Goal: Task Accomplishment & Management: Manage account settings

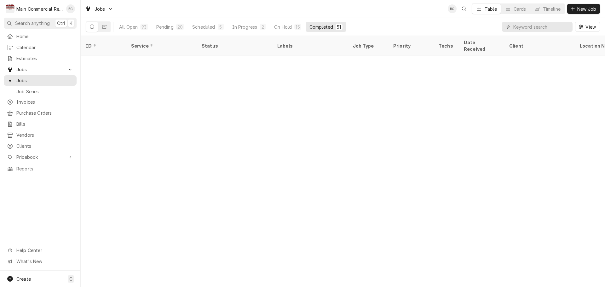
scroll to position [537, 0]
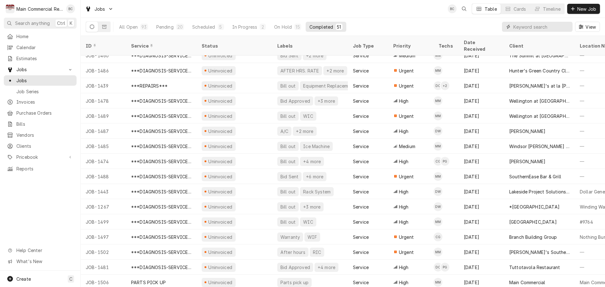
click at [529, 28] on input "Dynamic Content Wrapper" at bounding box center [541, 27] width 56 height 10
type input "bill out"
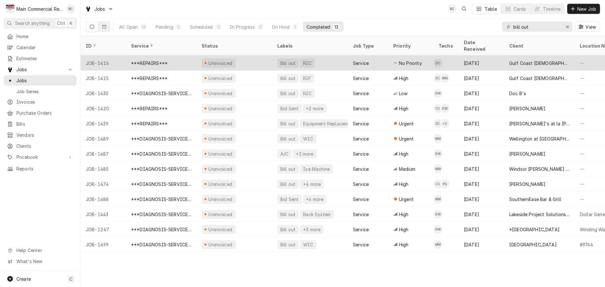
click at [288, 60] on div "Bill out" at bounding box center [288, 63] width 16 height 7
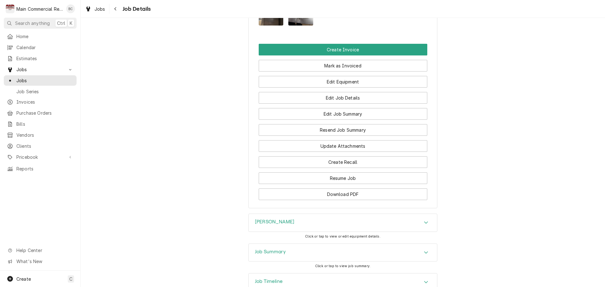
scroll to position [758, 0]
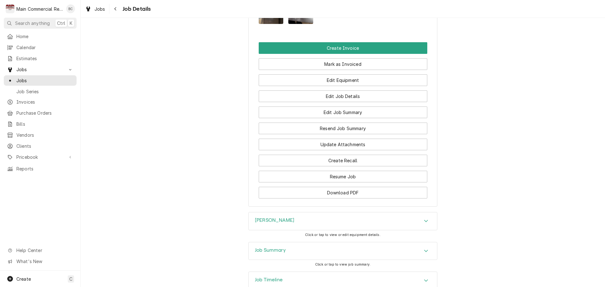
click at [264, 247] on h3 "Job Summary" at bounding box center [270, 250] width 31 height 6
click at [256, 217] on h3 "Fogel" at bounding box center [274, 220] width 39 height 6
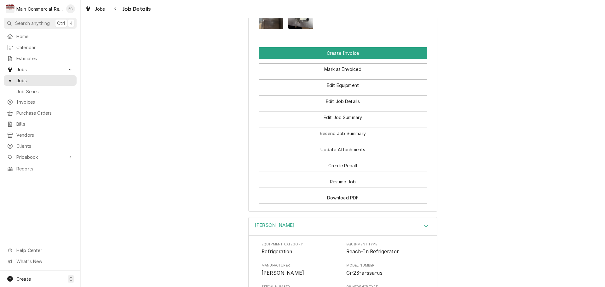
scroll to position [729, 0]
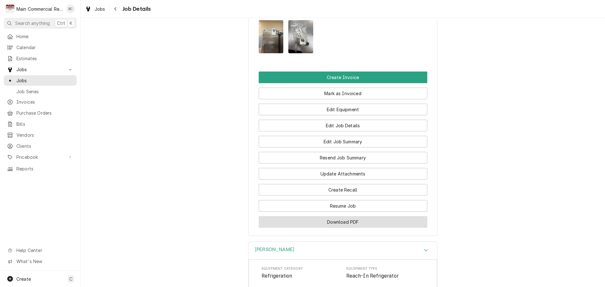
click at [332, 216] on button "Download PDF" at bounding box center [343, 222] width 169 height 12
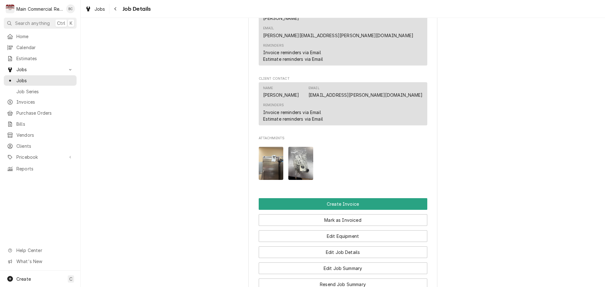
scroll to position [603, 0]
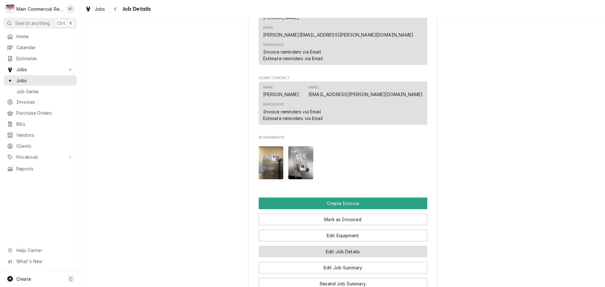
click at [338, 246] on button "Edit Job Details" at bounding box center [343, 252] width 169 height 12
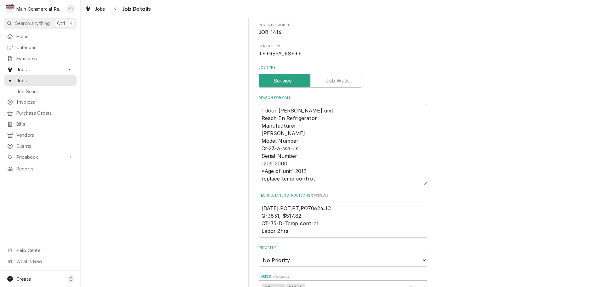
scroll to position [63, 0]
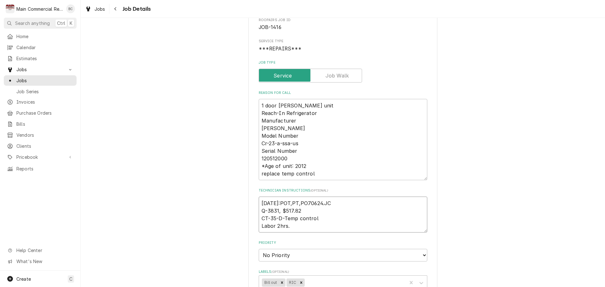
click at [259, 205] on textarea "9-19-25:POT,PT,PO70624.JC Q-3831, $517.82 CT-35-D-Temp control Labor 2hrs." at bounding box center [343, 215] width 169 height 36
type textarea "x"
type textarea "9-19-25:POT,PT,PO70624.JC Q-3831, $517.82 CT-35-D-Temp control Labor 2hrs."
type textarea "x"
type textarea "I 9-19-25:POT,PT,PO70624.JC Q-3831, $517.82 CT-35-D-Temp control Labor 2hrs."
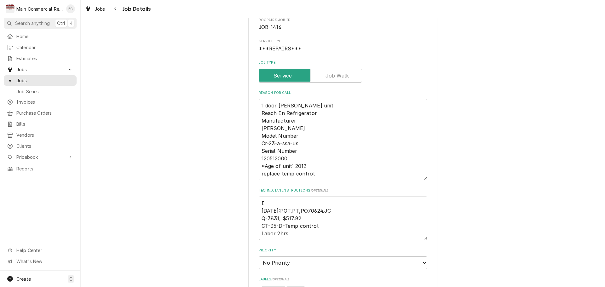
type textarea "x"
type textarea "IN 9-19-25:POT,PT,PO70624.JC Q-3831, $517.82 CT-35-D-Temp control Labor 2hrs."
type textarea "x"
type textarea "INV 9-19-25:POT,PT,PO70624.JC Q-3831, $517.82 CT-35-D-Temp control Labor 2hrs."
type textarea "x"
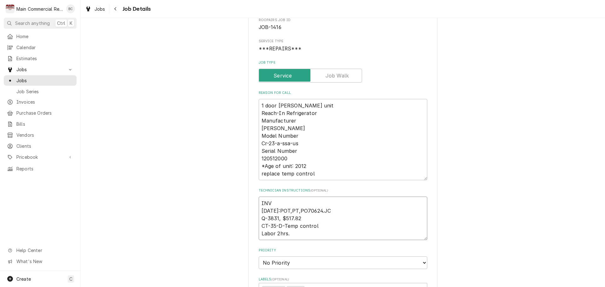
type textarea "INV# 9-19-25:POT,PT,PO70624.JC Q-3831, $517.82 CT-35-D-Temp control Labor 2hrs."
type textarea "x"
type textarea "INV#1 9-19-25:POT,PT,PO70624.JC Q-3831, $517.82 CT-35-D-Temp control Labor 2hrs."
type textarea "x"
type textarea "INV#15 9-19-25:POT,PT,PO70624.JC Q-3831, $517.82 CT-35-D-Temp control Labor 2hr…"
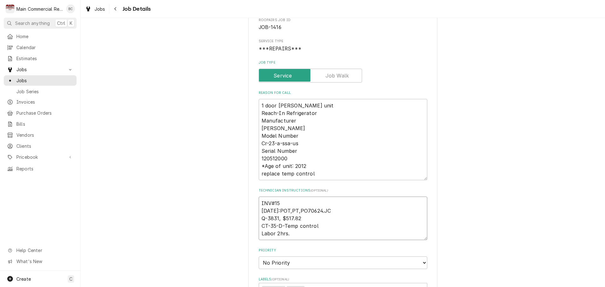
type textarea "x"
type textarea "INV#152 9-19-25:POT,PT,PO70624.JC Q-3831, $517.82 CT-35-D-Temp control Labor 2h…"
type textarea "x"
type textarea "INV#1523 9-19-25:POT,PT,PO70624.JC Q-3831, $517.82 CT-35-D-Temp control Labor 2…"
type textarea "x"
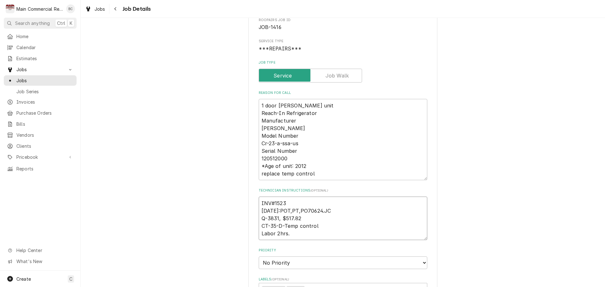
type textarea "INV#15232 9-19-25:POT,PT,PO70624.JC Q-3831, $517.82 CT-35-D-Temp control Labor …"
type textarea "x"
type textarea "INV#152327 9-19-25:POT,PT,PO70624.JC Q-3831, $517.82 CT-35-D-Temp control Labor…"
type textarea "x"
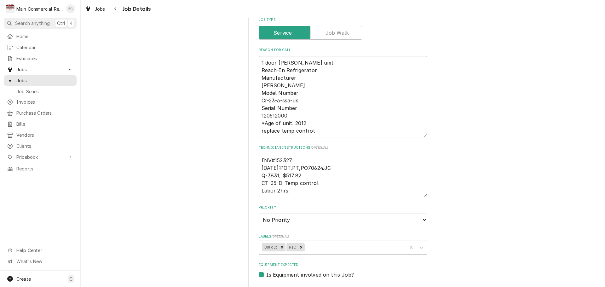
scroll to position [126, 0]
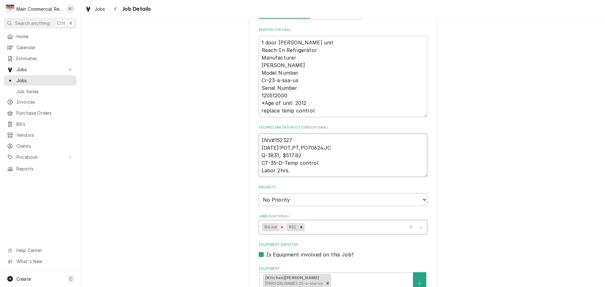
click at [280, 227] on icon "Remove Bill out" at bounding box center [282, 227] width 4 height 4
type textarea "INV#152327 9-19-25:POT,PT,PO70624.JC Q-3831, $517.82 CT-35-D-Temp control Labor…"
type textarea "x"
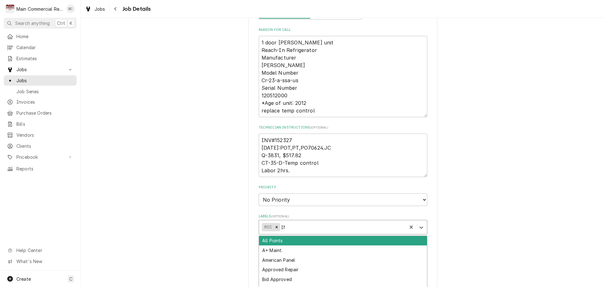
type input "INV"
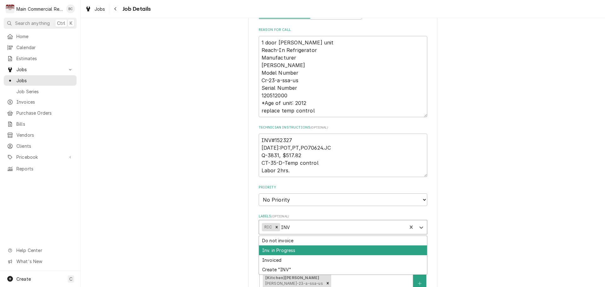
click at [271, 249] on div "Inv. in Progress" at bounding box center [343, 250] width 168 height 10
type textarea "x"
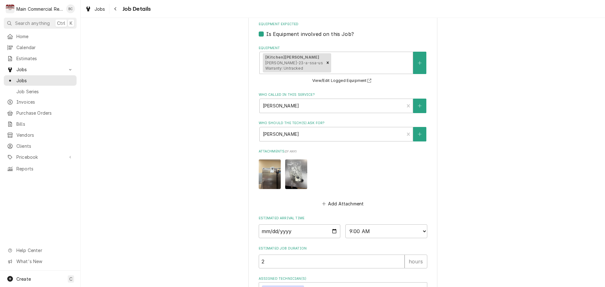
scroll to position [395, 0]
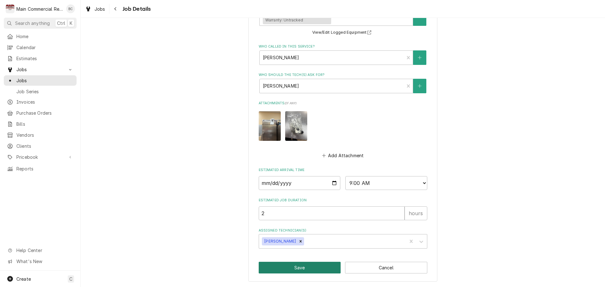
click at [290, 268] on button "Save" at bounding box center [300, 268] width 82 height 12
type textarea "x"
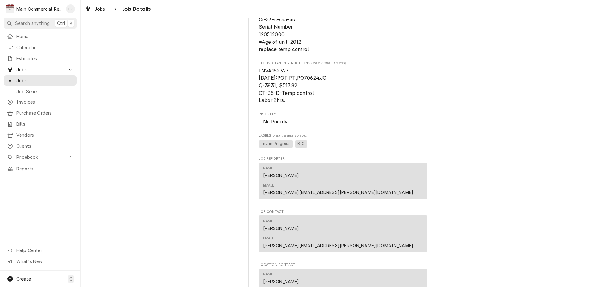
scroll to position [347, 0]
click at [32, 78] on span "Jobs" at bounding box center [44, 80] width 57 height 7
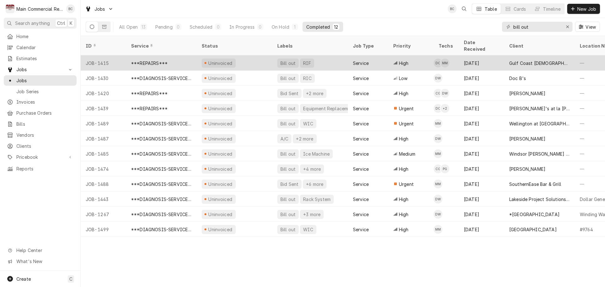
click at [287, 60] on div "Bill out" at bounding box center [288, 63] width 16 height 7
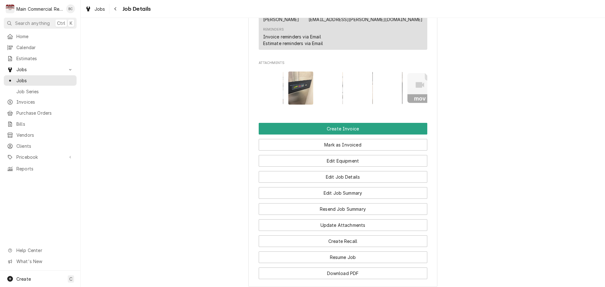
scroll to position [693, 0]
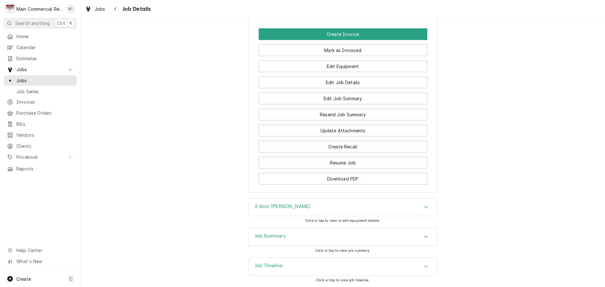
click at [267, 233] on h3 "Job Summary" at bounding box center [270, 236] width 31 height 6
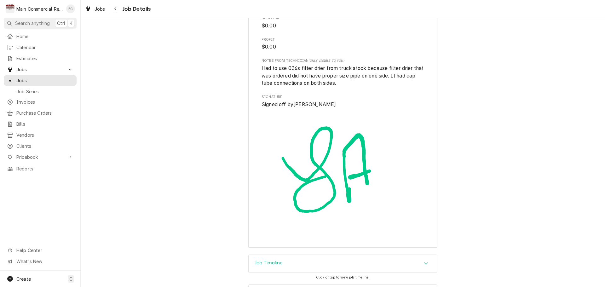
scroll to position [1500, 0]
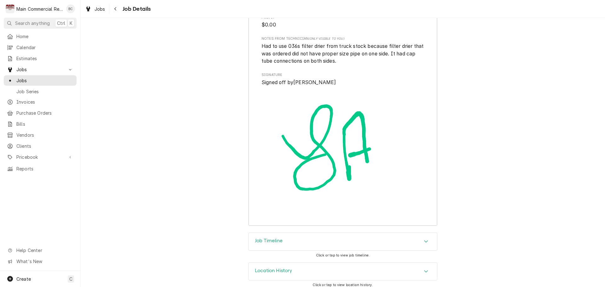
click at [277, 238] on h3 "Job Timeline" at bounding box center [269, 241] width 28 height 6
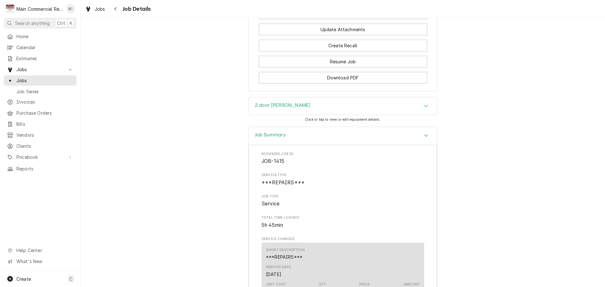
scroll to position [790, 0]
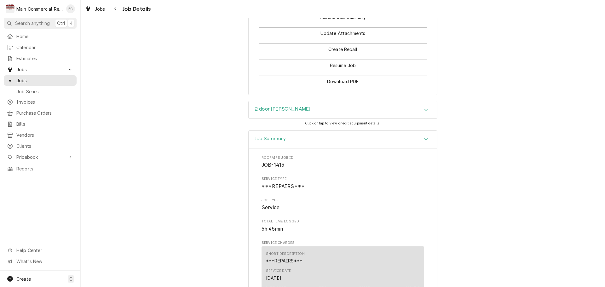
click at [274, 107] on h3 "2 door [PERSON_NAME]" at bounding box center [282, 109] width 55 height 6
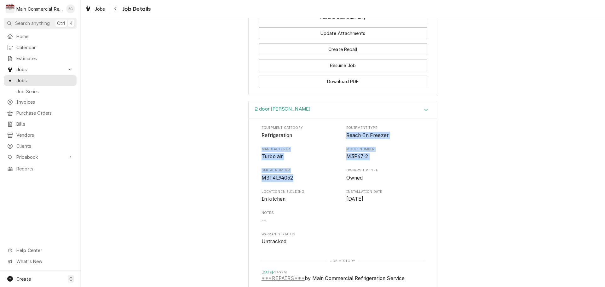
drag, startPoint x: 344, startPoint y: 132, endPoint x: 301, endPoint y: 173, distance: 59.5
click at [301, 173] on div "Equipment Category Refrigeration Equipment Type Reach-In Freezer Manufacturer T…" at bounding box center [342, 185] width 163 height 120
copy div "Reach-In Freezer Manufacturer Turbo air Model Number M3F47-2 Serial Number M3F4…"
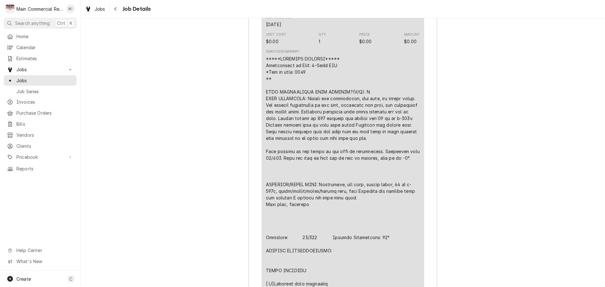
scroll to position [1263, 0]
click at [212, 221] on div "Job Summary Roopairs Job ID JOB-1415 Service Type ***REPAIRS*** Job Type Servic…" at bounding box center [343, 281] width 524 height 812
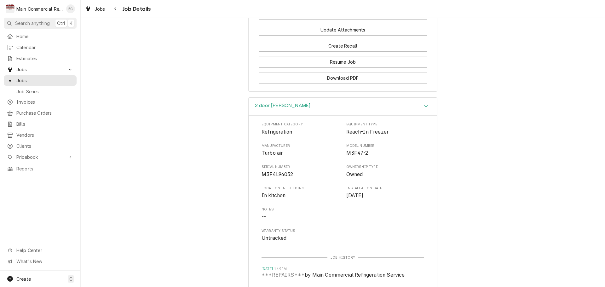
scroll to position [696, 0]
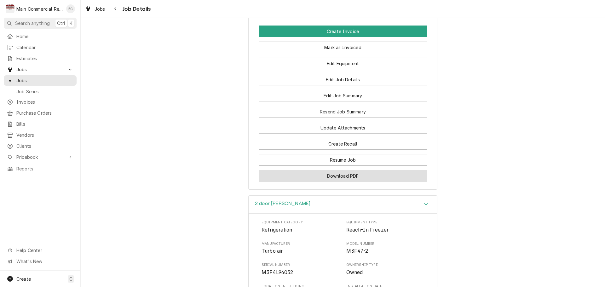
click at [341, 173] on button "Download PDF" at bounding box center [343, 176] width 169 height 12
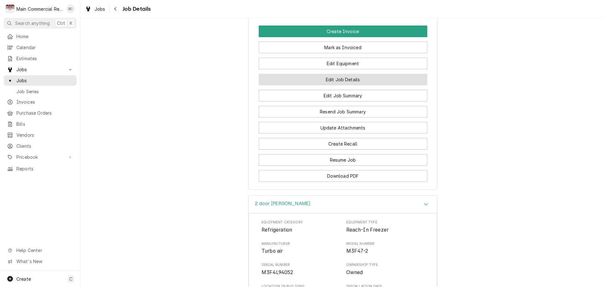
click at [355, 74] on button "Edit Job Details" at bounding box center [343, 80] width 169 height 12
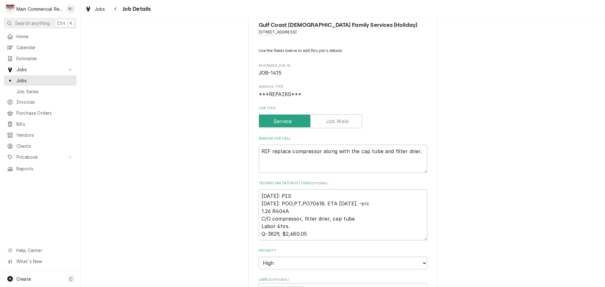
scroll to position [32, 0]
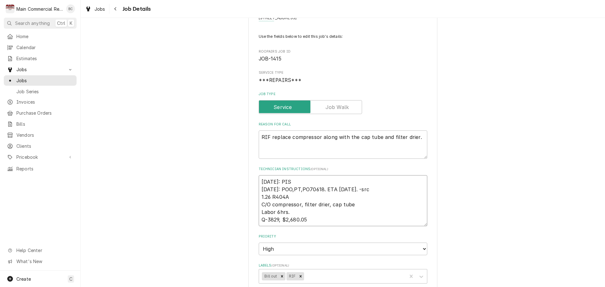
click at [259, 181] on textarea "[DATE]: PIS [DATE]: POO,PT,PO70618. ETA [DATE]. -src 1.26 R404A C/O compressor,…" at bounding box center [343, 200] width 169 height 51
type textarea "x"
type textarea "[DATE]: PIS [DATE]: POO,PT,PO70618. ETA [DATE]. -src 1.26 R404A C/O compressor,…"
type textarea "x"
type textarea "I 9-16-25: PIS 9/10/25: POO,PT,PO70618. ETA 9-16-25. -src 1.26 R404A C/O compre…"
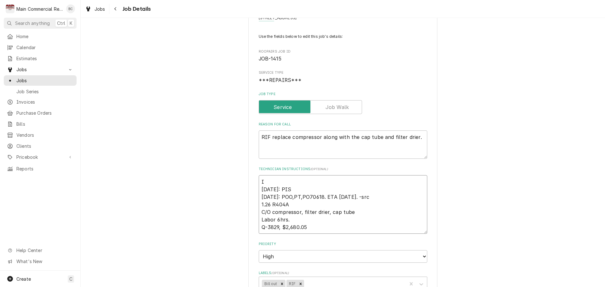
type textarea "x"
type textarea "IN 9-16-25: PIS 9/10/25: POO,PT,PO70618. ETA 9-16-25. -src 1.26 R404A C/O compr…"
type textarea "x"
type textarea "INV 9-16-25: PIS 9/10/25: POO,PT,PO70618. ETA 9-16-25. -src 1.26 R404A C/O comp…"
type textarea "x"
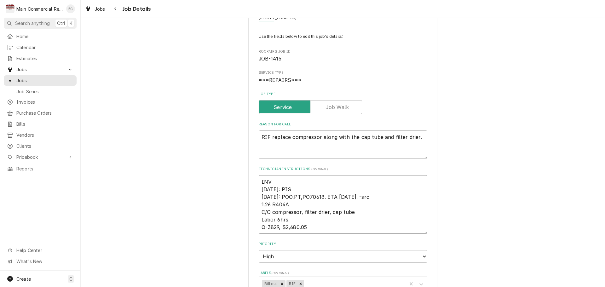
type textarea "INV# 9-16-25: PIS 9/10/25: POO,PT,PO70618. ETA 9-16-25. -src 1.26 R404A C/O com…"
type textarea "x"
type textarea "INV#1 9-16-25: PIS 9/10/25: POO,PT,PO70618. ETA 9-16-25. -src 1.26 R404A C/O co…"
type textarea "x"
type textarea "INV#15 9-16-25: PIS 9/10/25: POO,PT,PO70618. ETA 9-16-25. -src 1.26 R404A C/O c…"
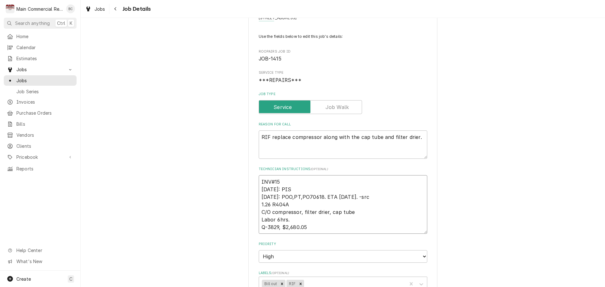
type textarea "x"
type textarea "INV#152 9-16-25: PIS 9/10/25: POO,PT,PO70618. ETA 9-16-25. -src 1.26 R404A C/O …"
type textarea "x"
type textarea "INV#1523 9-16-25: PIS 9/10/25: POO,PT,PO70618. ETA 9-16-25. -src 1.26 R404A C/O…"
type textarea "x"
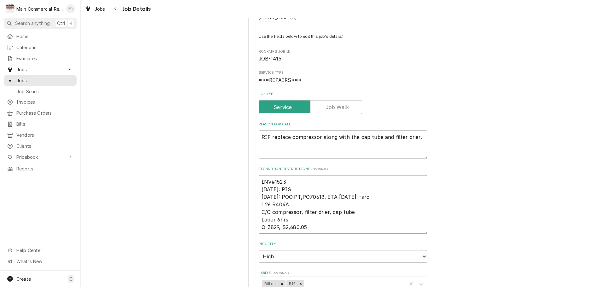
type textarea "INV#15232 9-16-25: PIS 9/10/25: POO,PT,PO70618. ETA 9-16-25. -src 1.26 R404A C/…"
type textarea "x"
type textarea "INV#152328 9-16-25: PIS 9/10/25: POO,PT,PO70618. ETA 9-16-25. -src 1.26 R404A C…"
type textarea "x"
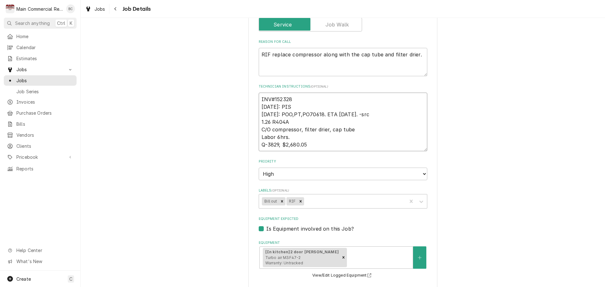
scroll to position [126, 0]
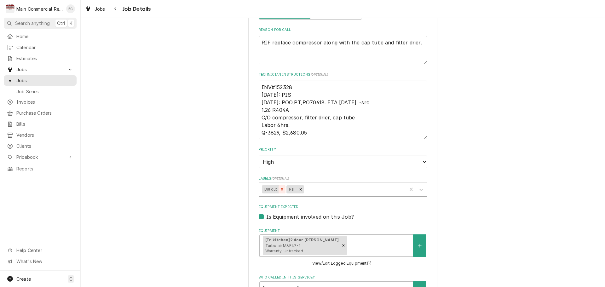
click at [280, 191] on icon "Remove Bill out" at bounding box center [282, 189] width 4 height 4
type textarea "INV#152328 9-16-25: PIS 9/10/25: POO,PT,PO70618. ETA 9-16-25. -src 1.26 R404A C…"
type textarea "x"
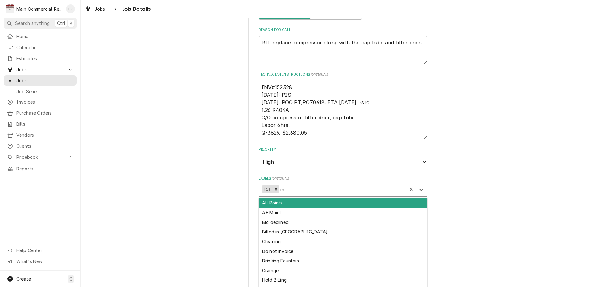
type input "inv"
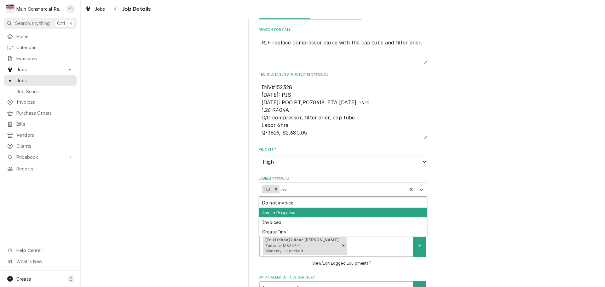
click at [278, 212] on div "Inv. in Progress" at bounding box center [343, 213] width 168 height 10
type textarea "x"
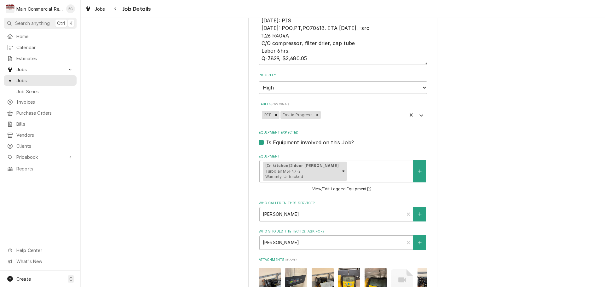
scroll to position [362, 0]
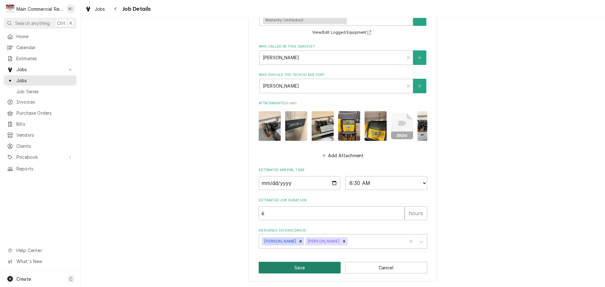
click at [297, 270] on button "Save" at bounding box center [300, 268] width 82 height 12
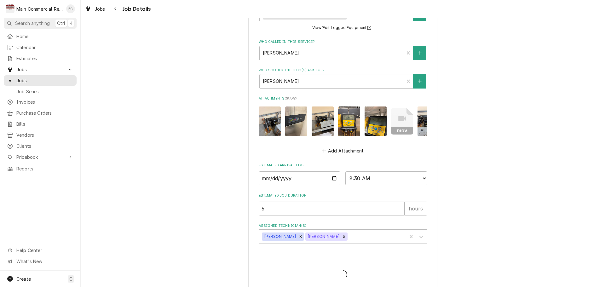
type textarea "x"
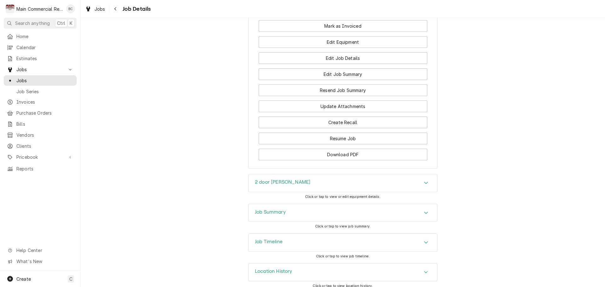
scroll to position [726, 0]
click at [273, 209] on h3 "Job Summary" at bounding box center [270, 211] width 31 height 6
click at [41, 79] on span "Jobs" at bounding box center [44, 80] width 57 height 7
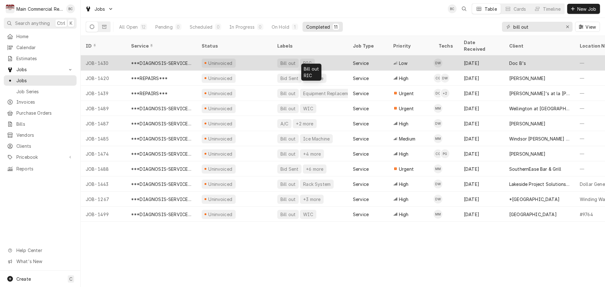
click at [289, 60] on div "Bill out" at bounding box center [288, 63] width 16 height 7
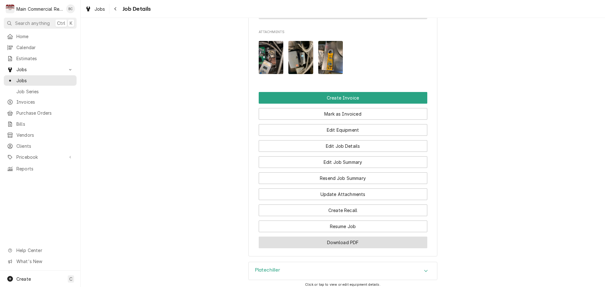
scroll to position [853, 0]
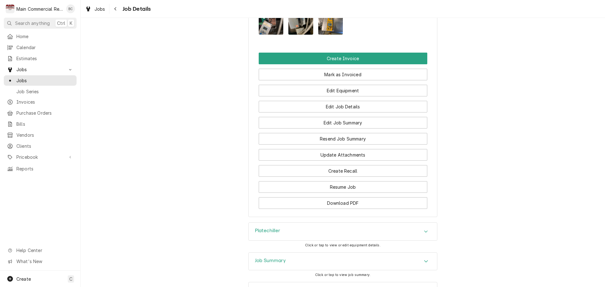
click at [267, 258] on h3 "Job Summary" at bounding box center [270, 261] width 31 height 6
click at [264, 228] on h3 "Platechiller" at bounding box center [267, 231] width 25 height 6
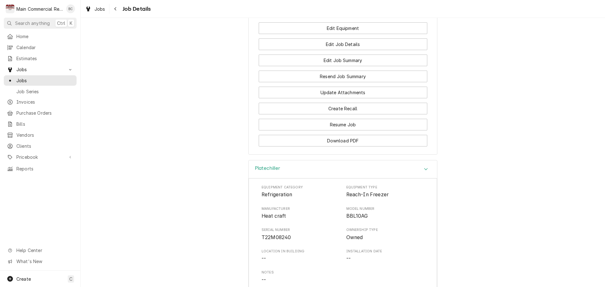
scroll to position [916, 0]
drag, startPoint x: 344, startPoint y: 138, endPoint x: 298, endPoint y: 182, distance: 63.1
click at [298, 184] on div "Equipment Category Refrigeration Equipment Type Reach-In Freezer Manufacturer H…" at bounding box center [342, 244] width 163 height 120
copy div "Reach-In Freezer Manufacturer Heat craft Model Number BBL10AG Serial Number T22…"
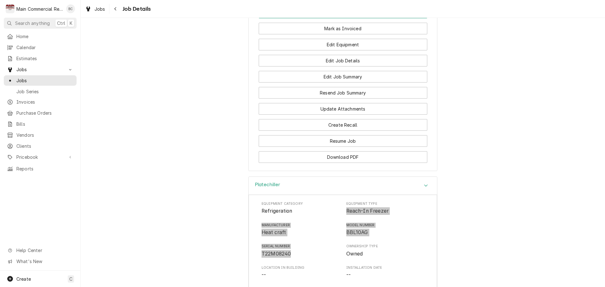
scroll to position [843, 0]
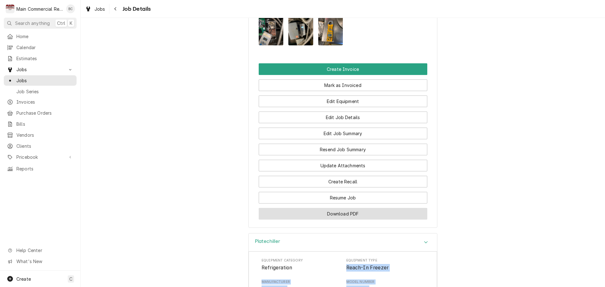
click at [323, 208] on button "Download PDF" at bounding box center [343, 214] width 169 height 12
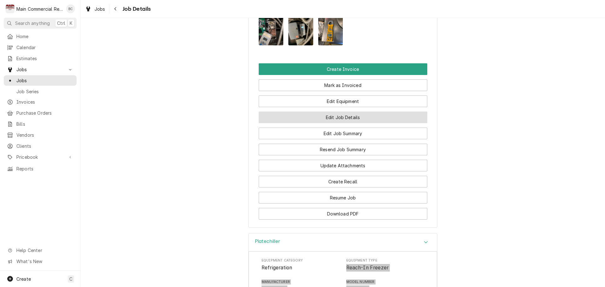
click at [341, 112] on button "Edit Job Details" at bounding box center [343, 118] width 169 height 12
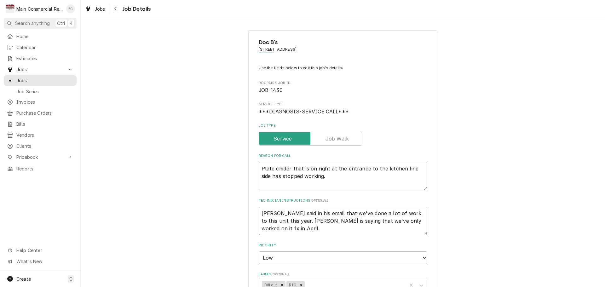
click at [259, 212] on textarea "[PERSON_NAME] said in his email that we've done a lot of work to this unit this…" at bounding box center [343, 221] width 169 height 28
type textarea "x"
type textarea "[PERSON_NAME] said in his email that we've done a lot of work to this unit this…"
type textarea "x"
type textarea "I [PERSON_NAME] said in his email that we've done a lot of work to this unit th…"
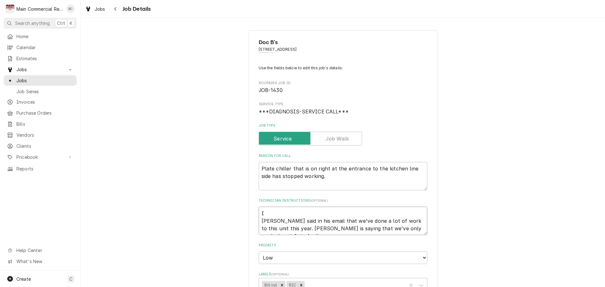
type textarea "x"
type textarea "IN [PERSON_NAME] said in his email that we've done a lot of work to this unit t…"
type textarea "x"
type textarea "INV [PERSON_NAME] said in his email that we've done a lot of work to this unit …"
type textarea "x"
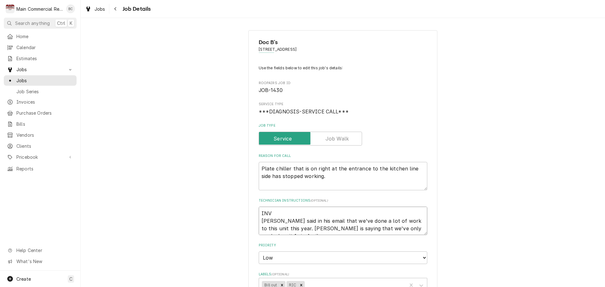
type textarea "INV# [PERSON_NAME] said in his email that we've done a lot of work to this unit…"
type textarea "x"
type textarea "INV#1 [PERSON_NAME] said in his email that we've done a lot of work to this uni…"
type textarea "x"
type textarea "INV#15 [PERSON_NAME] said in his email that we've done a lot of work to this un…"
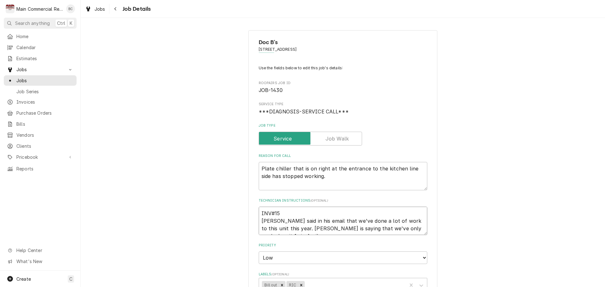
type textarea "x"
type textarea "INV#152 [PERSON_NAME] said in his email that we've done a lot of work to this u…"
type textarea "x"
type textarea "INV#1523 Rhett said in his email that we've done a lot of work to this unit thi…"
type textarea "x"
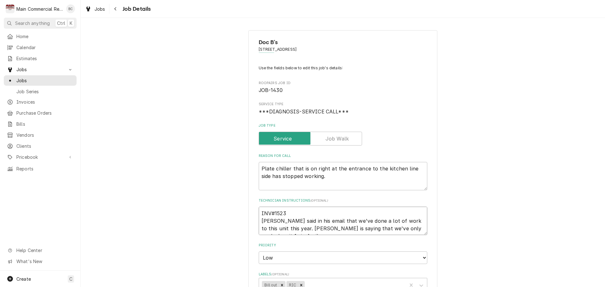
type textarea "INV#15232 Rhett said in his email that we've done a lot of work to this unit th…"
type textarea "x"
type textarea "INV#152329 Rhett said in his email that we've done a lot of work to this unit t…"
type textarea "x"
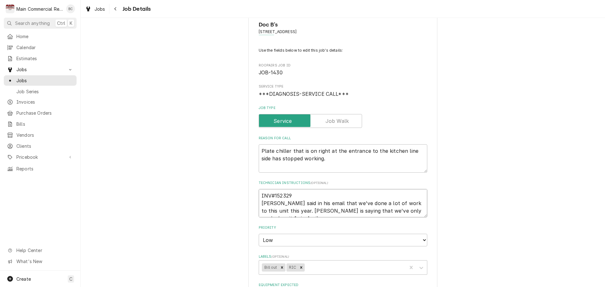
scroll to position [32, 0]
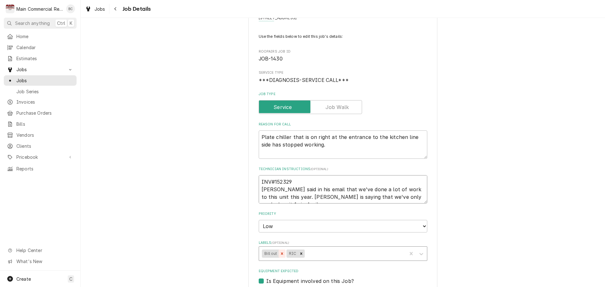
click at [280, 256] on icon "Remove Bill out" at bounding box center [282, 253] width 4 height 4
type textarea "INV#152329 Rhett said in his email that we've done a lot of work to this unit t…"
type textarea "x"
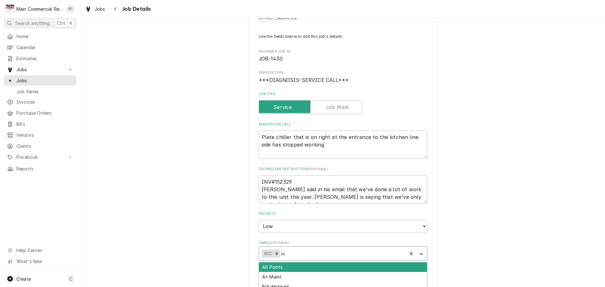
type input "inv"
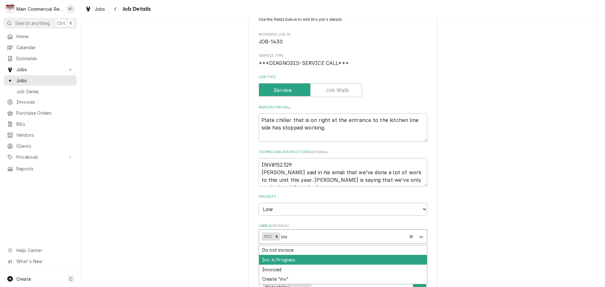
scroll to position [63, 0]
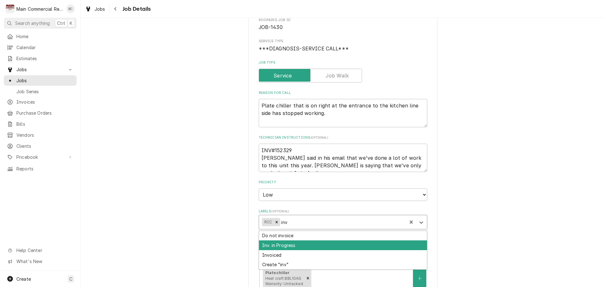
click at [283, 248] on div "Inv. in Progress" at bounding box center [343, 245] width 168 height 10
type textarea "x"
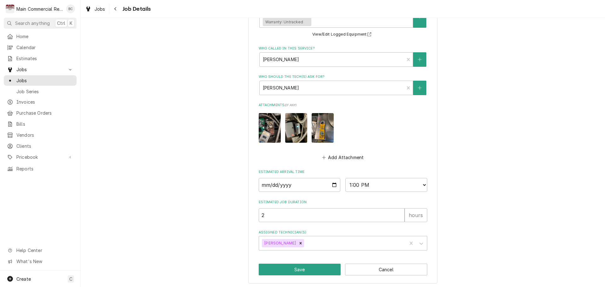
scroll to position [327, 0]
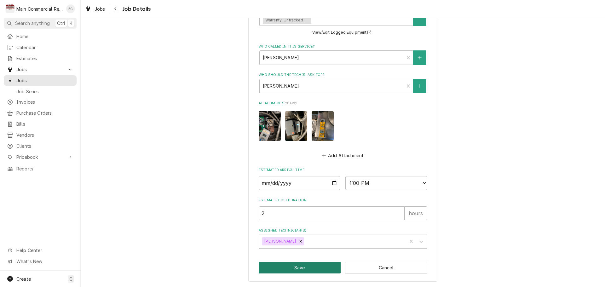
click at [297, 269] on button "Save" at bounding box center [300, 268] width 82 height 12
type textarea "x"
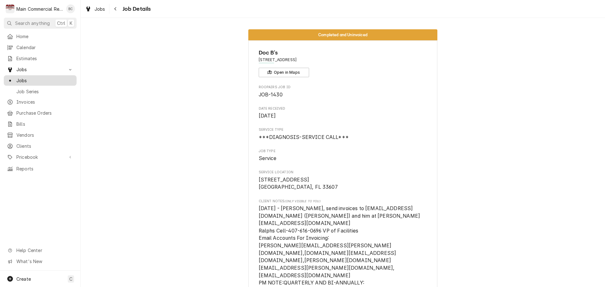
click at [32, 80] on span "Jobs" at bounding box center [44, 80] width 57 height 7
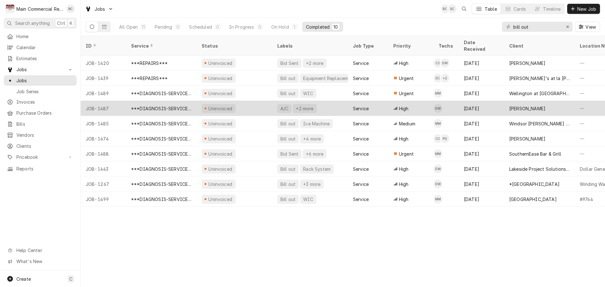
click at [285, 105] on div "A/C" at bounding box center [284, 108] width 9 height 7
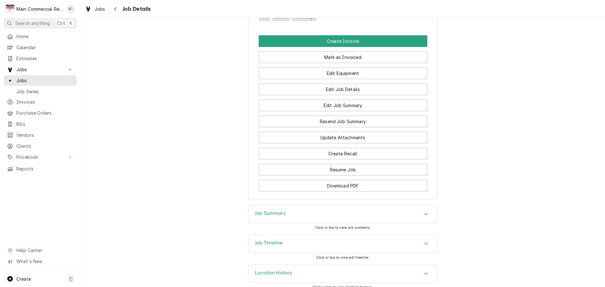
scroll to position [377, 0]
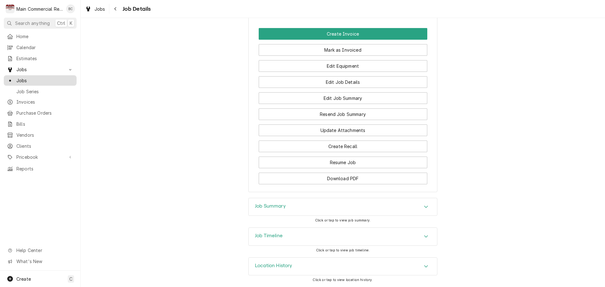
click at [45, 78] on span "Jobs" at bounding box center [44, 80] width 57 height 7
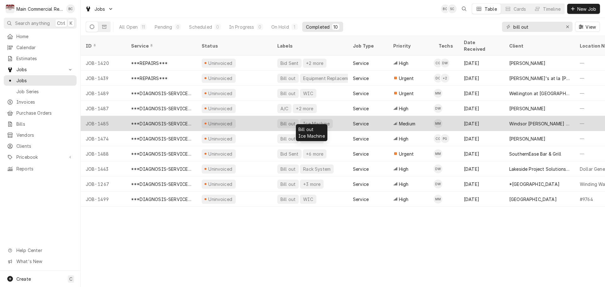
click at [285, 120] on div "Bill out" at bounding box center [288, 123] width 16 height 7
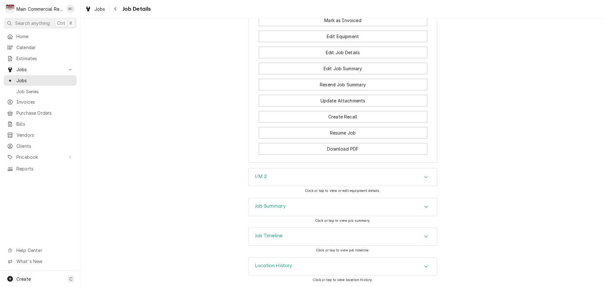
scroll to position [748, 0]
click at [259, 206] on h3 "Job Summary" at bounding box center [270, 206] width 31 height 6
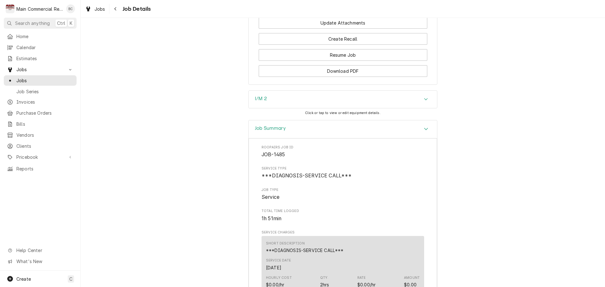
scroll to position [779, 0]
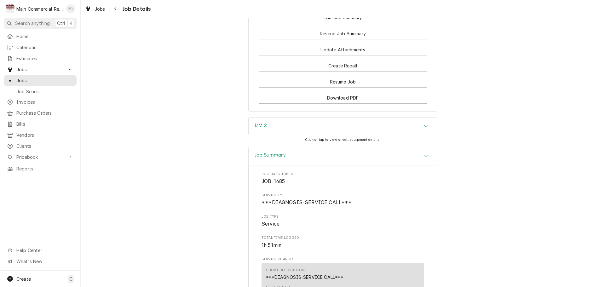
click at [259, 129] on h3 "I/M 2" at bounding box center [261, 126] width 12 height 6
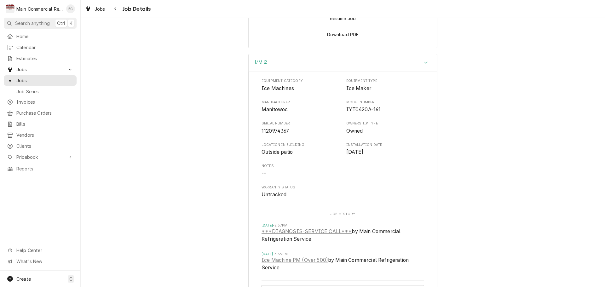
scroll to position [842, 0]
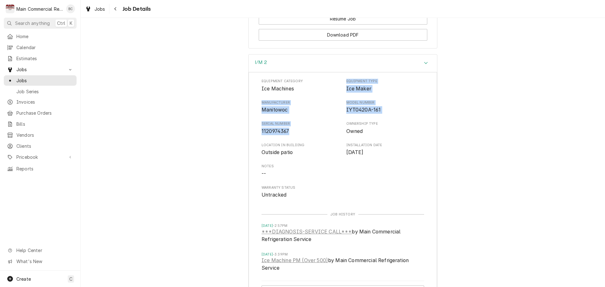
drag, startPoint x: 344, startPoint y: 100, endPoint x: 299, endPoint y: 152, distance: 68.5
click at [299, 152] on div "Equipment Category Ice Machines Equipment Type Ice Maker Manufacturer Manitowoc…" at bounding box center [342, 139] width 163 height 120
copy div "Equipment Type Ice Maker Manufacturer Manitowoc Model Number IYT0420A-161 Seria…"
click at [316, 199] on div "Equipment Category Ice Machines Equipment Type Ice Maker Manufacturer Manitowoc…" at bounding box center [342, 139] width 163 height 120
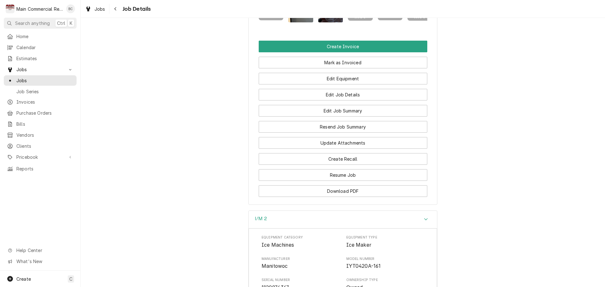
scroll to position [685, 0]
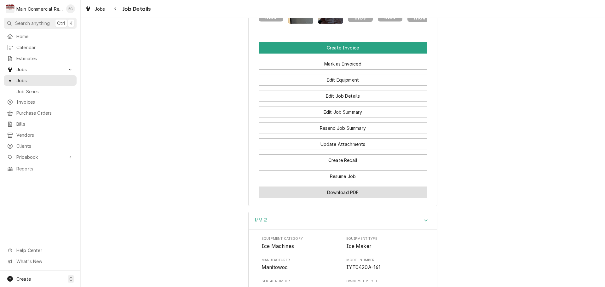
click at [338, 198] on button "Download PDF" at bounding box center [343, 193] width 169 height 12
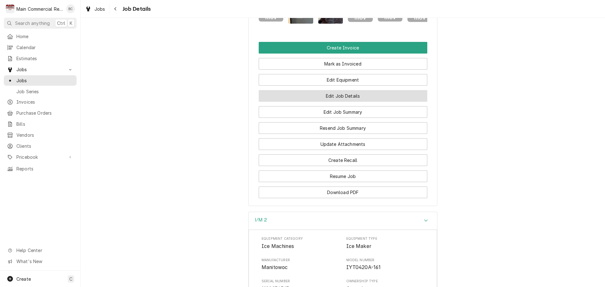
click at [331, 102] on button "Edit Job Details" at bounding box center [343, 96] width 169 height 12
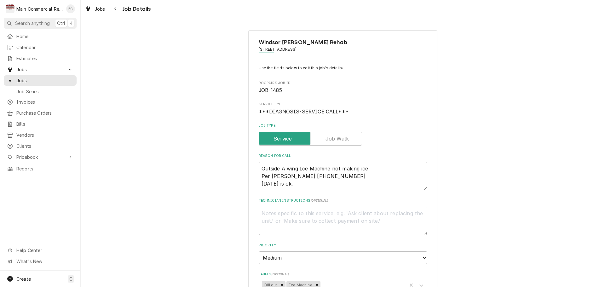
click at [273, 216] on textarea "Technician Instructions ( optional )" at bounding box center [343, 221] width 169 height 28
type textarea "x"
type textarea "I"
type textarea "x"
type textarea "INV"
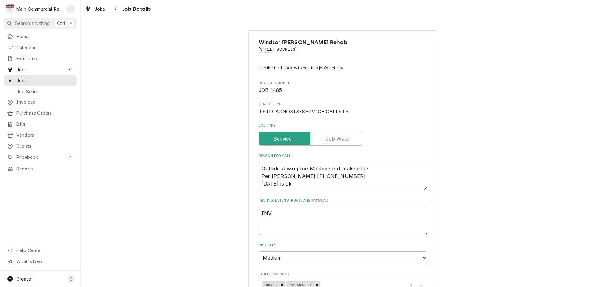
type textarea "x"
type textarea "INV#"
type textarea "x"
type textarea "INV#1"
type textarea "x"
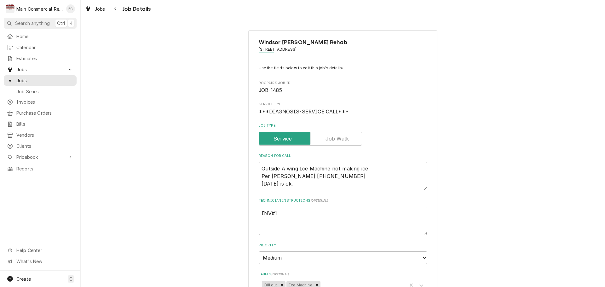
type textarea "INV#15"
type textarea "x"
type textarea "INV#152"
type textarea "x"
type textarea "INV#1523"
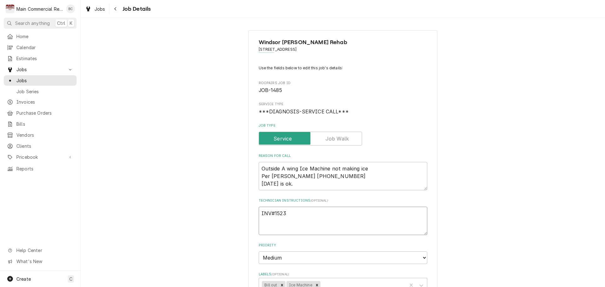
type textarea "x"
type textarea "INV#15233"
type textarea "x"
type textarea "INV#152330"
type textarea "x"
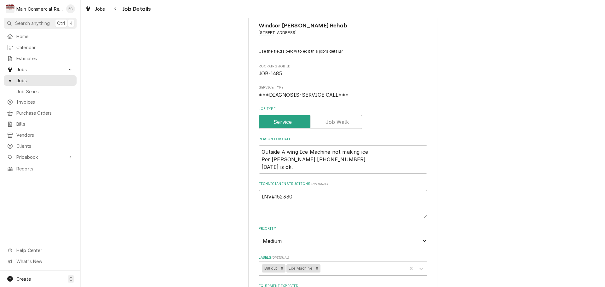
scroll to position [32, 0]
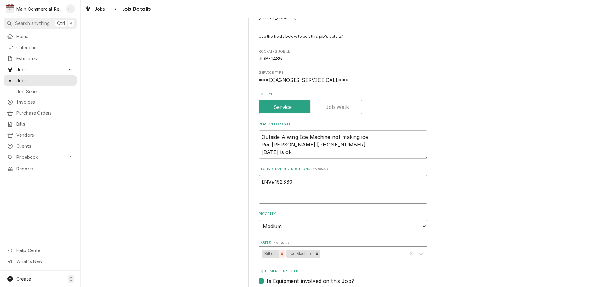
click at [280, 252] on icon "Remove Bill out" at bounding box center [282, 253] width 4 height 4
type textarea "INV#152330"
type textarea "x"
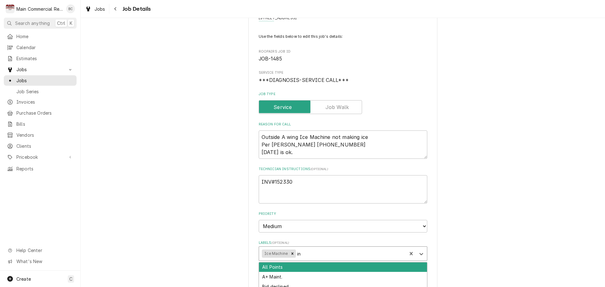
type input "inv"
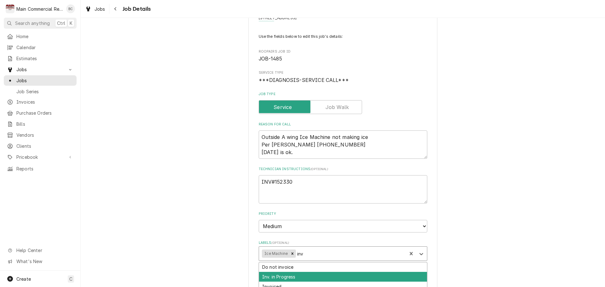
click at [298, 278] on div "Inv. in Progress" at bounding box center [343, 277] width 168 height 10
type textarea "x"
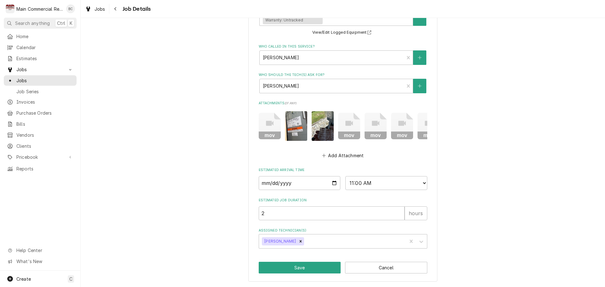
scroll to position [331, 0]
click at [282, 267] on button "Save" at bounding box center [300, 268] width 82 height 12
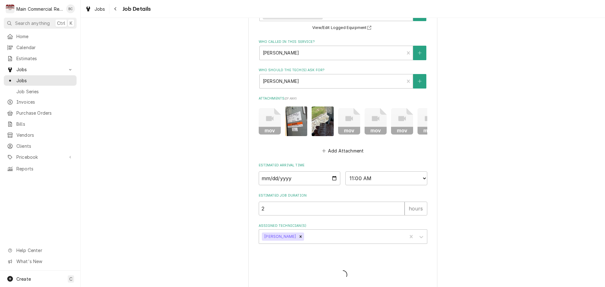
type textarea "x"
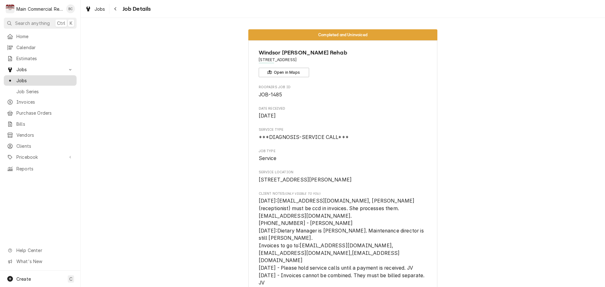
click at [30, 78] on span "Jobs" at bounding box center [44, 80] width 57 height 7
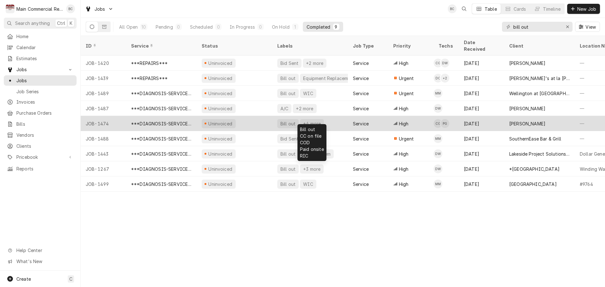
click at [284, 120] on div "Bill out" at bounding box center [288, 123] width 16 height 7
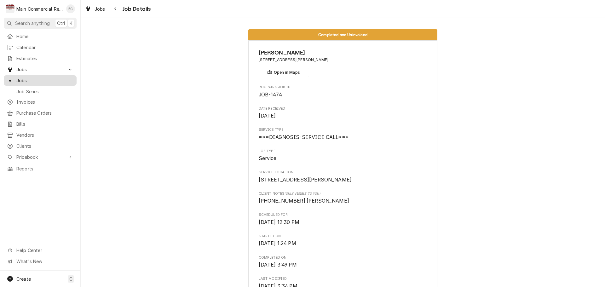
click at [27, 78] on span "Jobs" at bounding box center [44, 80] width 57 height 7
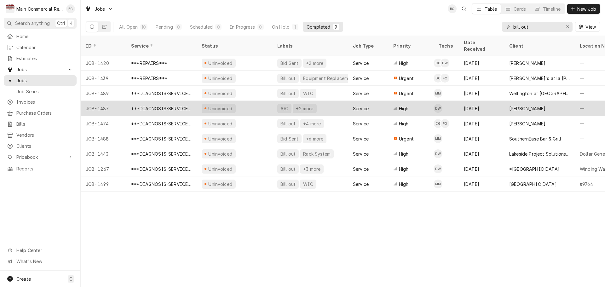
click at [284, 105] on div "A/C" at bounding box center [284, 108] width 9 height 7
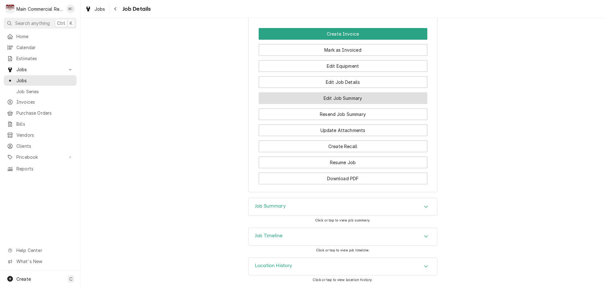
scroll to position [377, 0]
click at [279, 204] on h3 "Job Summary" at bounding box center [270, 206] width 31 height 6
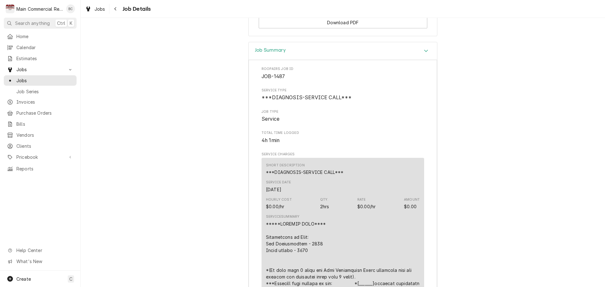
scroll to position [472, 0]
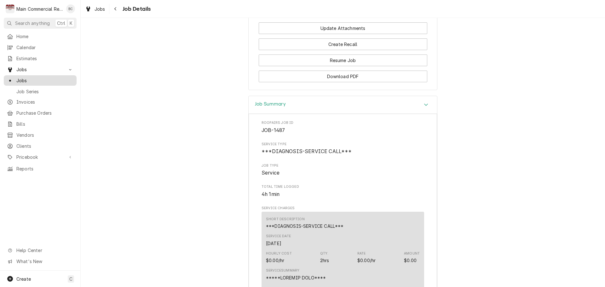
click at [32, 80] on span "Jobs" at bounding box center [44, 80] width 57 height 7
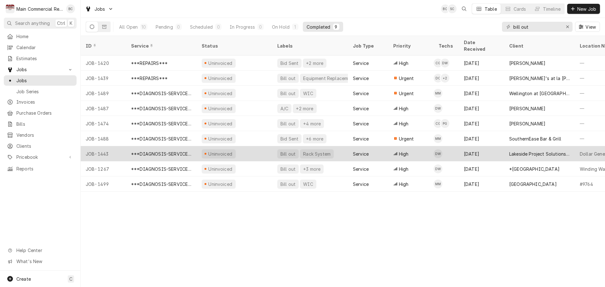
click at [112, 148] on div "JOB-1443" at bounding box center [103, 153] width 45 height 15
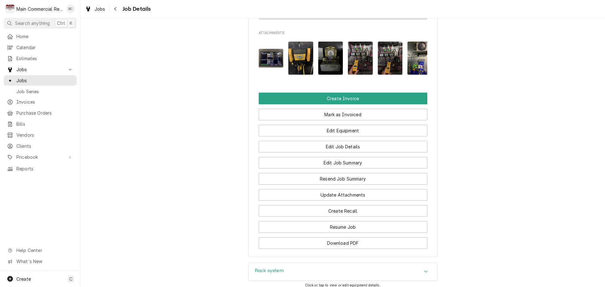
scroll to position [1277, 0]
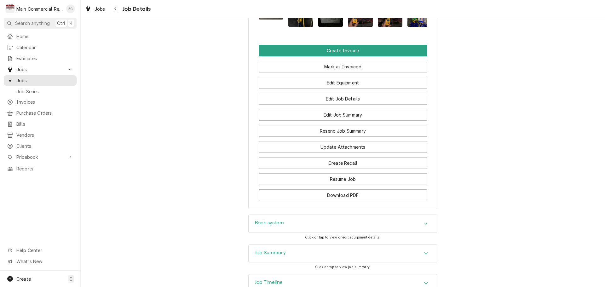
click at [259, 250] on h3 "Job Summary" at bounding box center [270, 253] width 31 height 6
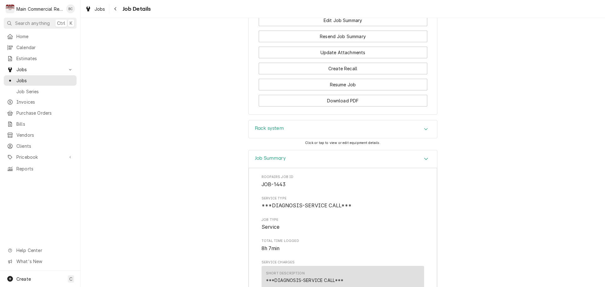
scroll to position [1340, 0]
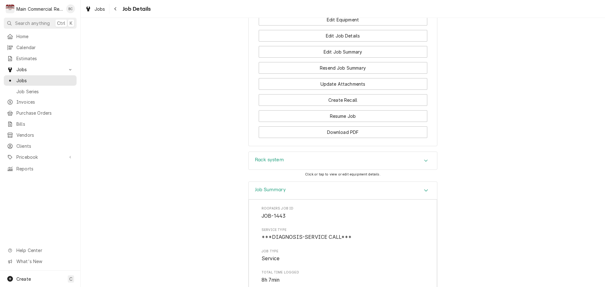
click at [267, 157] on h3 "Rack system" at bounding box center [269, 160] width 29 height 6
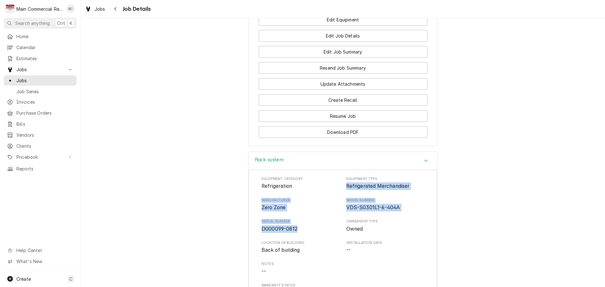
drag, startPoint x: 344, startPoint y: 141, endPoint x: 294, endPoint y: 180, distance: 64.0
click at [294, 180] on div "Equipment Category Refrigeration Equipment Type Refrigerated Merchandiser Manuf…" at bounding box center [342, 236] width 163 height 120
copy div "Refrigerated Merchandiser Manufacturer Zero Zone Model Number VDS-S0301L1-6-404…"
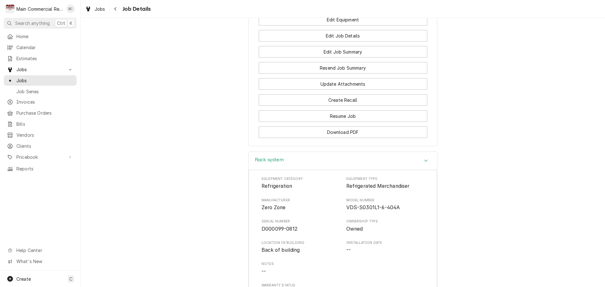
click at [199, 224] on div "Rack system Equipment Category Refrigeration Equipment Type Refrigerated Mercha…" at bounding box center [343, 265] width 524 height 226
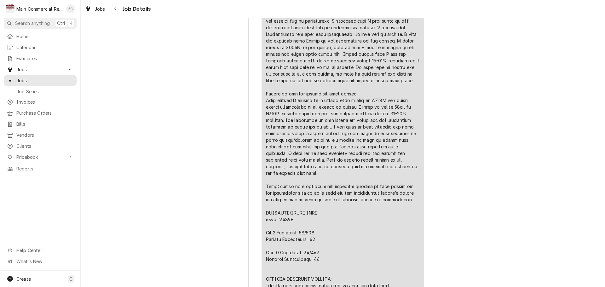
scroll to position [2064, 0]
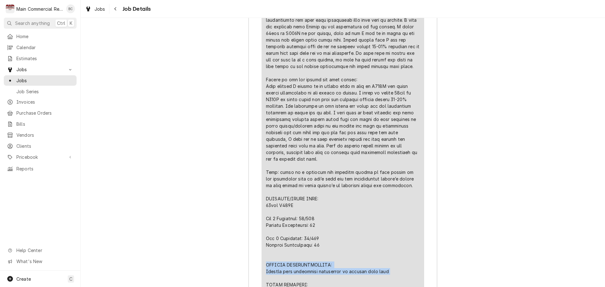
drag, startPoint x: 264, startPoint y: 224, endPoint x: 390, endPoint y: 235, distance: 126.5
click at [390, 235] on div "Line Item" at bounding box center [343, 122] width 154 height 582
copy div "FURTHER RECOMMENDATIONS: Contact main commercial management to proceed from here"
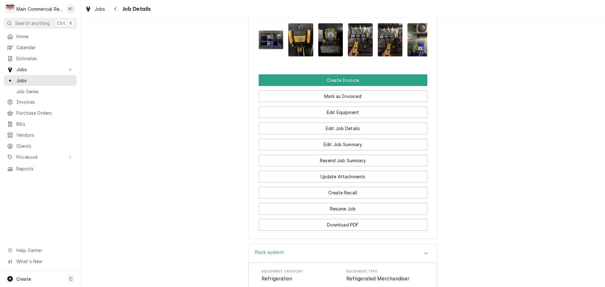
scroll to position [1245, 0]
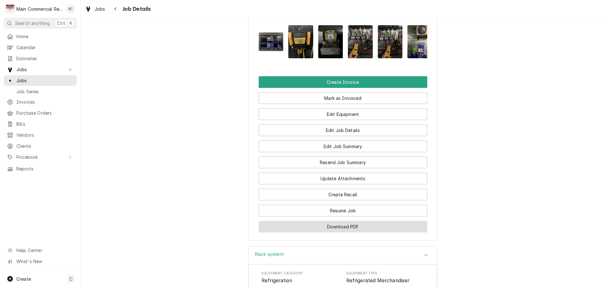
click at [347, 221] on button "Download PDF" at bounding box center [343, 227] width 169 height 12
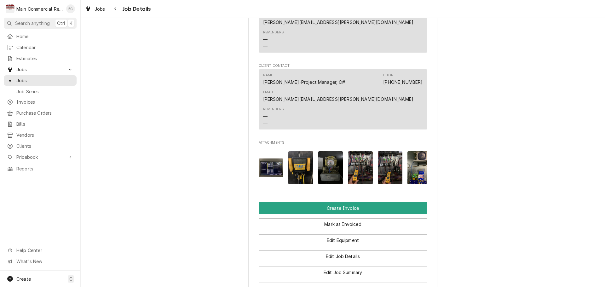
scroll to position [1151, 0]
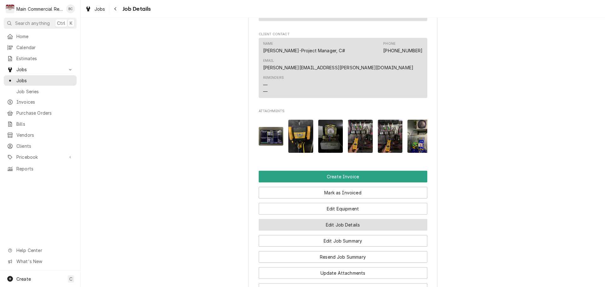
click at [335, 219] on button "Edit Job Details" at bounding box center [343, 225] width 169 height 12
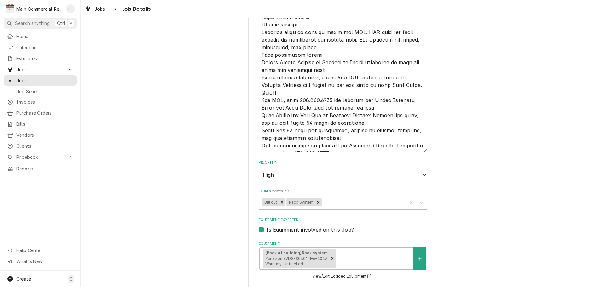
scroll to position [630, 0]
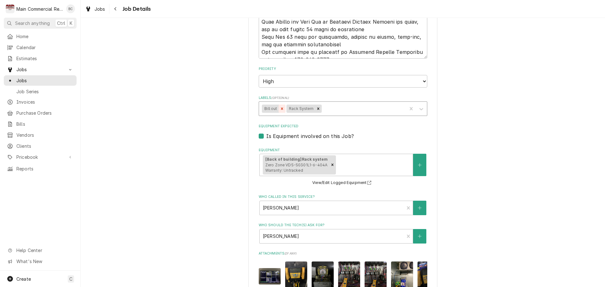
click at [280, 110] on icon "Remove Bill out" at bounding box center [282, 108] width 4 height 4
type textarea "x"
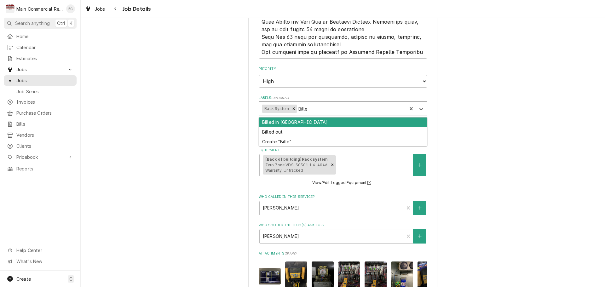
type input "Billed"
click at [284, 123] on div "Billed in [GEOGRAPHIC_DATA]" at bounding box center [343, 123] width 168 height 10
type textarea "x"
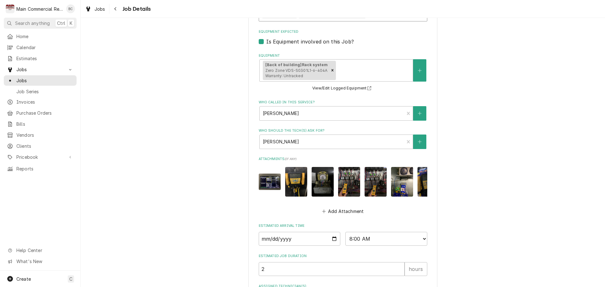
scroll to position [785, 0]
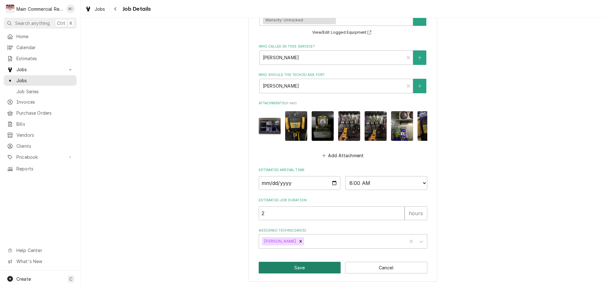
click at [305, 268] on button "Save" at bounding box center [300, 268] width 82 height 12
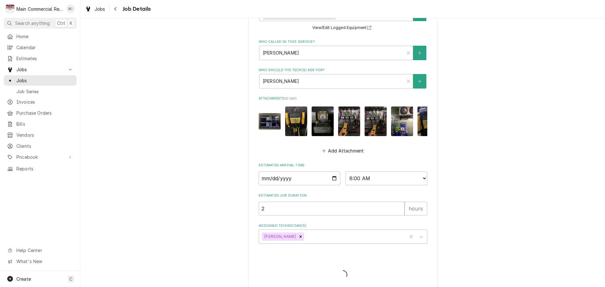
type textarea "x"
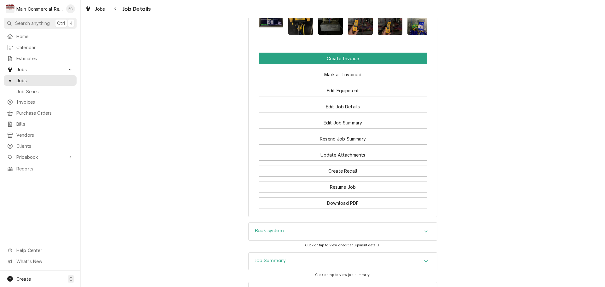
scroll to position [1277, 0]
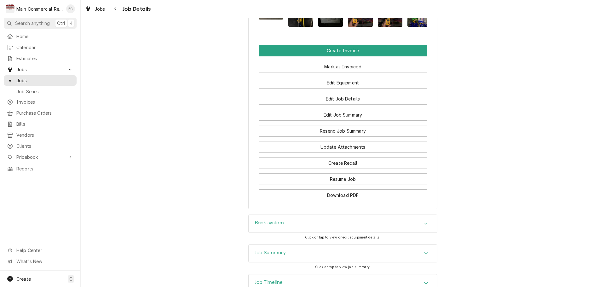
click at [265, 250] on h3 "Job Summary" at bounding box center [270, 253] width 31 height 6
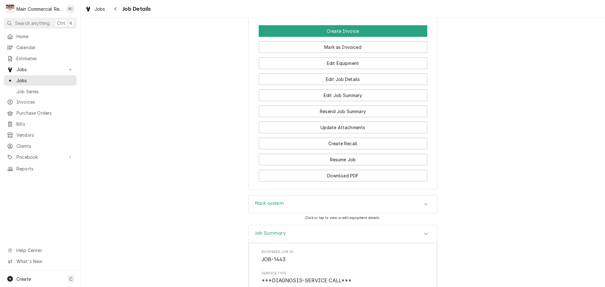
scroll to position [1275, 0]
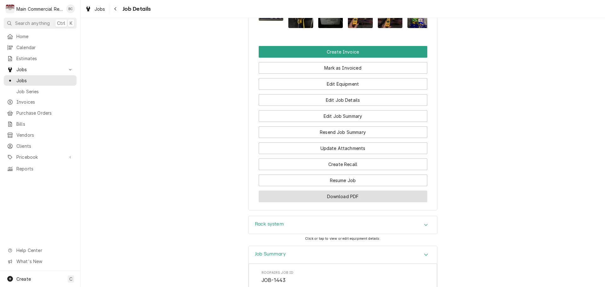
click at [343, 191] on button "Download PDF" at bounding box center [343, 197] width 169 height 12
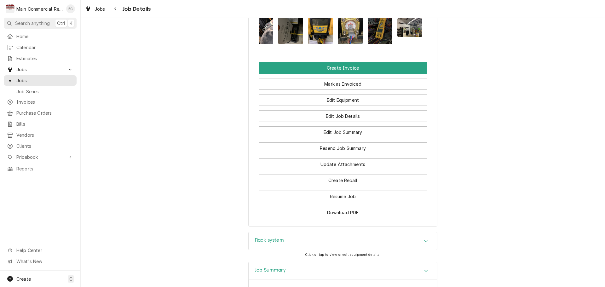
scroll to position [1260, 0]
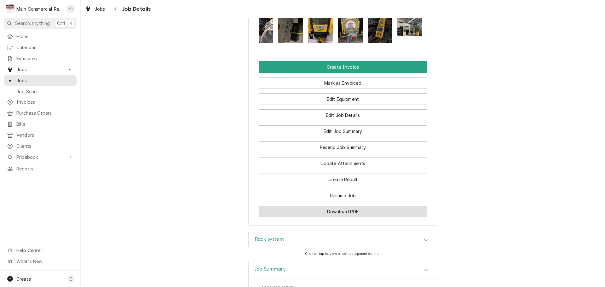
click at [338, 206] on button "Download PDF" at bounding box center [343, 212] width 169 height 12
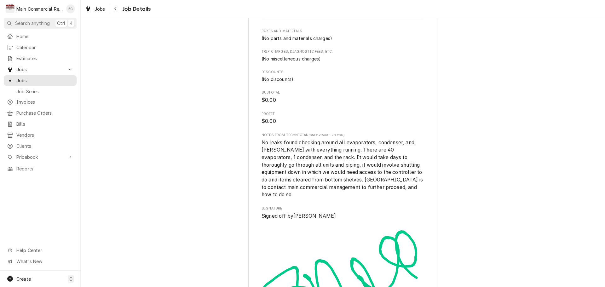
scroll to position [2346, 0]
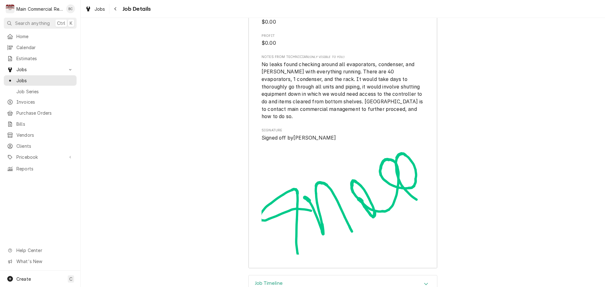
click at [268, 280] on h3 "Job Timeline" at bounding box center [269, 283] width 28 height 6
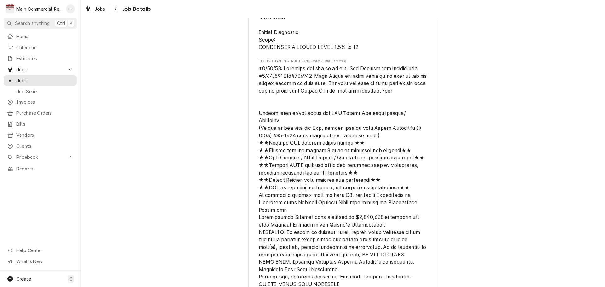
scroll to position [486, 0]
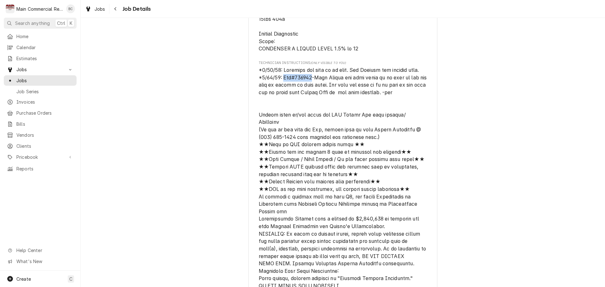
drag, startPoint x: 281, startPoint y: 84, endPoint x: 309, endPoint y: 83, distance: 28.1
click at [309, 83] on span "[object Object]" at bounding box center [343, 263] width 169 height 393
drag, startPoint x: 309, startPoint y: 83, endPoint x: 200, endPoint y: 177, distance: 143.6
click at [200, 177] on div "Completed and Uninvoiced Lakeside Project Solutions, LLC Dollar General #04852-…" at bounding box center [343, 271] width 524 height 1467
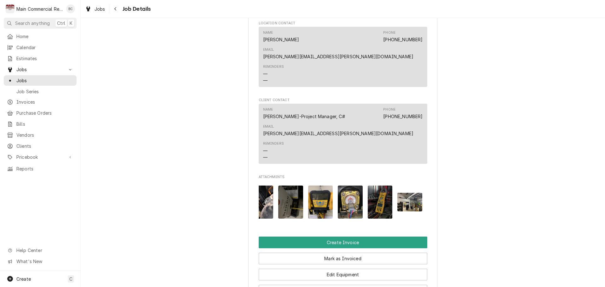
scroll to position [1211, 0]
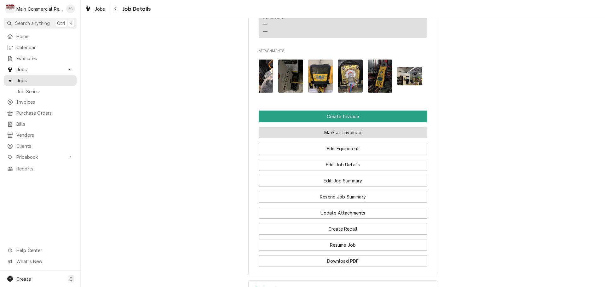
click at [323, 127] on button "Mark as Invoiced" at bounding box center [343, 133] width 169 height 12
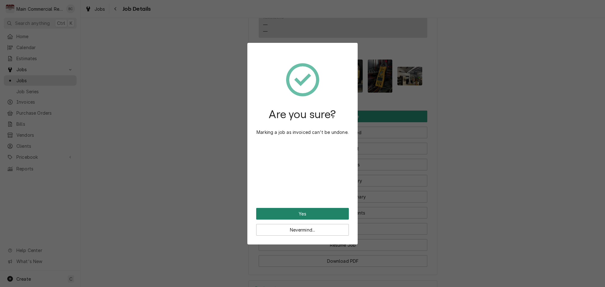
click at [295, 213] on button "Yes" at bounding box center [302, 214] width 93 height 12
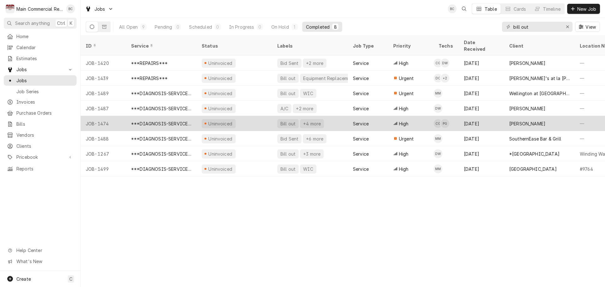
click at [288, 120] on div "Bill out" at bounding box center [288, 123] width 16 height 7
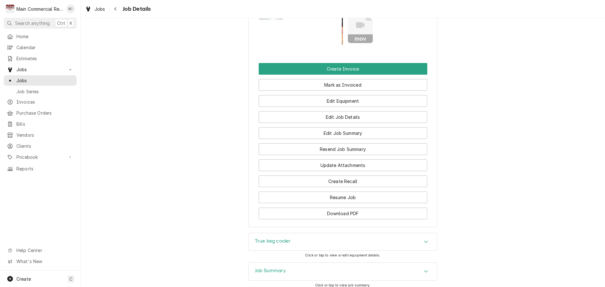
scroll to position [662, 0]
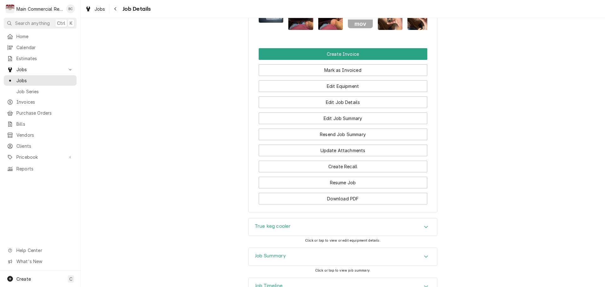
click at [255, 253] on h3 "Job Summary" at bounding box center [270, 256] width 31 height 6
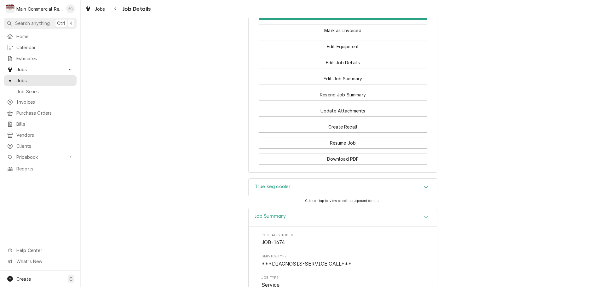
scroll to position [696, 0]
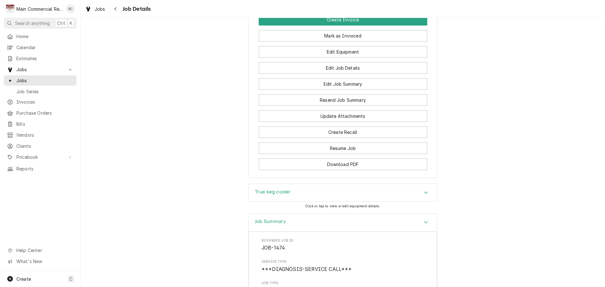
click at [270, 189] on h3 "True keg cooler" at bounding box center [273, 192] width 36 height 6
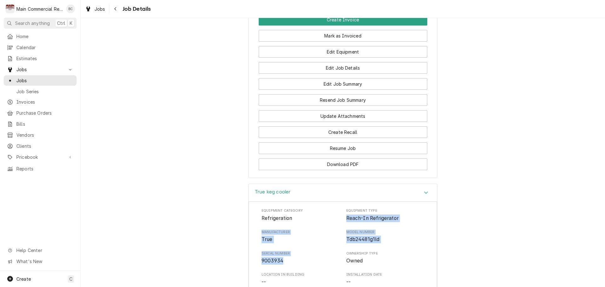
drag, startPoint x: 344, startPoint y: 179, endPoint x: 282, endPoint y: 221, distance: 74.6
click at [282, 221] on div "Equipment Category Refrigeration Equipment Type Reach-In Refrigerator Manufactu…" at bounding box center [342, 268] width 163 height 120
copy div "Reach-In Refrigerator Manufacturer True Model Number Tdb24481g1ld Serial Number…"
click at [418, 230] on div "Model Number Tdb24481g1ld" at bounding box center [385, 237] width 78 height 14
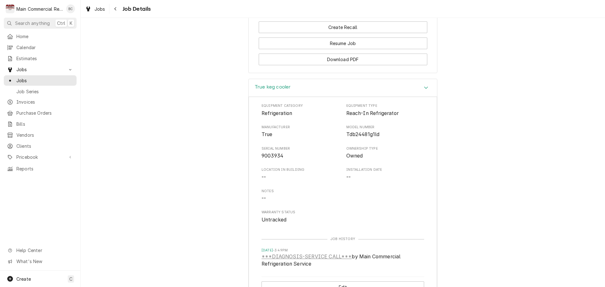
scroll to position [798, 0]
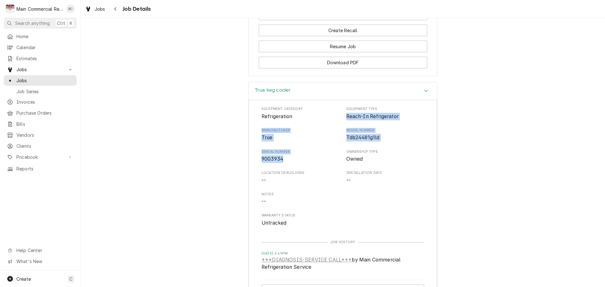
drag, startPoint x: 344, startPoint y: 78, endPoint x: 310, endPoint y: 119, distance: 53.5
click at [310, 119] on div "Equipment Category Refrigeration Equipment Type Reach-In Refrigerator Manufactu…" at bounding box center [342, 166] width 163 height 120
copy div "Reach-In Refrigerator Manufacturer True Model Number Tdb24481g1ld Serial Number…"
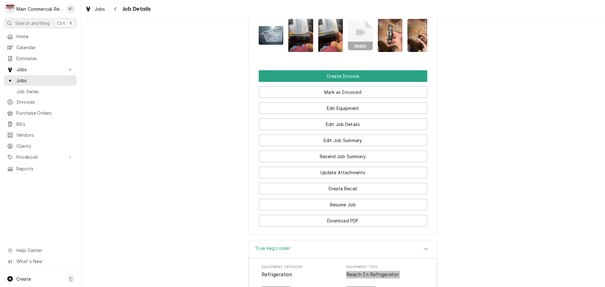
scroll to position [640, 0]
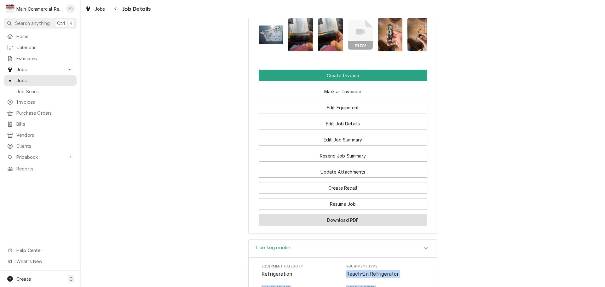
click at [337, 214] on button "Download PDF" at bounding box center [343, 220] width 169 height 12
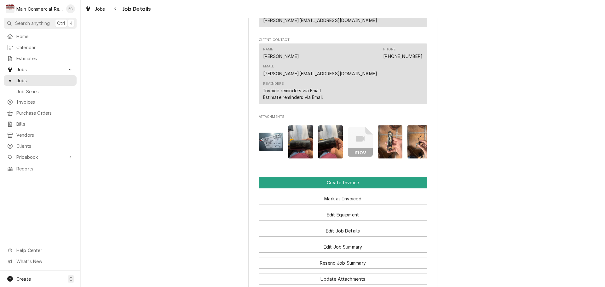
scroll to position [514, 0]
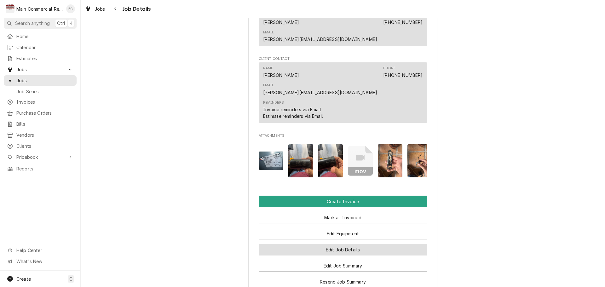
click at [333, 244] on button "Edit Job Details" at bounding box center [343, 250] width 169 height 12
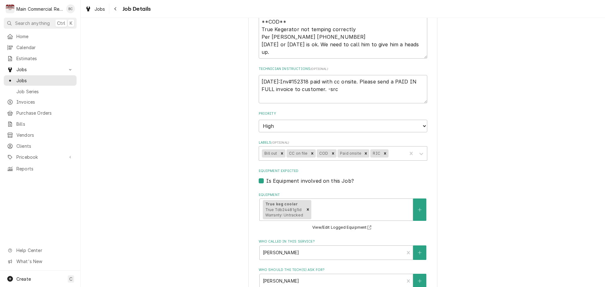
scroll to position [189, 0]
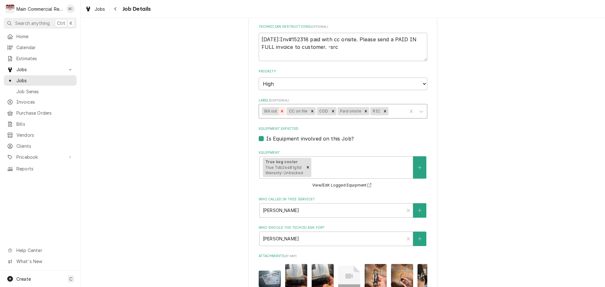
click at [280, 110] on icon "Remove Bill out" at bounding box center [282, 111] width 4 height 4
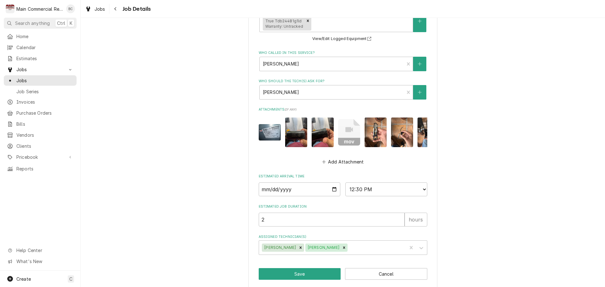
scroll to position [347, 0]
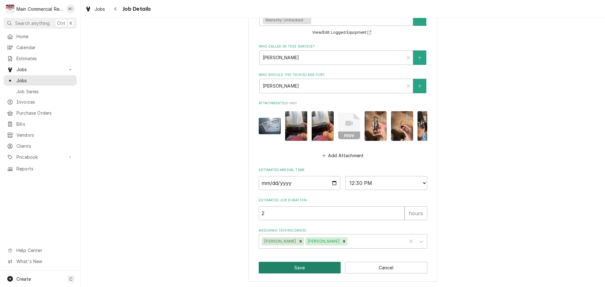
click at [297, 271] on button "Save" at bounding box center [300, 268] width 82 height 12
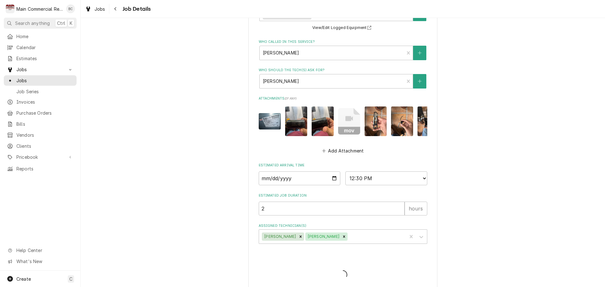
type textarea "x"
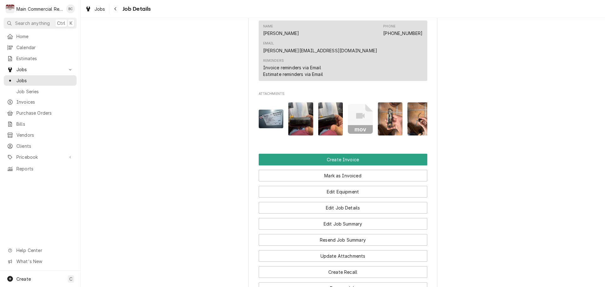
scroll to position [567, 0]
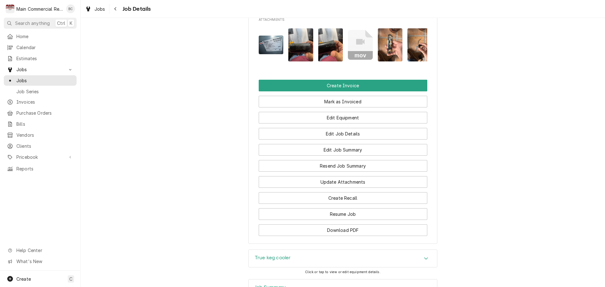
scroll to position [662, 0]
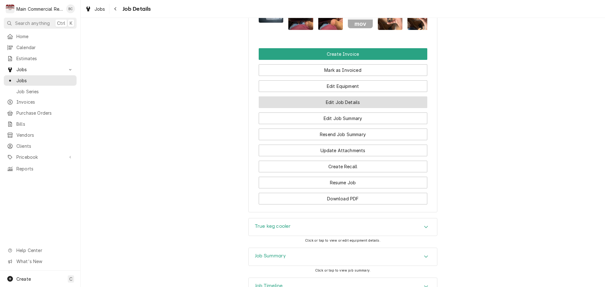
click at [330, 96] on button "Edit Job Details" at bounding box center [343, 102] width 169 height 12
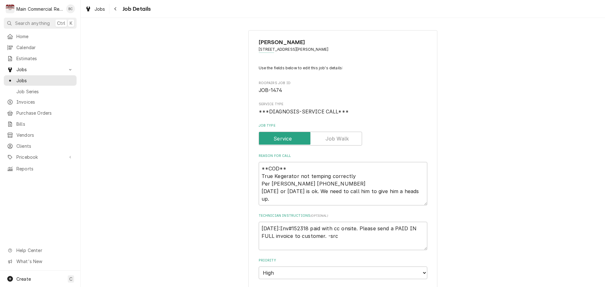
type textarea "x"
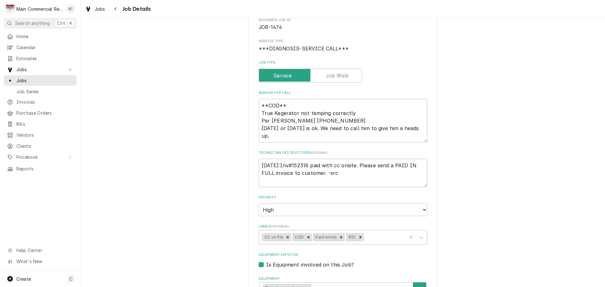
scroll to position [95, 0]
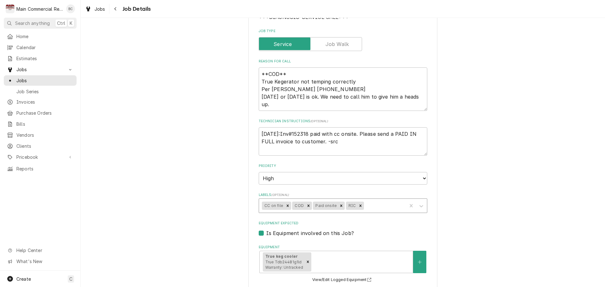
click at [366, 207] on div "Labels" at bounding box center [384, 205] width 39 height 11
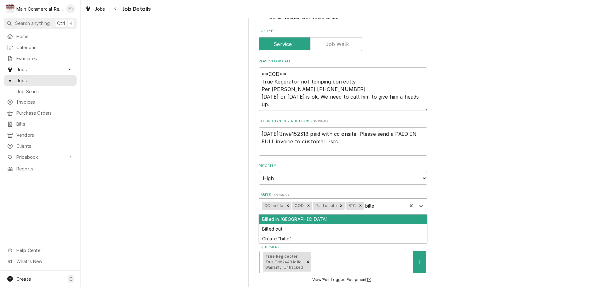
type input "billed"
click at [300, 220] on div "Billed in [GEOGRAPHIC_DATA]" at bounding box center [343, 220] width 168 height 10
type textarea "x"
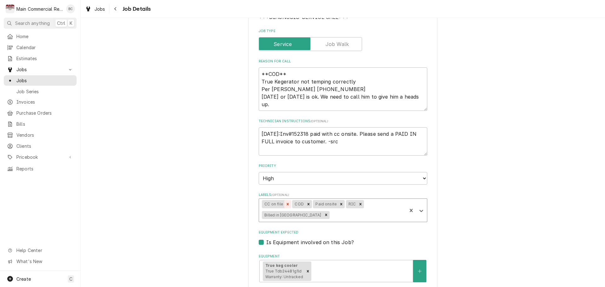
click at [287, 205] on icon "Remove CC on file" at bounding box center [288, 204] width 2 height 2
click at [277, 205] on icon "Remove COD" at bounding box center [278, 204] width 2 height 2
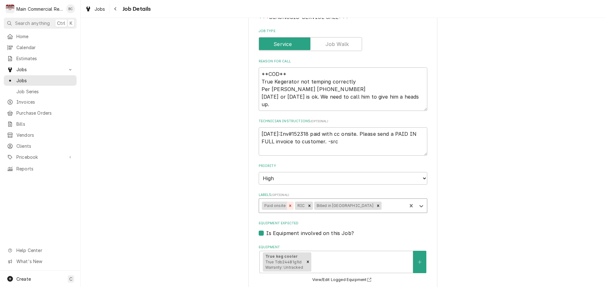
click at [288, 205] on icon "Remove Paid onsite" at bounding box center [290, 206] width 4 height 4
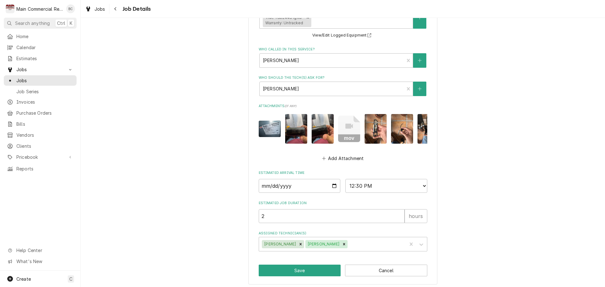
scroll to position [347, 0]
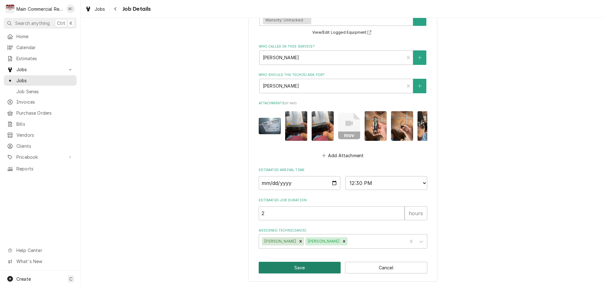
click at [288, 266] on button "Save" at bounding box center [300, 268] width 82 height 12
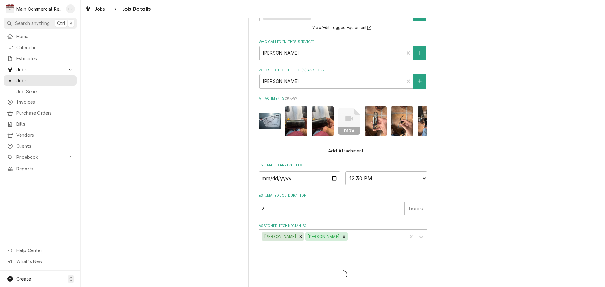
type textarea "x"
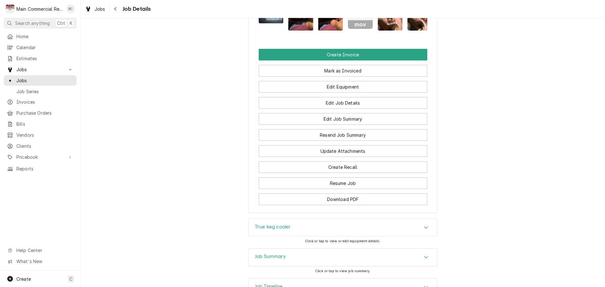
scroll to position [662, 0]
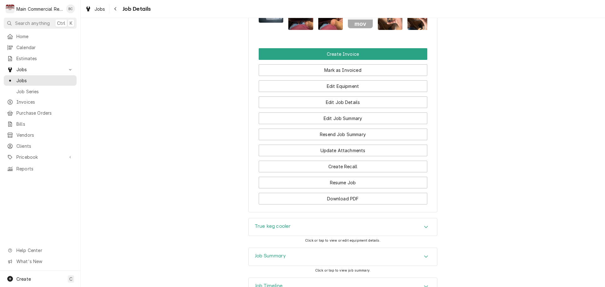
click at [266, 253] on h3 "Job Summary" at bounding box center [270, 256] width 31 height 6
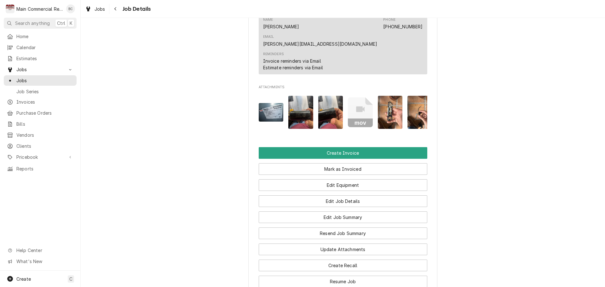
scroll to position [570, 0]
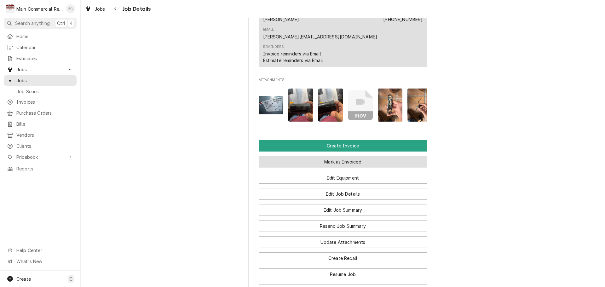
click at [335, 156] on button "Mark as Invoiced" at bounding box center [343, 162] width 169 height 12
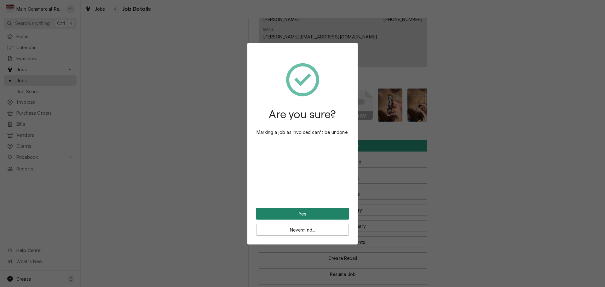
click at [303, 212] on button "Yes" at bounding box center [302, 214] width 93 height 12
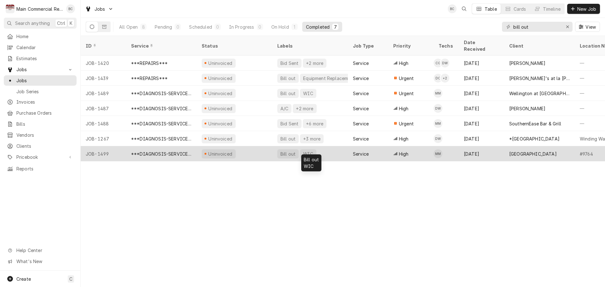
click at [287, 151] on div "Bill out" at bounding box center [288, 154] width 16 height 7
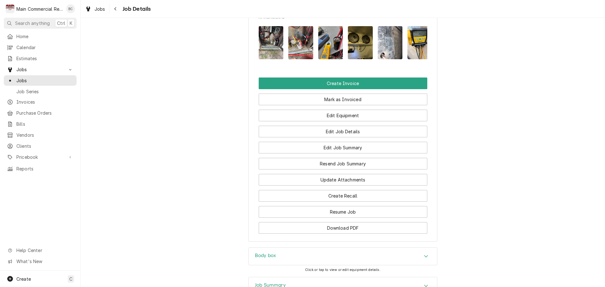
scroll to position [658, 0]
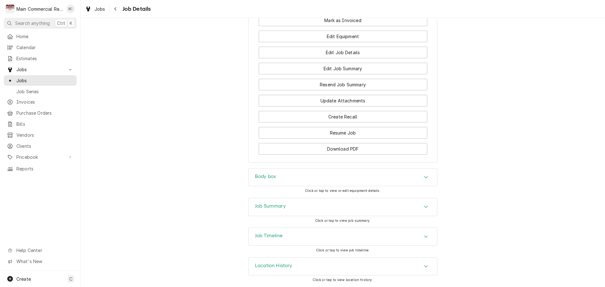
click at [273, 206] on h3 "Job Summary" at bounding box center [270, 206] width 31 height 6
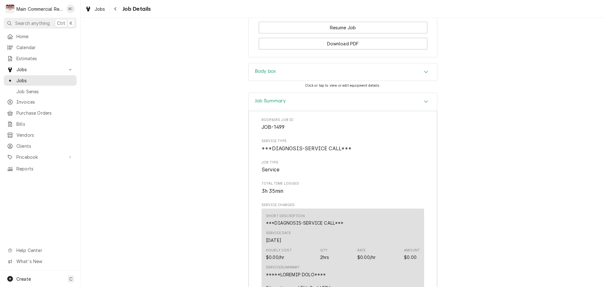
scroll to position [753, 0]
click at [267, 73] on h3 "Body box" at bounding box center [265, 70] width 21 height 6
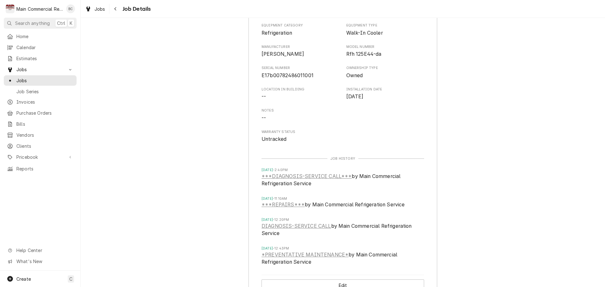
scroll to position [784, 0]
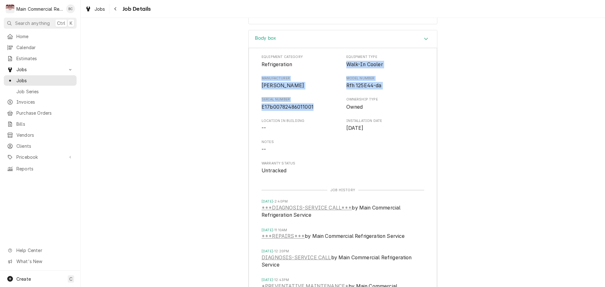
drag, startPoint x: 345, startPoint y: 76, endPoint x: 313, endPoint y: 119, distance: 53.3
click at [313, 119] on div "Equipment Category Refrigeration Equipment Type Walk-In Cooler Manufacturer Rus…" at bounding box center [342, 115] width 163 height 120
copy div "Walk-In Cooler Manufacturer Russell Model Number Rfh 125E44-da Serial Number E1…"
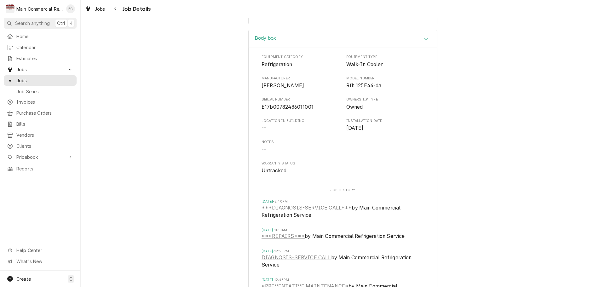
click at [178, 211] on div "Body box Equipment Category Refrigeration Equipment Type Walk-In Cooler Manufac…" at bounding box center [343, 182] width 524 height 304
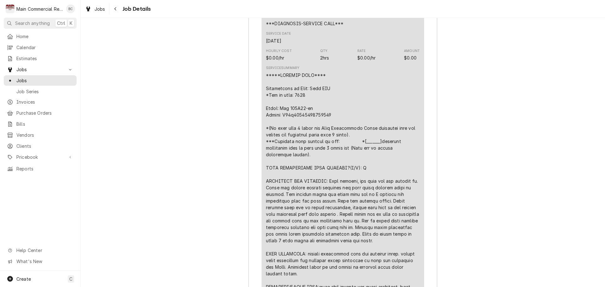
scroll to position [1352, 0]
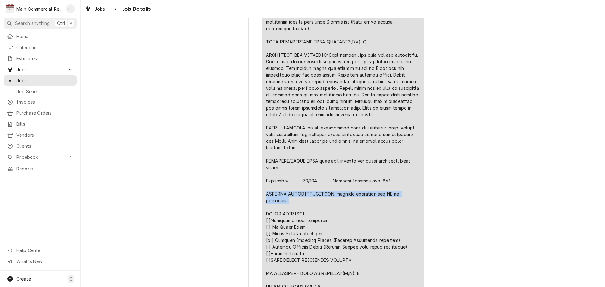
drag, startPoint x: 264, startPoint y: 205, endPoint x: 292, endPoint y: 210, distance: 28.5
click at [292, 210] on div "Line Item" at bounding box center [343, 144] width 154 height 397
copy div "FURTHER RECOMMENDATIONS: regular cleanings and PM as scheduled."
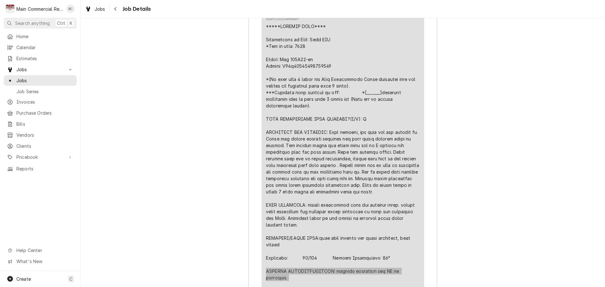
scroll to position [1289, 0]
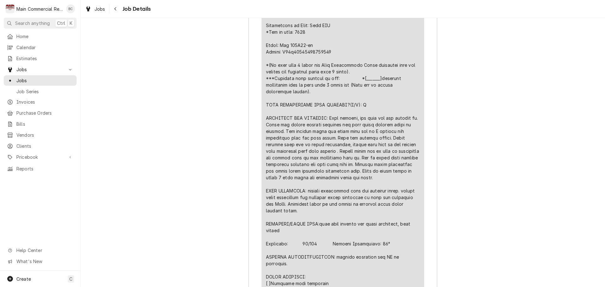
click at [249, 250] on div "Roopairs Job ID JOB-1499 Service Type ***DIAGNOSIS-SERVICE CALL*** Job Type Ser…" at bounding box center [343, 281] width 188 height 866
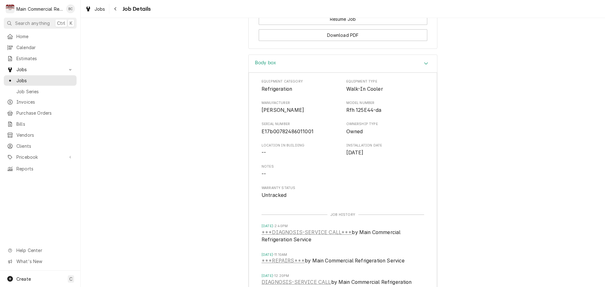
scroll to position [692, 0]
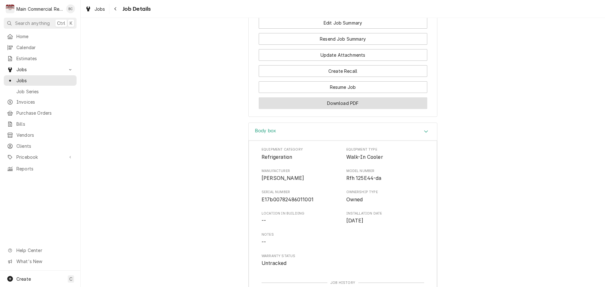
click at [331, 109] on button "Download PDF" at bounding box center [343, 103] width 169 height 12
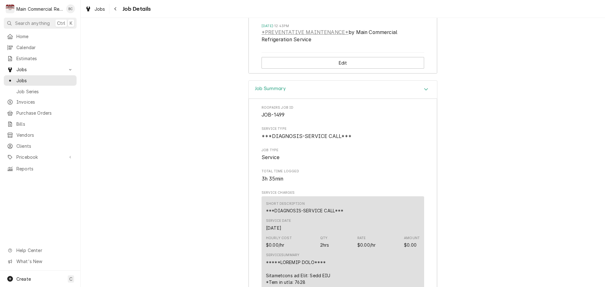
scroll to position [1070, 0]
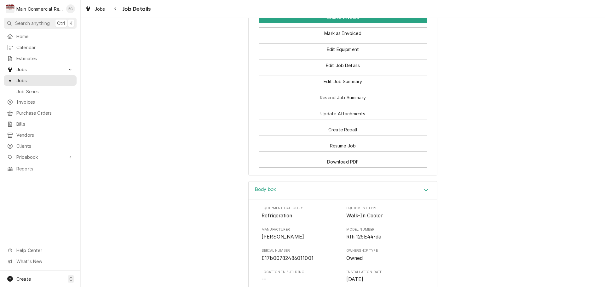
scroll to position [629, 0]
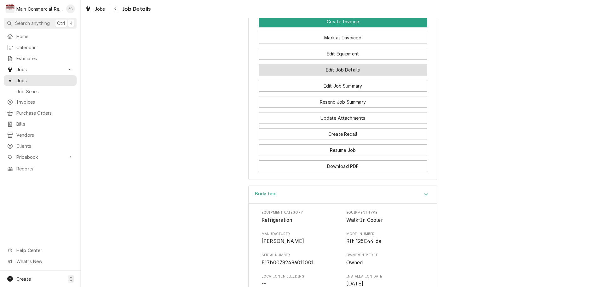
click at [342, 76] on button "Edit Job Details" at bounding box center [343, 70] width 169 height 12
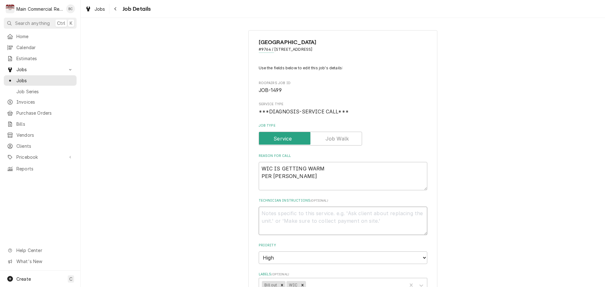
click at [260, 211] on textarea "Technician Instructions ( optional )" at bounding box center [343, 221] width 169 height 28
type textarea "x"
type textarea "I"
type textarea "x"
type textarea "IN"
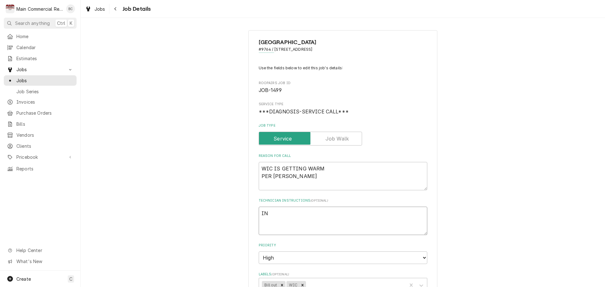
type textarea "x"
type textarea "INV"
type textarea "x"
type textarea "INV#"
type textarea "x"
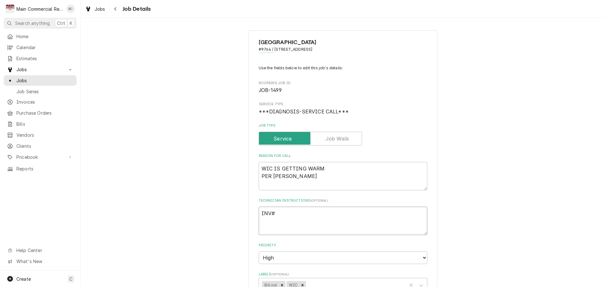
type textarea "INV#1"
type textarea "x"
type textarea "INV#15"
type textarea "x"
type textarea "INV#152"
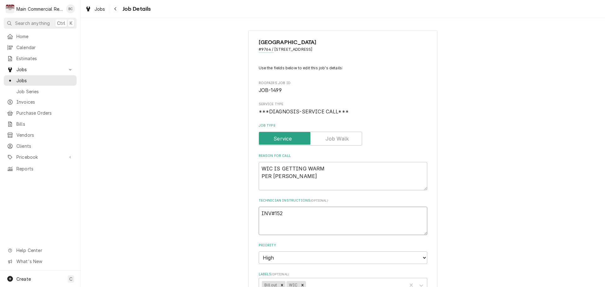
type textarea "x"
type textarea "INV#1523"
type textarea "x"
type textarea "INV#15233"
type textarea "x"
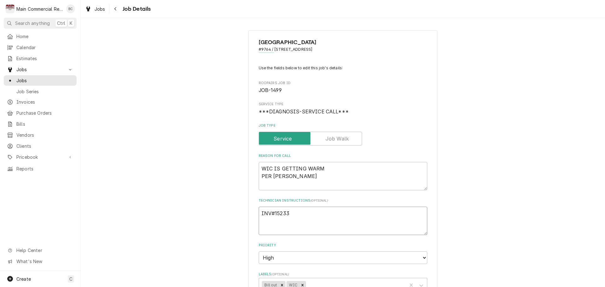
type textarea "INV#152332"
type textarea "x"
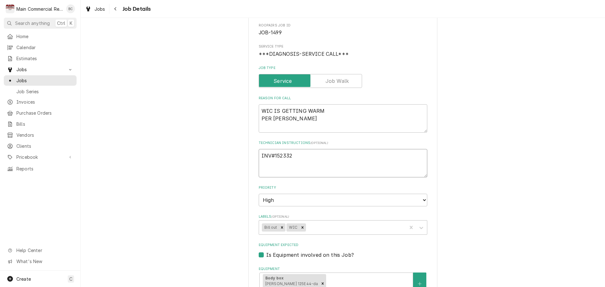
scroll to position [63, 0]
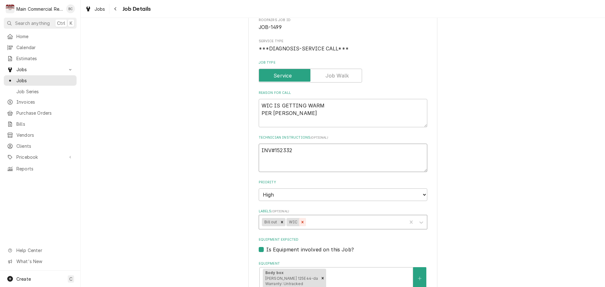
click at [280, 222] on icon "Remove Bill out" at bounding box center [282, 222] width 4 height 4
type textarea "INV#152332"
type textarea "x"
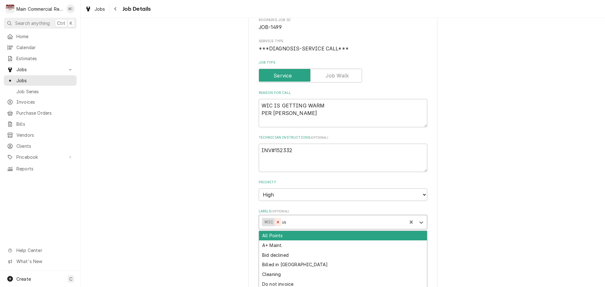
type input "inv"
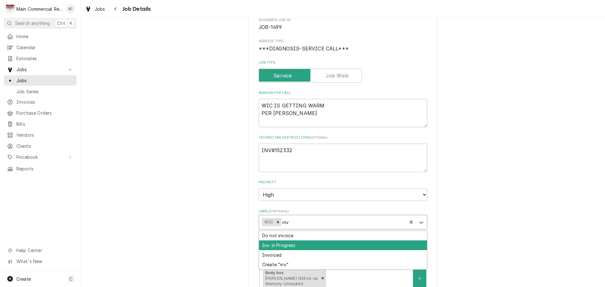
click at [287, 243] on div "Inv. in Progress" at bounding box center [343, 245] width 168 height 10
type textarea "x"
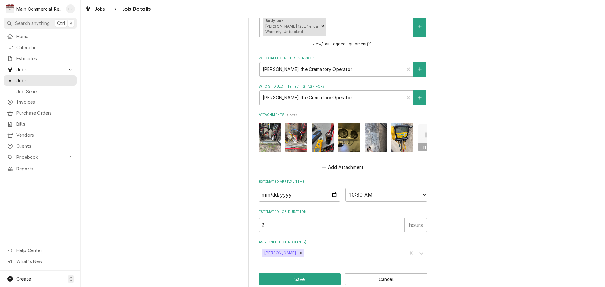
scroll to position [331, 0]
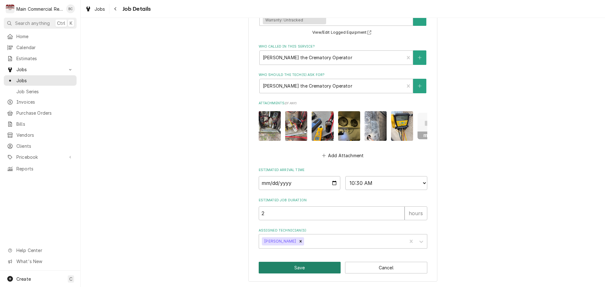
click at [297, 267] on button "Save" at bounding box center [300, 268] width 82 height 12
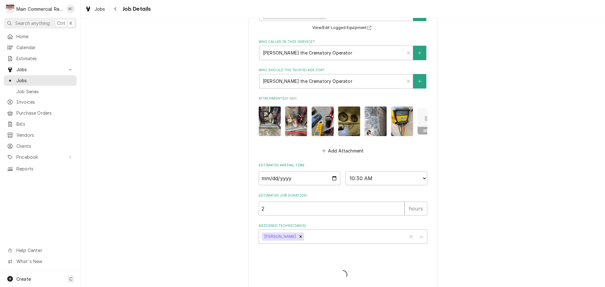
type textarea "x"
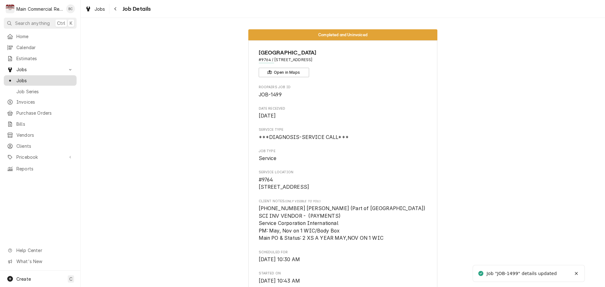
click at [52, 78] on span "Jobs" at bounding box center [44, 80] width 57 height 7
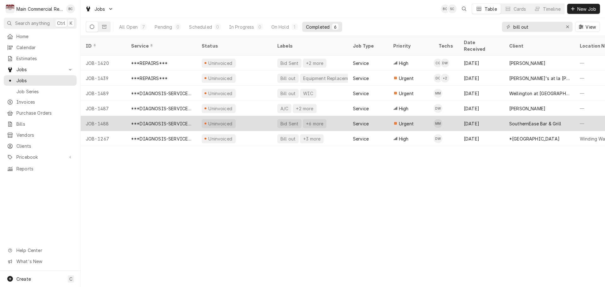
click at [284, 120] on div "Bid Sent" at bounding box center [289, 123] width 19 height 7
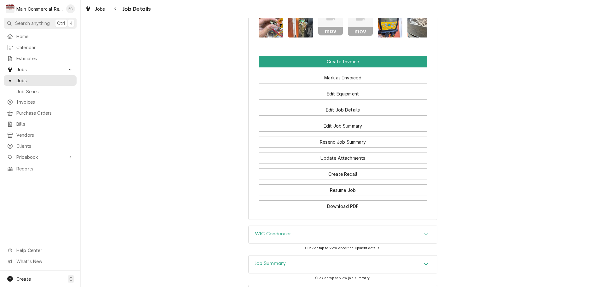
scroll to position [893, 0]
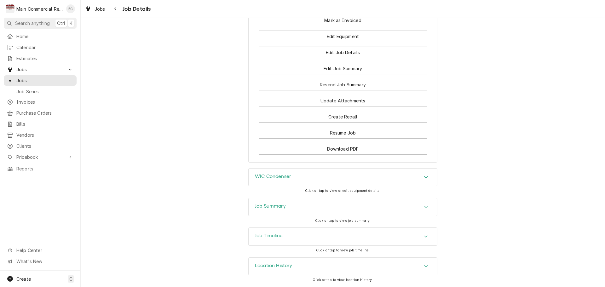
click at [263, 208] on h3 "Job Summary" at bounding box center [270, 206] width 31 height 6
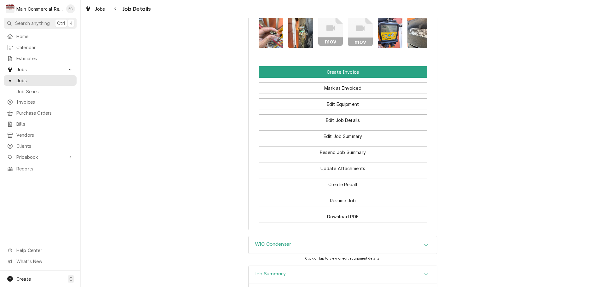
scroll to position [830, 0]
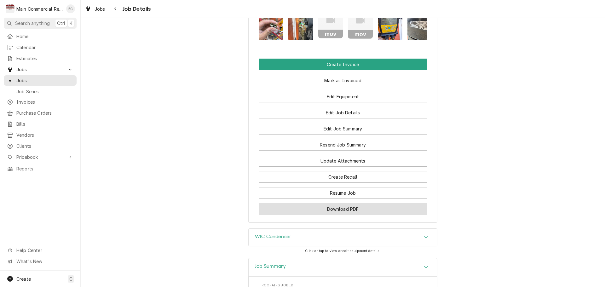
click at [345, 213] on button "Download PDF" at bounding box center [343, 209] width 169 height 12
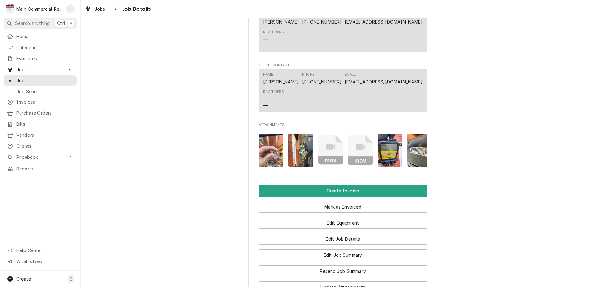
scroll to position [704, 0]
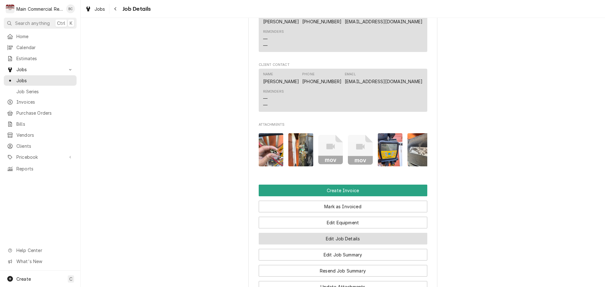
click at [333, 242] on button "Edit Job Details" at bounding box center [343, 239] width 169 height 12
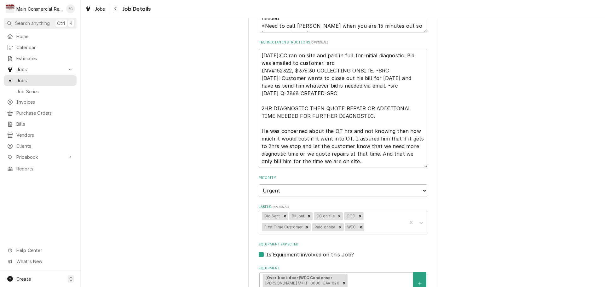
scroll to position [221, 0]
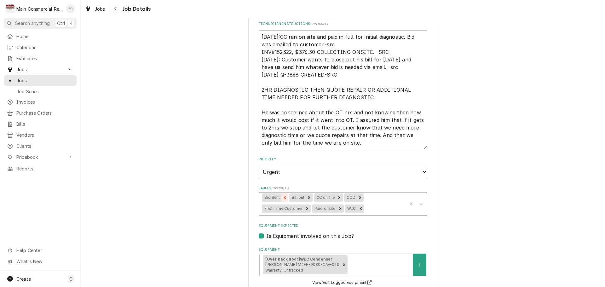
click at [283, 198] on icon "Remove Bid Sent" at bounding box center [285, 197] width 4 height 4
click at [281, 198] on icon "Remove Bill out" at bounding box center [282, 198] width 2 height 2
click at [287, 198] on icon "Remove CC on file" at bounding box center [288, 198] width 2 height 2
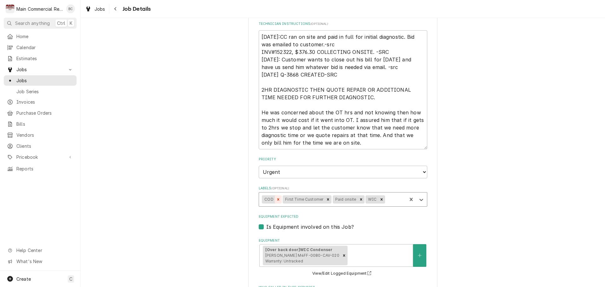
click at [277, 199] on icon "Remove COD" at bounding box center [278, 199] width 4 height 4
click at [305, 199] on icon "Remove First Time Customer" at bounding box center [307, 199] width 4 height 4
click at [289, 200] on icon "Remove Paid onsite" at bounding box center [290, 199] width 2 height 2
type textarea "x"
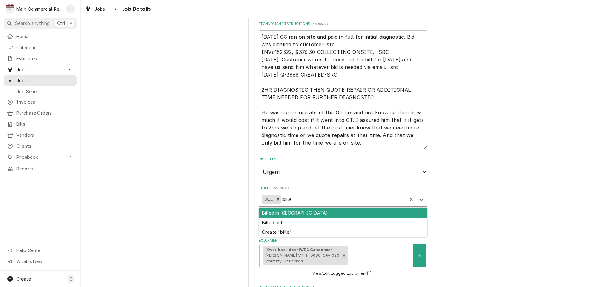
type input "billed"
click at [285, 214] on div "Billed in [GEOGRAPHIC_DATA]" at bounding box center [343, 213] width 168 height 10
type textarea "x"
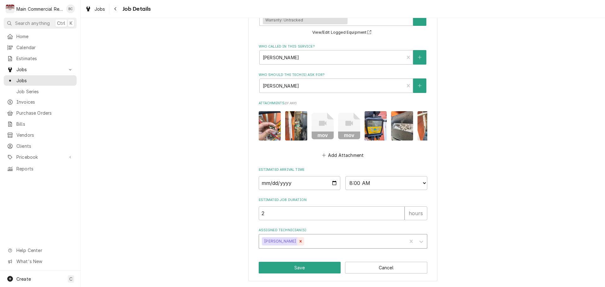
scroll to position [466, 0]
click at [303, 267] on button "Save" at bounding box center [300, 268] width 82 height 12
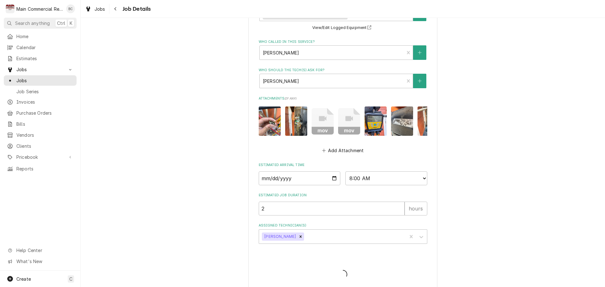
type textarea "x"
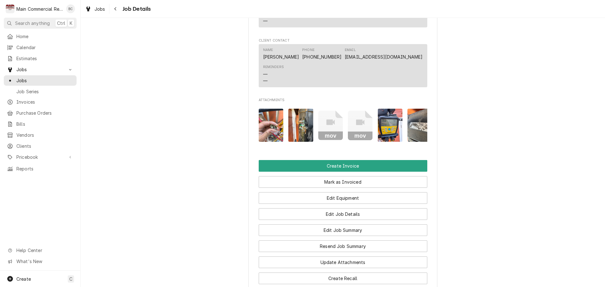
scroll to position [725, 0]
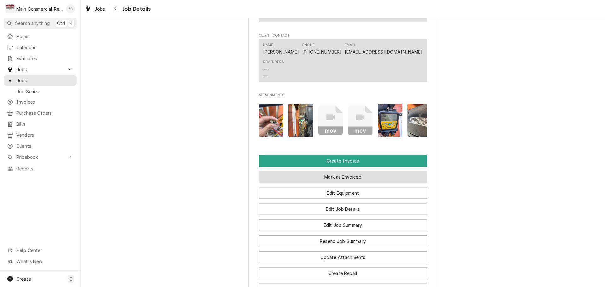
click at [332, 183] on button "Mark as Invoiced" at bounding box center [343, 177] width 169 height 12
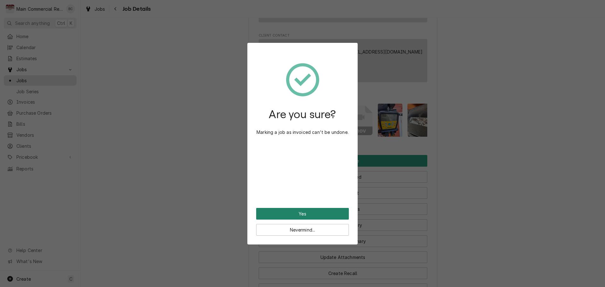
click at [300, 215] on button "Yes" at bounding box center [302, 214] width 93 height 12
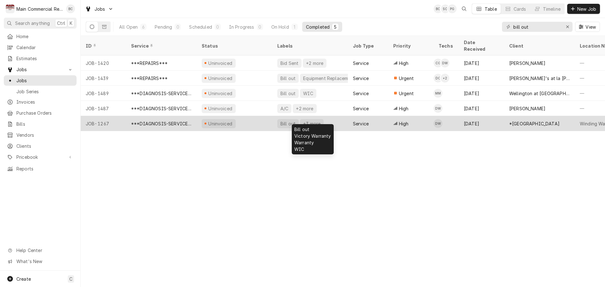
click at [287, 120] on div "Bill out" at bounding box center [288, 123] width 16 height 7
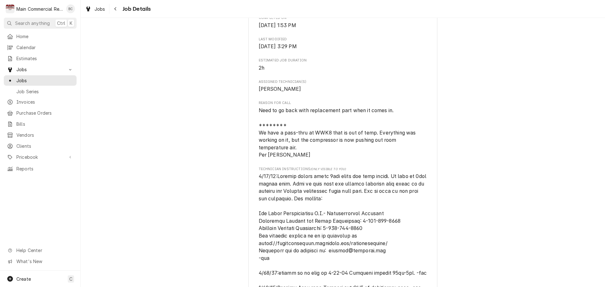
scroll to position [441, 0]
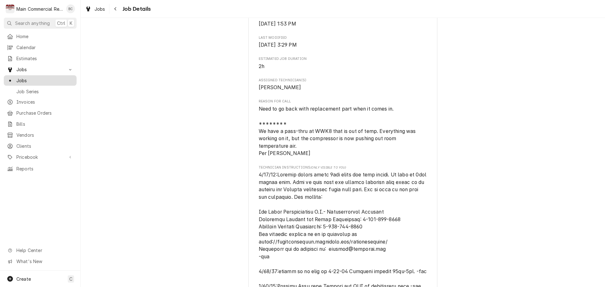
click at [25, 79] on span "Jobs" at bounding box center [44, 80] width 57 height 7
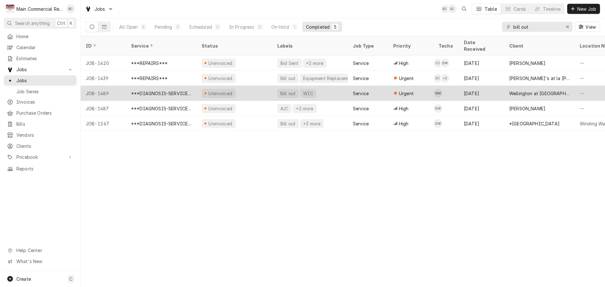
click at [289, 90] on div "Bill out" at bounding box center [288, 93] width 16 height 7
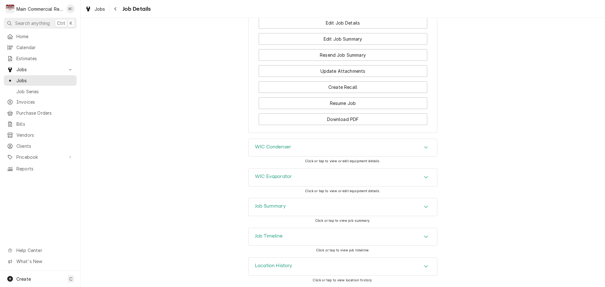
scroll to position [651, 0]
click at [267, 208] on h3 "Job Summary" at bounding box center [270, 206] width 31 height 6
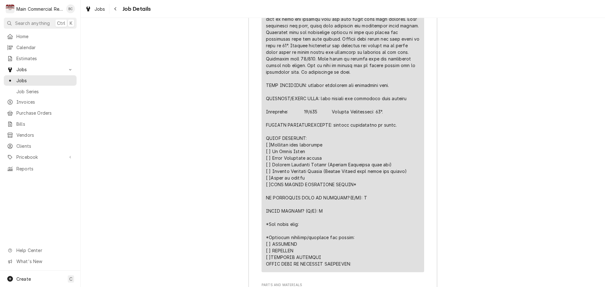
scroll to position [997, 0]
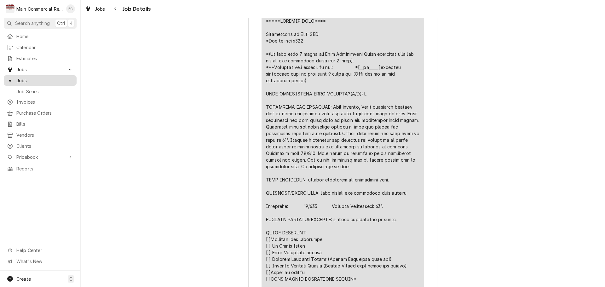
click at [34, 78] on span "Jobs" at bounding box center [44, 80] width 57 height 7
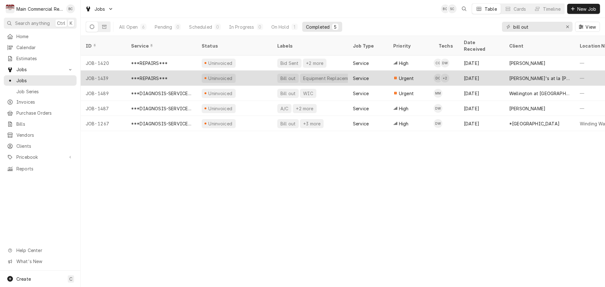
click at [287, 75] on div "Bill out" at bounding box center [288, 78] width 16 height 7
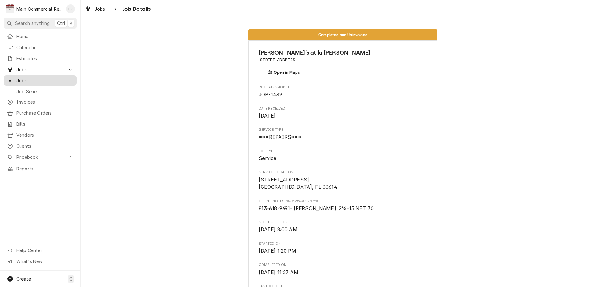
click at [57, 79] on span "Jobs" at bounding box center [44, 80] width 57 height 7
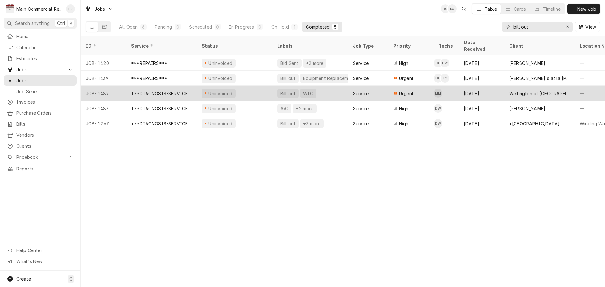
click at [287, 89] on div "Bill out" at bounding box center [287, 93] width 21 height 9
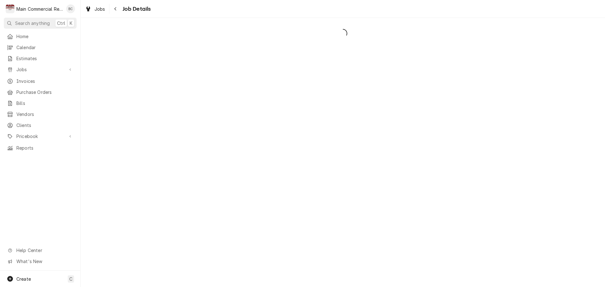
click at [289, 88] on div "Dynamic Content Wrapper" at bounding box center [343, 152] width 524 height 269
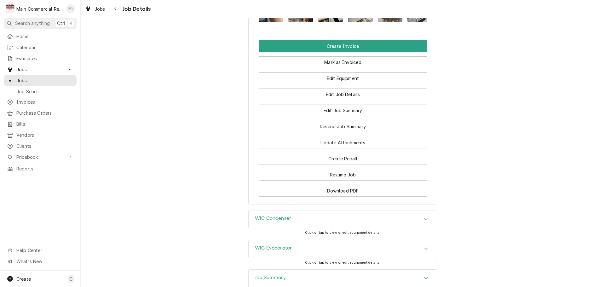
scroll to position [651, 0]
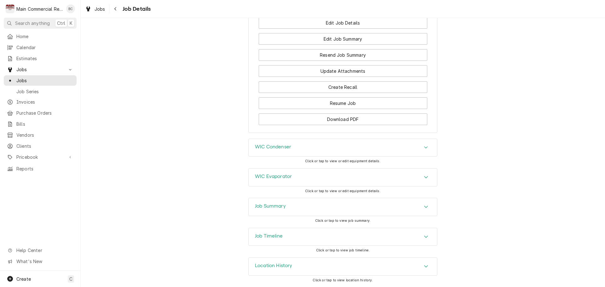
click at [263, 205] on h3 "Job Summary" at bounding box center [270, 206] width 31 height 6
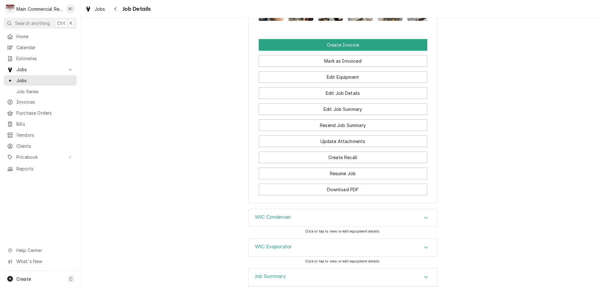
scroll to position [493, 0]
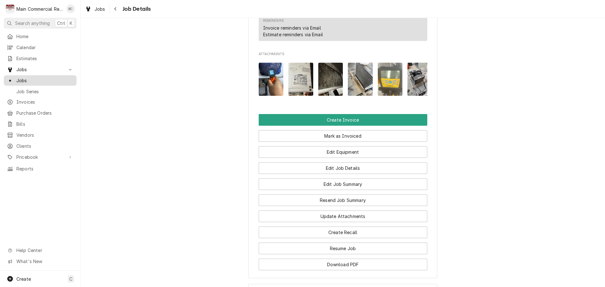
click at [52, 79] on span "Jobs" at bounding box center [44, 80] width 57 height 7
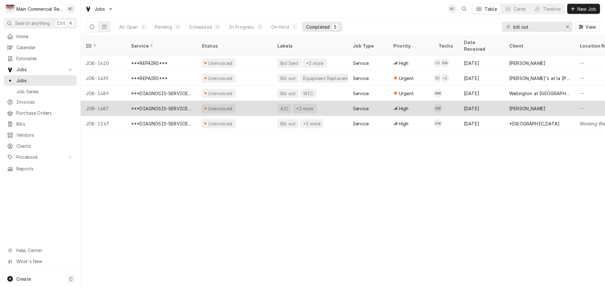
click at [515, 105] on div "[PERSON_NAME]" at bounding box center [527, 108] width 36 height 7
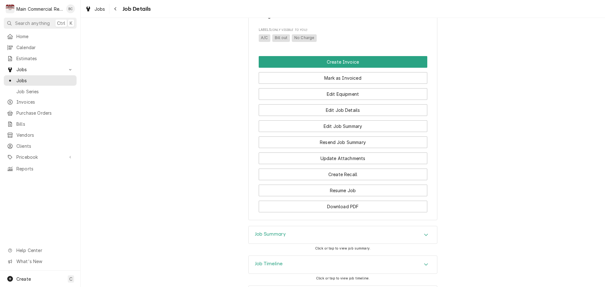
scroll to position [347, 0]
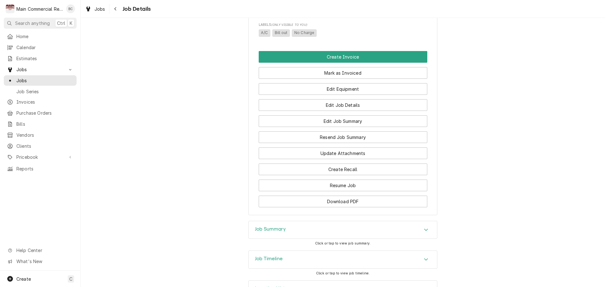
click at [414, 237] on div "Job Summary" at bounding box center [343, 230] width 188 height 18
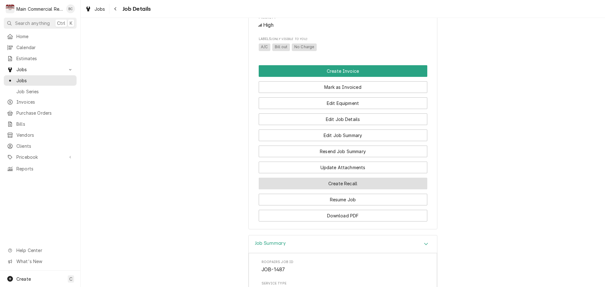
scroll to position [378, 0]
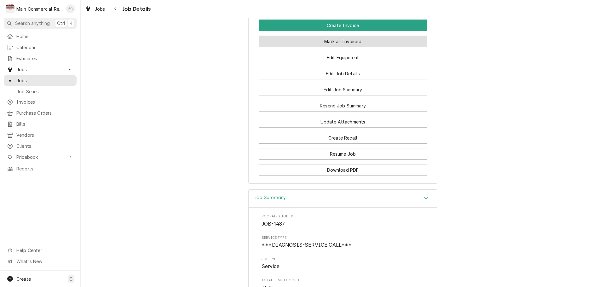
click at [341, 47] on button "Mark as Invoiced" at bounding box center [343, 42] width 169 height 12
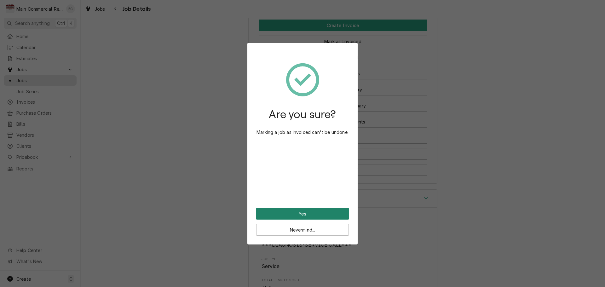
click at [311, 211] on button "Yes" at bounding box center [302, 214] width 93 height 12
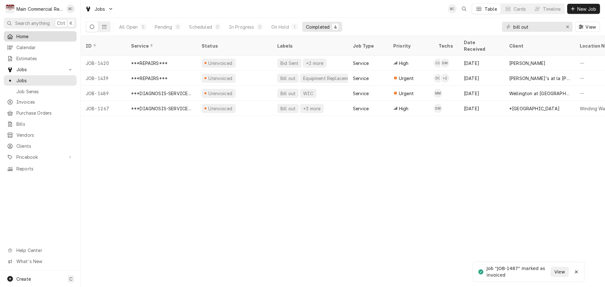
click at [23, 37] on span "Home" at bounding box center [44, 36] width 57 height 7
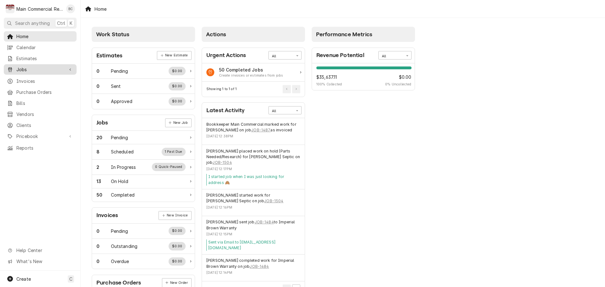
click at [26, 69] on span "Jobs" at bounding box center [40, 69] width 48 height 7
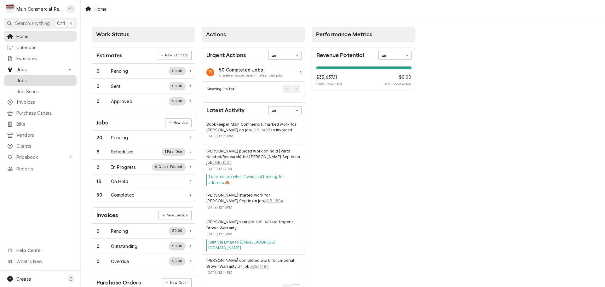
click at [21, 78] on span "Jobs" at bounding box center [44, 80] width 57 height 7
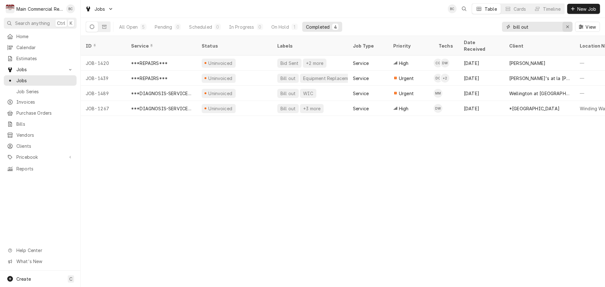
click at [566, 28] on icon "Erase input" at bounding box center [567, 27] width 3 height 4
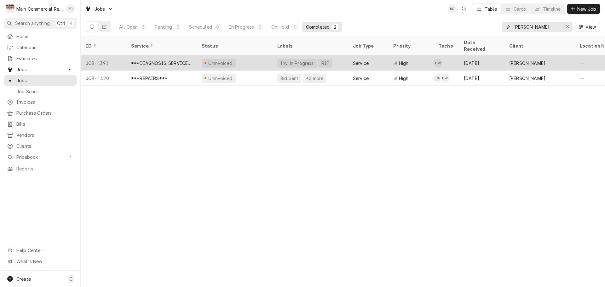
type input "amorin"
click at [145, 59] on div "***DIAGNOSIS-SERVICE CALL***" at bounding box center [161, 62] width 71 height 15
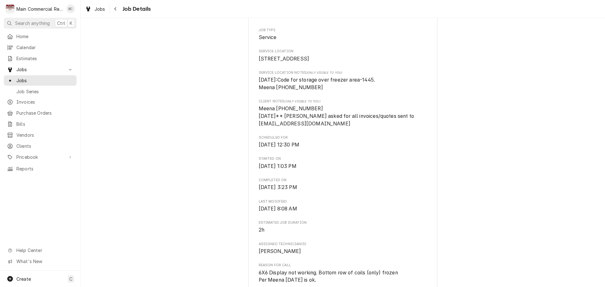
scroll to position [126, 0]
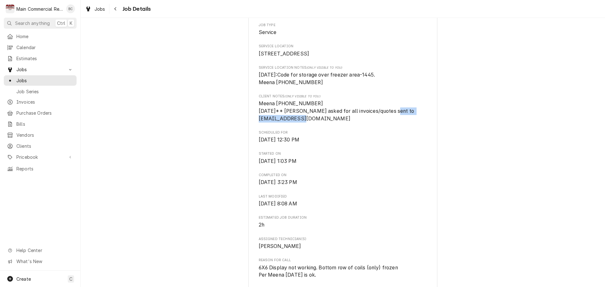
drag, startPoint x: 321, startPoint y: 124, endPoint x: 255, endPoint y: 129, distance: 66.0
copy span "[EMAIL_ADDRESS][DOMAIN_NAME]"
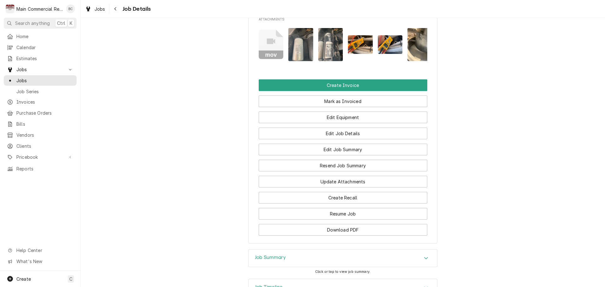
scroll to position [693, 0]
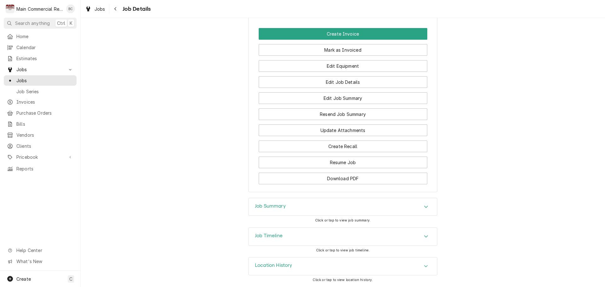
click at [342, 209] on div "Job Summary" at bounding box center [343, 207] width 188 height 18
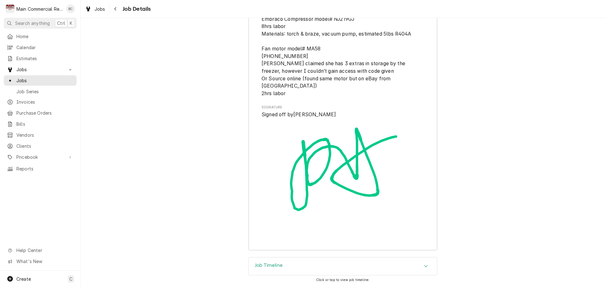
scroll to position [1623, 0]
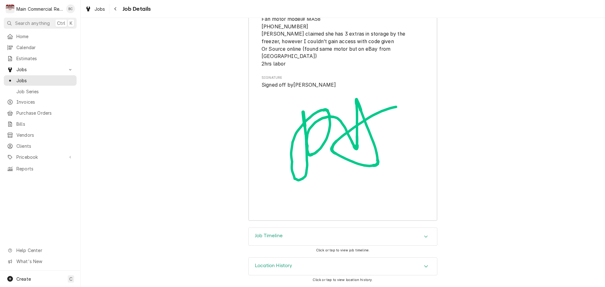
click at [349, 237] on div "Job Timeline" at bounding box center [343, 237] width 188 height 18
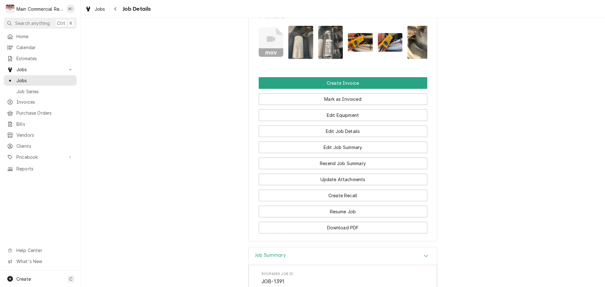
scroll to position [610, 0]
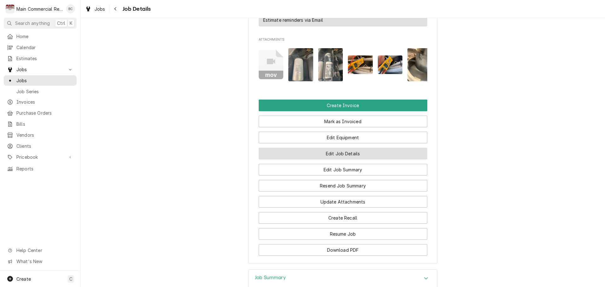
click at [345, 159] on button "Edit Job Details" at bounding box center [343, 154] width 169 height 12
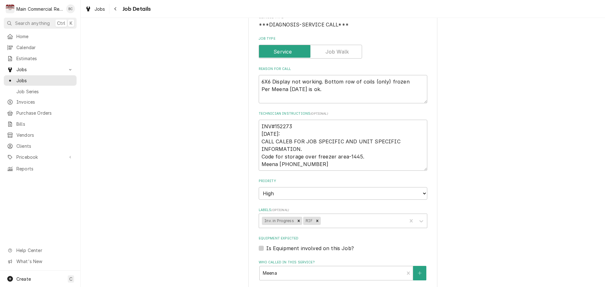
scroll to position [95, 0]
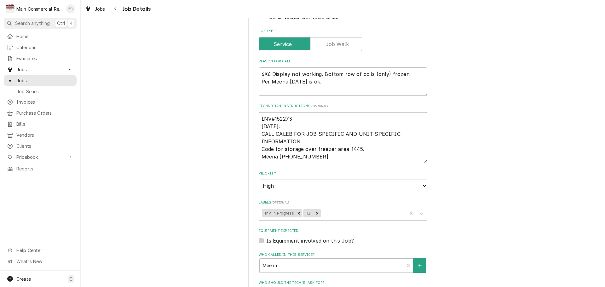
click at [259, 123] on textarea "INV#152273 9/15/25: CALL CALEB FOR JOB SPECIFIC AND UNIT SPECIFIC INFORMATION. …" at bounding box center [343, 137] width 169 height 51
type textarea "x"
type textarea "INV#152273 9/15/25: CALL CALEB FOR JOB SPECIFIC AND UNIT SPECIFIC INFORMATION. …"
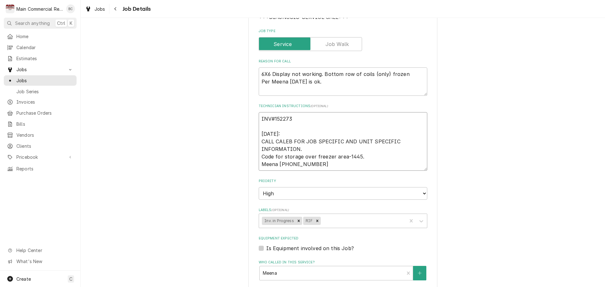
type textarea "x"
type textarea "INV#152273 Q 9/15/25: CALL CALEB FOR JOB SPECIFIC AND UNIT SPECIFIC INFORMATION…"
type textarea "x"
type textarea "INV#152273 Q- 9/15/25: CALL CALEB FOR JOB SPECIFIC AND UNIT SPECIFIC INFORMATIO…"
type textarea "x"
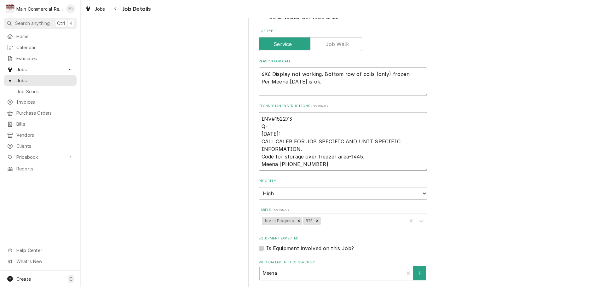
type textarea "INV#152273 Q-3 9/15/25: CALL CALEB FOR JOB SPECIFIC AND UNIT SPECIFIC INFORMATI…"
type textarea "x"
type textarea "INV#152273 Q-38 9/15/25: CALL CALEB FOR JOB SPECIFIC AND UNIT SPECIFIC INFORMAT…"
type textarea "x"
type textarea "INV#152273 Q-385 9/15/25: CALL CALEB FOR JOB SPECIFIC AND UNIT SPECIFIC INFORMA…"
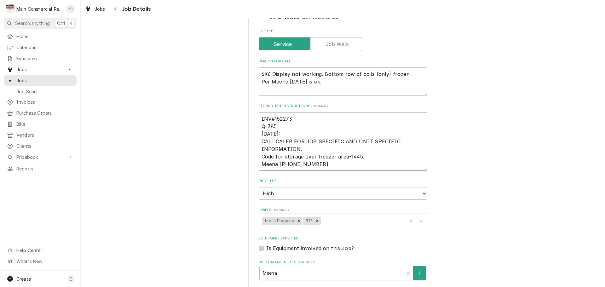
type textarea "x"
type textarea "INV#152273 Q-3851 9/15/25: CALL CALEB FOR JOB SPECIFIC AND UNIT SPECIFIC INFORM…"
type textarea "x"
click at [296, 220] on icon "Remove Inv. in Progress" at bounding box center [298, 221] width 4 height 4
type textarea "INV#152273 Q-3851 9/15/25: CALL CALEB FOR JOB SPECIFIC AND UNIT SPECIFIC INFORM…"
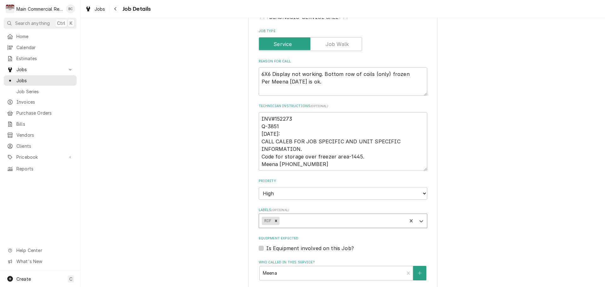
type textarea "x"
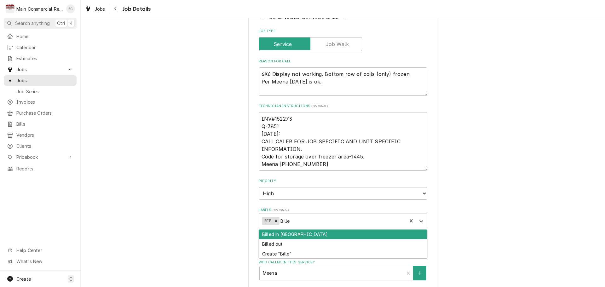
type input "Billed"
click at [291, 233] on div "Billed in [GEOGRAPHIC_DATA]" at bounding box center [343, 235] width 168 height 10
type textarea "x"
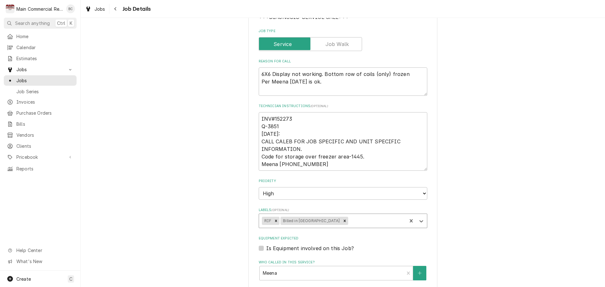
click at [502, 212] on div "Amorino Gelato 2223 Westshore Blvd, Tampa, FL 33607 Use the fields below to edi…" at bounding box center [343, 216] width 524 height 572
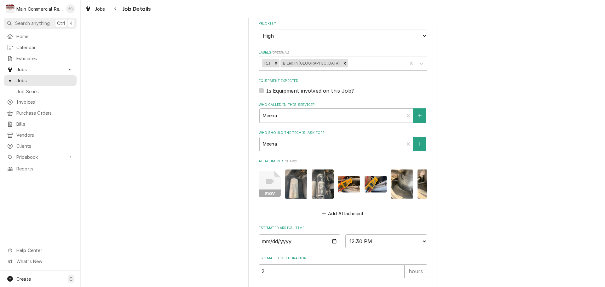
scroll to position [315, 0]
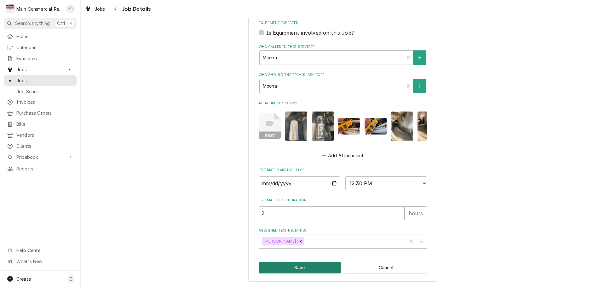
click at [305, 266] on button "Save" at bounding box center [300, 268] width 82 height 12
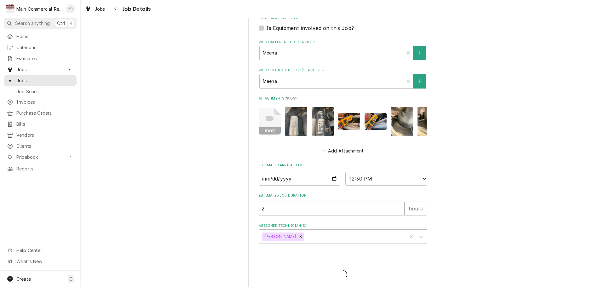
type textarea "x"
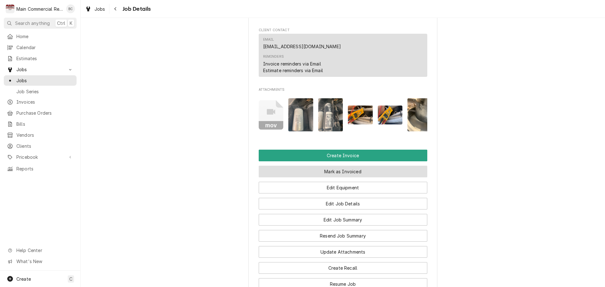
scroll to position [701, 0]
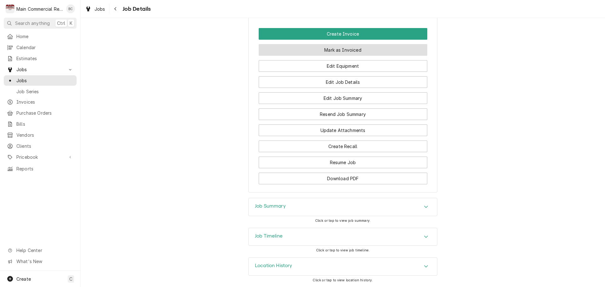
click button "Mark as Invoiced"
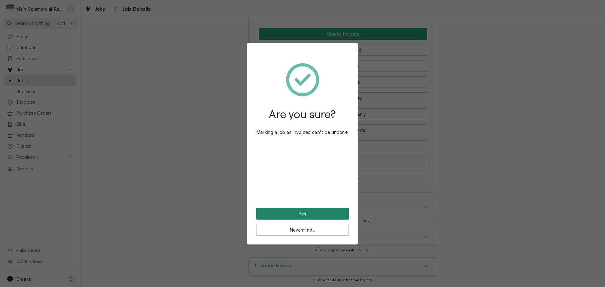
click button "Yes"
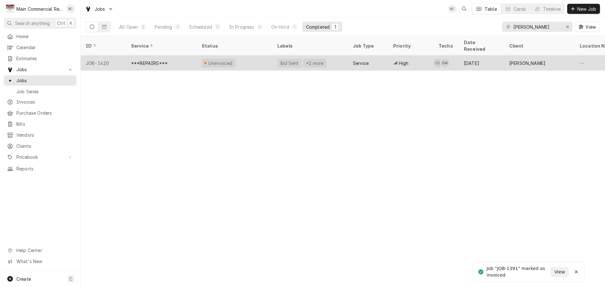
click at [249, 55] on div "Uninvoiced" at bounding box center [235, 62] width 76 height 15
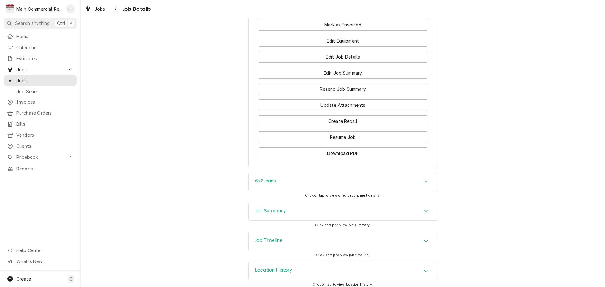
scroll to position [714, 0]
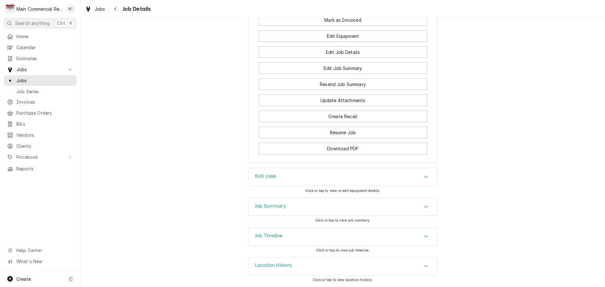
click at [380, 236] on div "Job Timeline" at bounding box center [343, 237] width 188 height 18
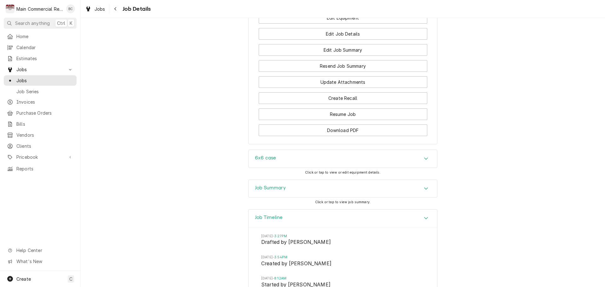
scroll to position [721, 0]
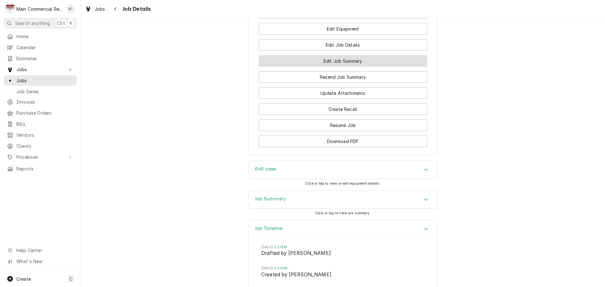
click at [336, 60] on button "Edit Job Summary" at bounding box center [343, 61] width 169 height 12
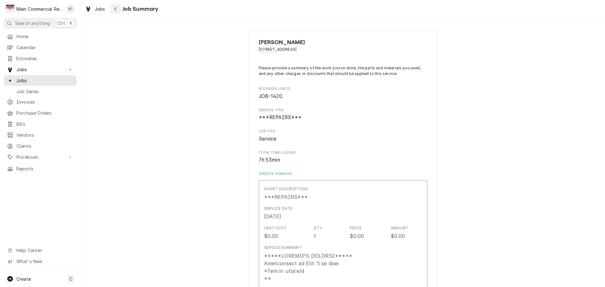
click at [116, 8] on icon "Navigate back" at bounding box center [115, 8] width 2 height 3
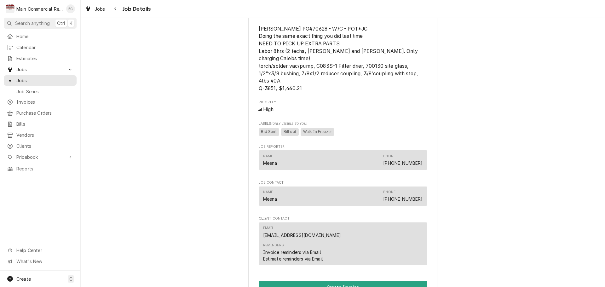
scroll to position [504, 0]
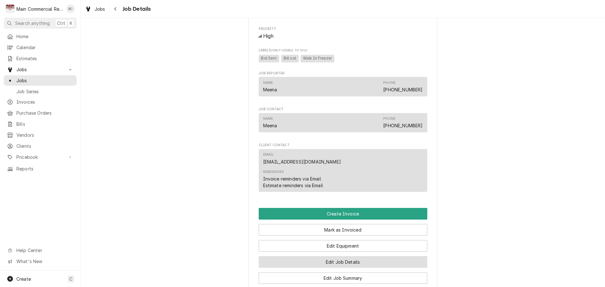
click at [351, 260] on button "Edit Job Details" at bounding box center [343, 262] width 169 height 12
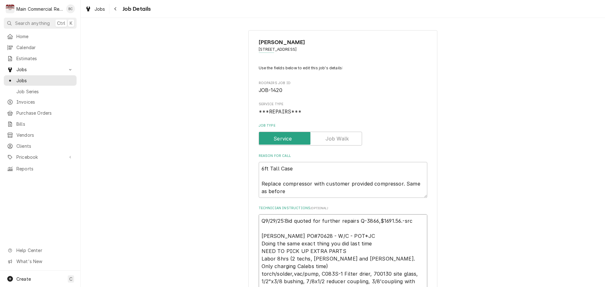
click at [259, 223] on textarea "Q9/29/25:Bid quoted for further repairs Q-3866,$1691.56.-src [PERSON_NAME] PO#7…" at bounding box center [343, 254] width 169 height 81
type textarea "x"
type textarea "Q9/29/25:Bid quoted for further repairs Q-3866,$1691.56.-src [PERSON_NAME] PO#7…"
type textarea "x"
type textarea "f Q9/29/25:Bid quoted for further repairs Q-3866,$1691.56.-src [PERSON_NAME] PO…"
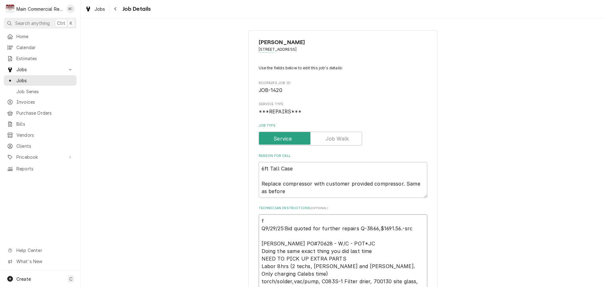
type textarea "x"
type textarea "fj Q9/29/25:Bid quoted for further repairs Q-3866,$1691.56.-src [PERSON_NAME] P…"
type textarea "x"
type textarea "fjj Q9/29/25:Bid quoted for further repairs Q-3866,$1691.56.-src [PERSON_NAME] …"
type textarea "x"
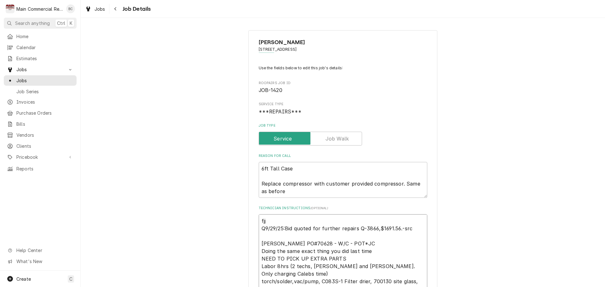
type textarea "fjjI Q9/29/25:Bid quoted for further repairs Q-3866,$1691.56.-src [PERSON_NAME]…"
type textarea "x"
type textarea "fjjIn Q9/29/25:Bid quoted for further repairs Q-3866,$1691.56.-src [PERSON_NAME…"
type textarea "x"
type textarea "fjjInv Q9/29/25:Bid quoted for further repairs Q-3866,$1691.56.-src [PERSON_NAM…"
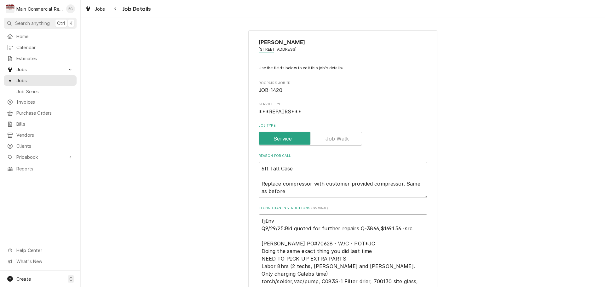
type textarea "x"
type textarea "fjjInvo Q9/29/25:Bid quoted for further repairs Q-3866,$1691.56.-src [PERSON_NA…"
type textarea "x"
type textarea "fjjInvoi Q9/29/25:Bid quoted for further repairs Q-3866,$1691.56.-src [PERSON_N…"
type textarea "x"
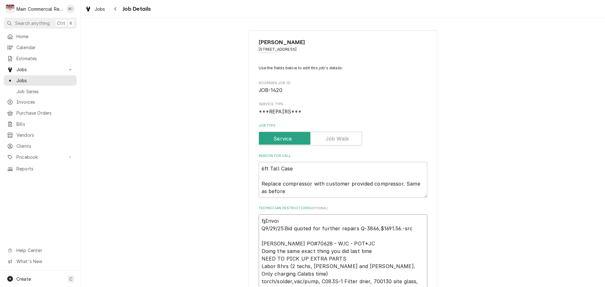
type textarea "fjjInvoic Q9/29/25:Bid quoted for further repairs Q-3866,$1691.56.-src [PERSON_…"
type textarea "x"
type textarea "fjjInvoi Q9/29/25:Bid quoted for further repairs Q-3866,$1691.56.-src [PERSON_N…"
type textarea "x"
type textarea "fjjInvo Q9/29/25:Bid quoted for further repairs Q-3866,$1691.56.-src [PERSON_NA…"
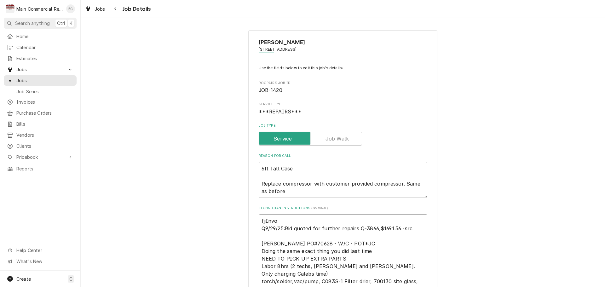
type textarea "x"
type textarea "fjjIn Q9/29/25:Bid quoted for further repairs Q-3866,$1691.56.-src Johnstone PO…"
type textarea "x"
type textarea "fjjI Q9/29/25:Bid quoted for further repairs Q-3866,$1691.56.-src Johnstone PO#…"
type textarea "x"
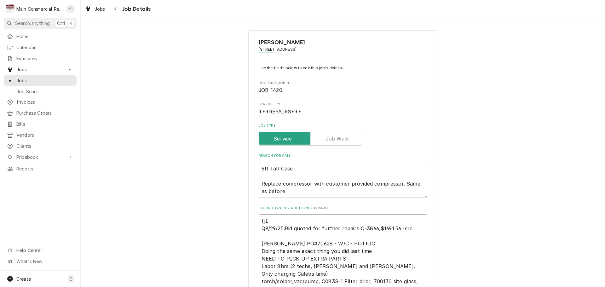
type textarea "fjj Q9/29/25:Bid quoted for further repairs Q-3866,$1691.56.-src Johnstone PO#7…"
type textarea "x"
type textarea "fj Q9/29/25:Bid quoted for further repairs Q-3866,$1691.56.-src Johnstone PO#70…"
type textarea "x"
type textarea "f Q9/29/25:Bid quoted for further repairs Q-3866,$1691.56.-src Johnstone PO#706…"
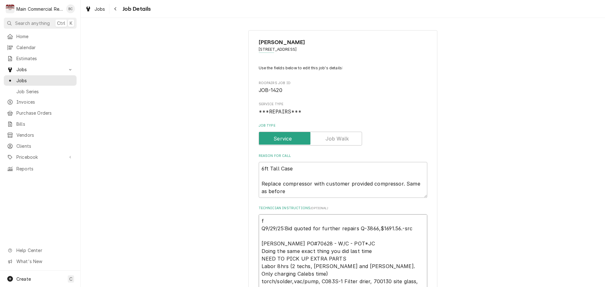
type textarea "x"
type textarea "Q9/29/25:Bid quoted for further repairs Q-3866,$1691.56.-src Johnstone PO#70628…"
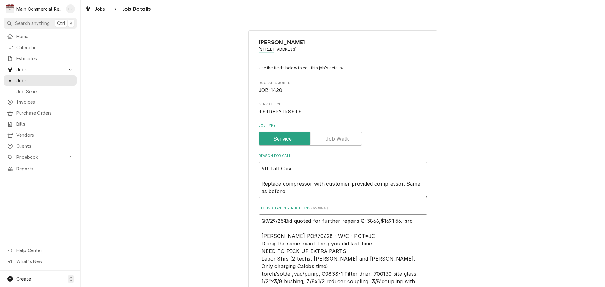
type textarea "x"
type textarea "I Q9/29/25:Bid quoted for further repairs Q-3866,$1691.56.-src Johnstone PO#706…"
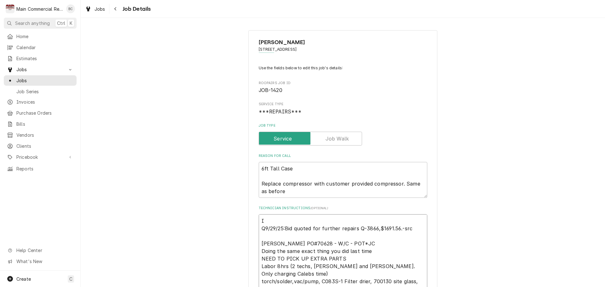
type textarea "x"
type textarea "In Q9/29/25:Bid quoted for further repairs Q-3866,$1691.56.-src Johnstone PO#70…"
type textarea "x"
type textarea "Inv Q9/29/25:Bid quoted for further repairs Q-3866,$1691.56.-src Johnstone PO#7…"
type textarea "x"
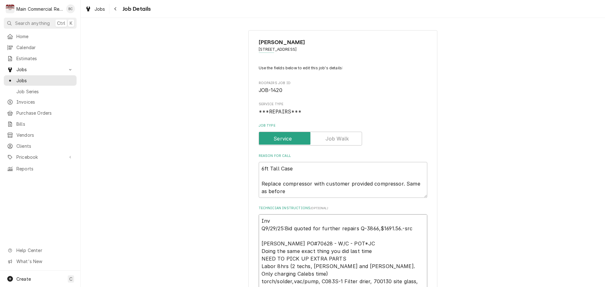
type textarea "Invo Q9/29/25:Bid quoted for further repairs Q-3866,$1691.56.-src Johnstone PO#…"
type textarea "x"
type textarea "Invoi Q9/29/25:Bid quoted for further repairs Q-3866,$1691.56.-src Johnstone PO…"
type textarea "x"
type textarea "Invoic Q9/29/25:Bid quoted for further repairs Q-3866,$1691.56.-src Johnstone P…"
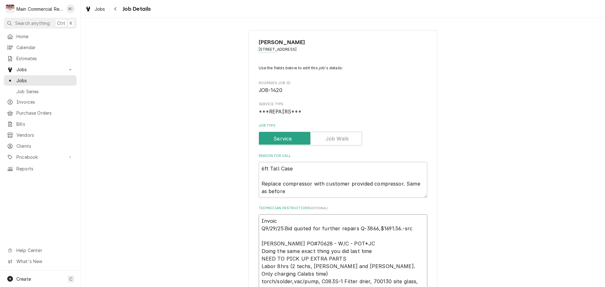
type textarea "x"
type textarea "Invoice Q9/29/25:Bid quoted for further repairs Q-3866,$1691.56.-src Johnstone …"
type textarea "x"
type textarea "Invoice# Q9/29/25:Bid quoted for further repairs Q-3866,$1691.56.-src Johnstone…"
type textarea "x"
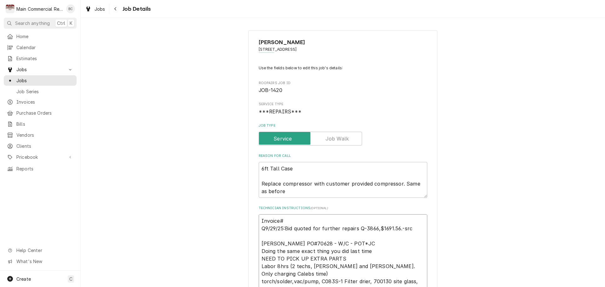
type textarea "Invoice# Q9/29/25:Bid quoted for further repairs Q-3866,$1691.56.-src Johnstone…"
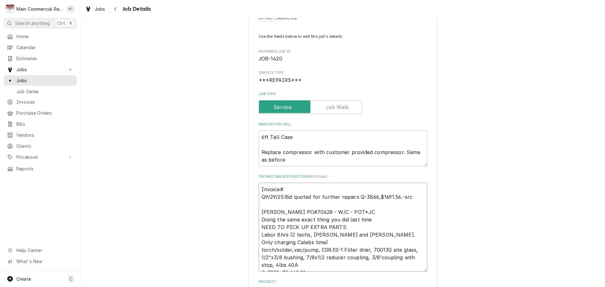
click at [325, 188] on textarea "Invoice# Q9/29/25:Bid quoted for further repairs Q-3866,$1691.56.-src Johnstone…" at bounding box center [343, 227] width 169 height 89
type textarea "x"
type textarea "Invoice#1 Q9/29/25:Bid quoted for further repairs Q-3866,$1691.56.-src Johnston…"
type textarea "x"
type textarea "Invoice#15 Q9/29/25:Bid quoted for further repairs Q-3866,$1691.56.-src Johnsto…"
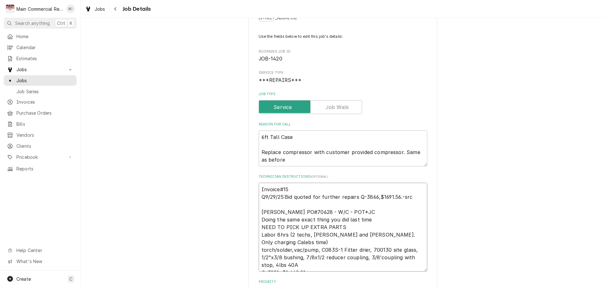
type textarea "x"
type textarea "Invoice#152 Q9/29/25:Bid quoted for further repairs Q-3866,$1691.56.-src Johnst…"
type textarea "x"
type textarea "Invoice#1523 Q9/29/25:Bid quoted for further repairs Q-3866,$1691.56.-src Johns…"
type textarea "x"
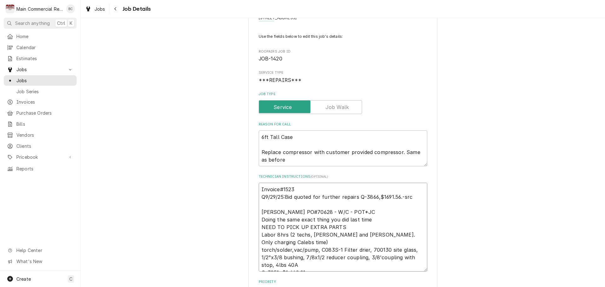
type textarea "Invoice#15233 Q9/29/25:Bid quoted for further repairs Q-3866,$1691.56.-src John…"
type textarea "x"
type textarea "Invoice#152333 Q9/29/25:Bid quoted for further repairs Q-3866,$1691.56.-src Joh…"
type textarea "x"
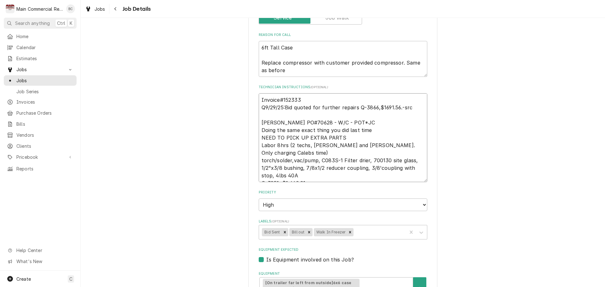
scroll to position [158, 0]
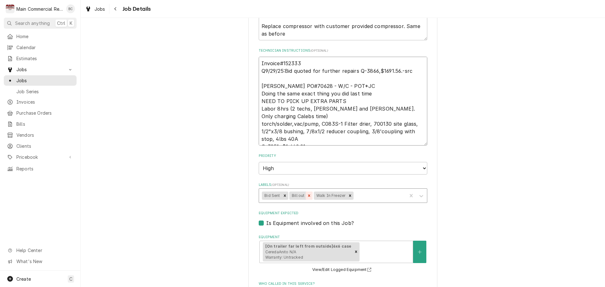
click at [307, 195] on icon "Remove Bill out" at bounding box center [309, 195] width 4 height 4
type textarea "Invoice#152333 Q9/29/25:Bid quoted for further repairs Q-3866,$1691.56.-src Joh…"
click at [323, 198] on icon "Remove Walk In Freezer" at bounding box center [325, 195] width 4 height 4
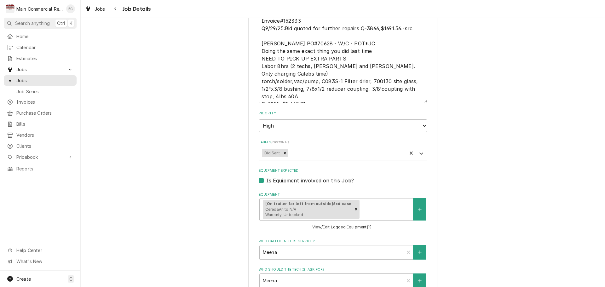
scroll to position [189, 0]
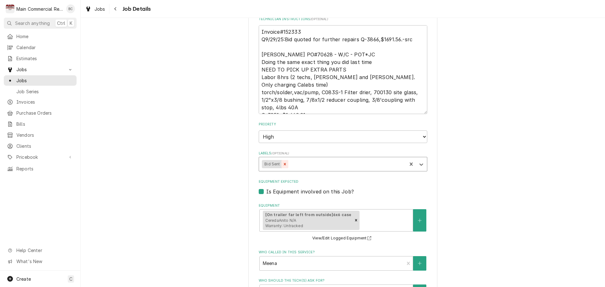
click at [284, 165] on icon "Remove Bid Sent" at bounding box center [285, 164] width 2 height 2
type textarea "x"
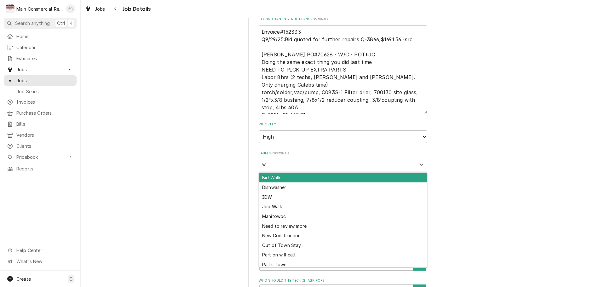
type input "wif"
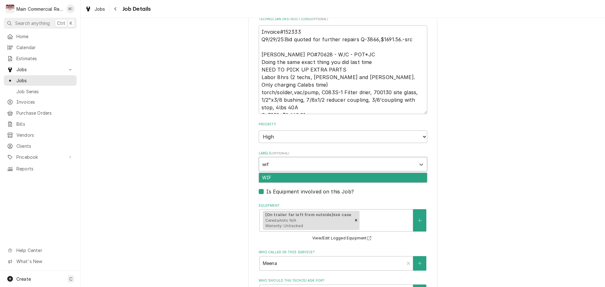
click at [274, 177] on div "WIF" at bounding box center [343, 178] width 168 height 10
type textarea "x"
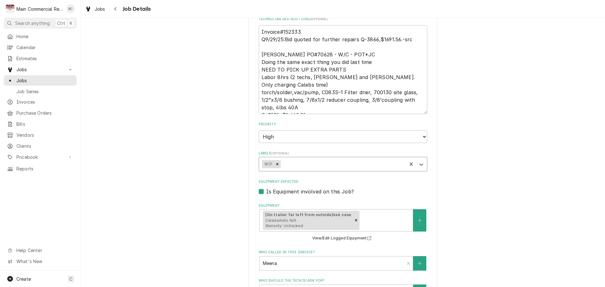
type textarea "x"
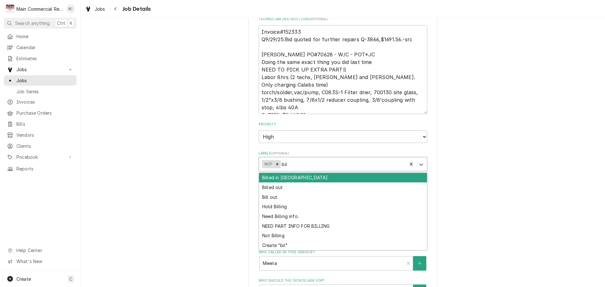
type input "bill"
click at [272, 176] on div "Billed in [GEOGRAPHIC_DATA]" at bounding box center [343, 178] width 168 height 10
type textarea "x"
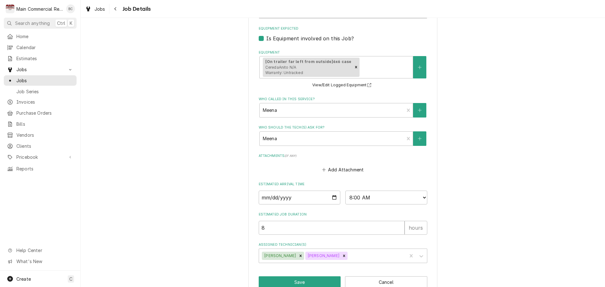
scroll to position [357, 0]
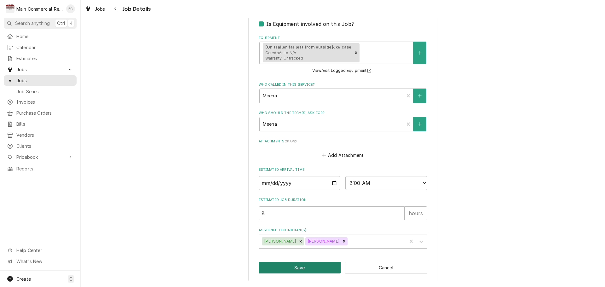
click at [310, 266] on button "Save" at bounding box center [300, 268] width 82 height 12
type textarea "x"
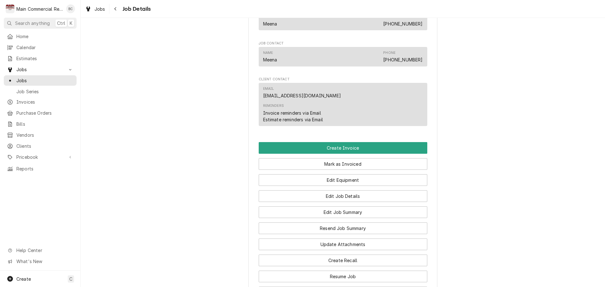
scroll to position [662, 0]
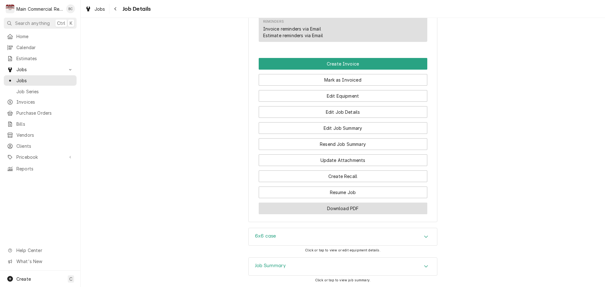
click at [367, 213] on button "Download PDF" at bounding box center [343, 209] width 169 height 12
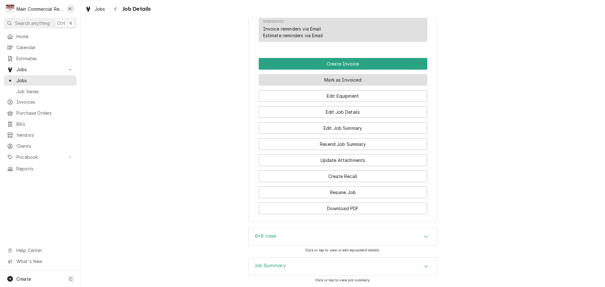
click at [337, 78] on button "Mark as Invoiced" at bounding box center [343, 80] width 169 height 12
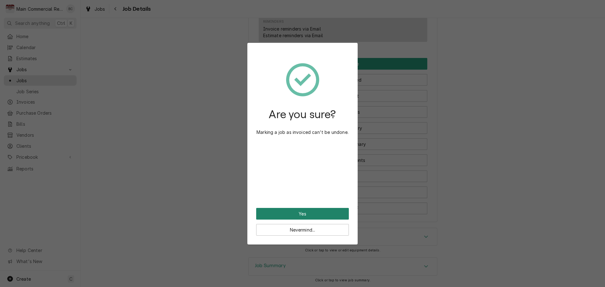
click at [300, 213] on button "Yes" at bounding box center [302, 214] width 93 height 12
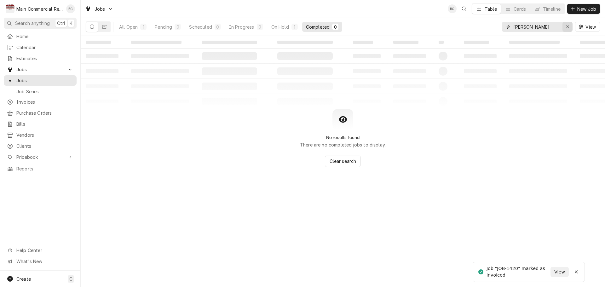
click at [567, 25] on icon "Erase input" at bounding box center [567, 27] width 3 height 4
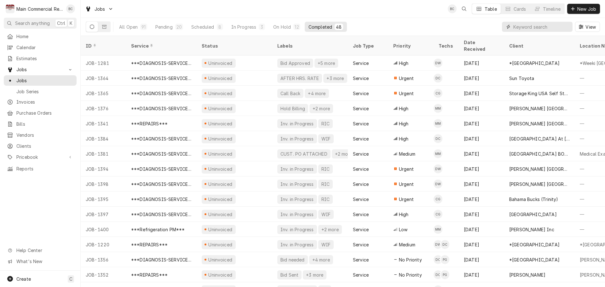
click at [513, 26] on input "Dynamic Content Wrapper" at bounding box center [541, 27] width 56 height 10
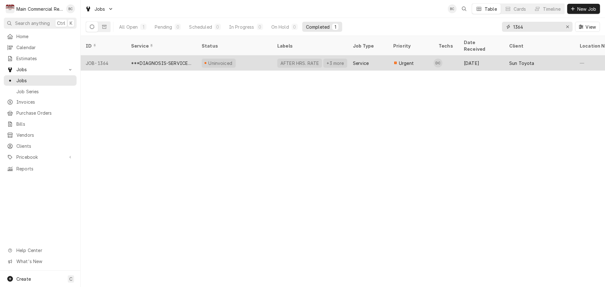
type input "1364"
click at [245, 55] on div "Uninvoiced" at bounding box center [235, 62] width 76 height 15
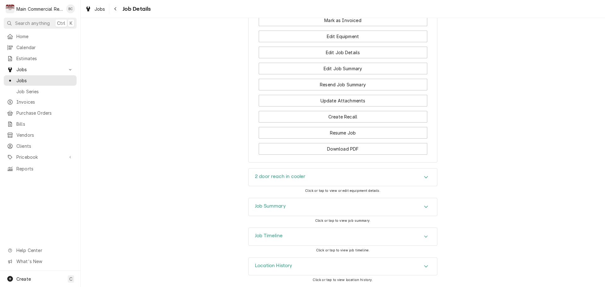
scroll to position [642, 0]
click at [425, 204] on div "Accordion Header" at bounding box center [425, 207] width 9 height 8
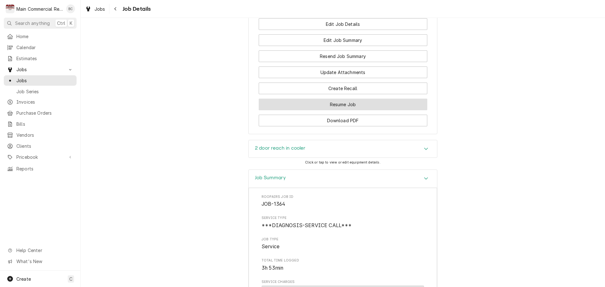
scroll to position [579, 0]
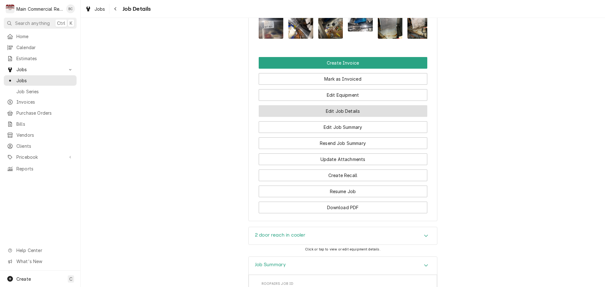
click at [342, 116] on button "Edit Job Details" at bounding box center [343, 111] width 169 height 12
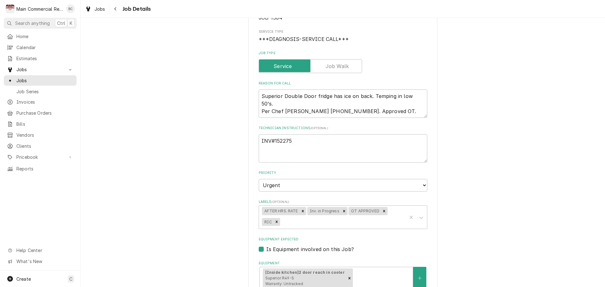
scroll to position [95, 0]
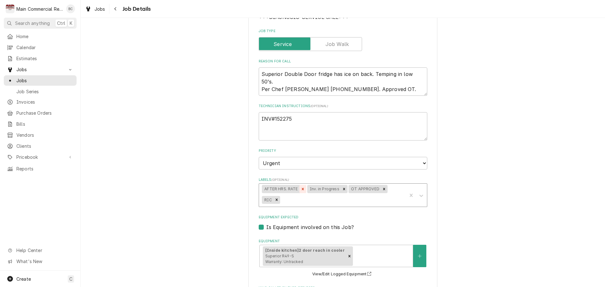
click at [301, 190] on icon "Remove AFTER HRS. RATE" at bounding box center [302, 189] width 2 height 2
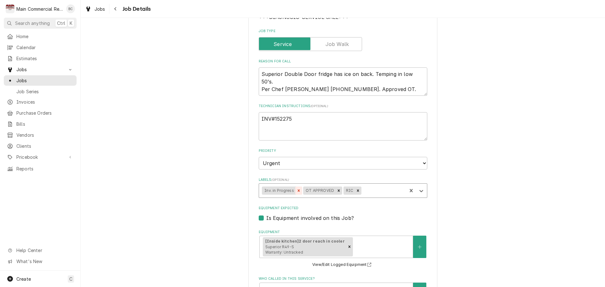
click at [296, 192] on icon "Remove Inv. in Progress" at bounding box center [298, 190] width 4 height 4
click at [296, 192] on icon "Remove OT APPROVED" at bounding box center [297, 190] width 2 height 2
type textarea "x"
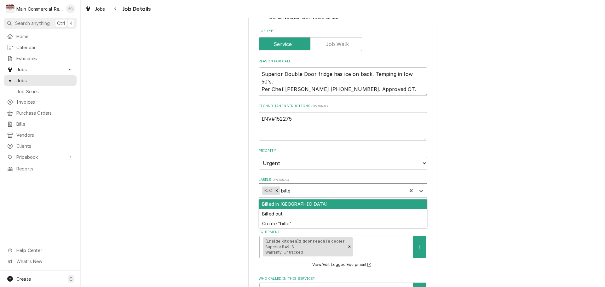
type input "billed"
click at [317, 206] on div "Billed in QBO" at bounding box center [343, 204] width 168 height 10
type textarea "x"
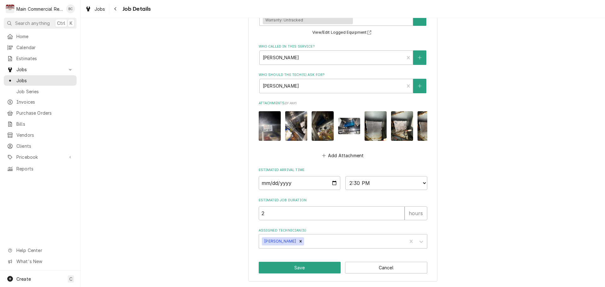
scroll to position [331, 0]
click at [300, 268] on button "Save" at bounding box center [300, 268] width 82 height 12
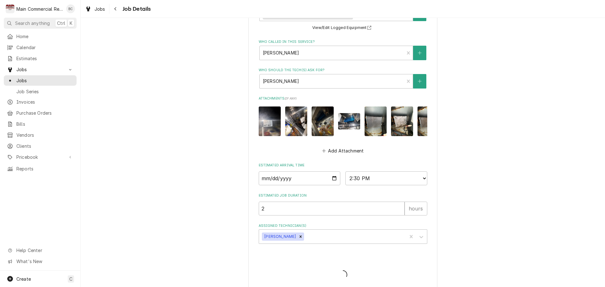
type textarea "x"
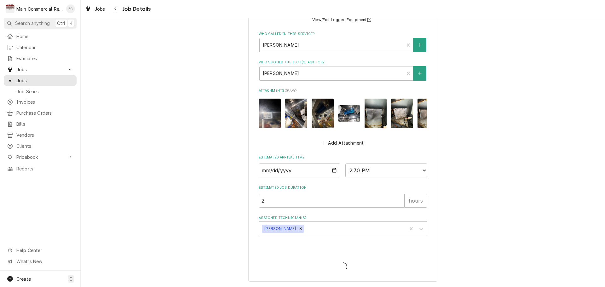
scroll to position [344, 0]
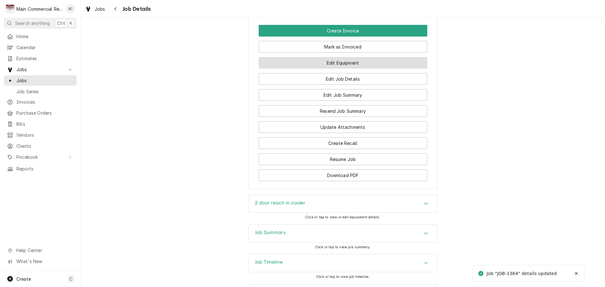
scroll to position [548, 0]
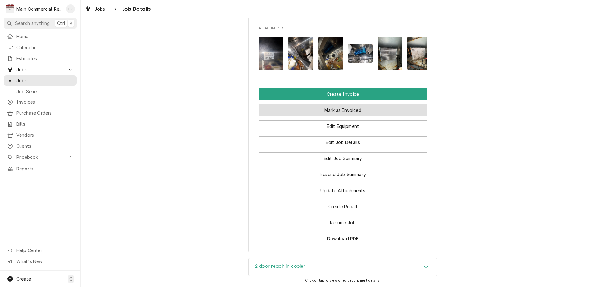
click at [340, 113] on button "Mark as Invoiced" at bounding box center [343, 110] width 169 height 12
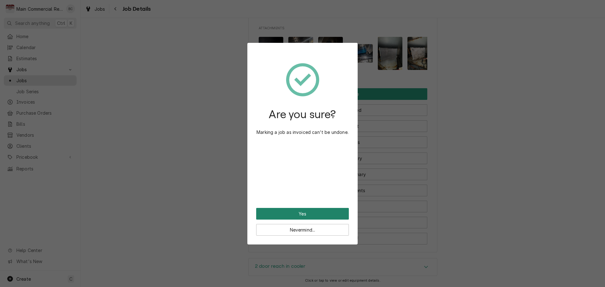
click at [319, 214] on button "Yes" at bounding box center [302, 214] width 93 height 12
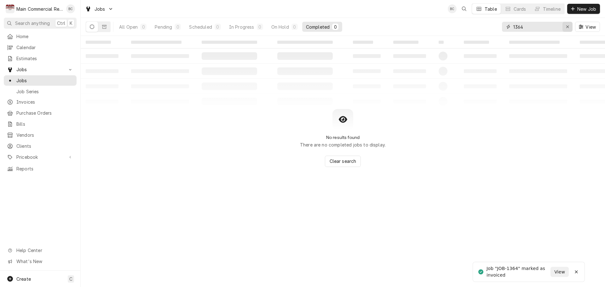
click at [566, 29] on div "Erase input" at bounding box center [567, 27] width 6 height 6
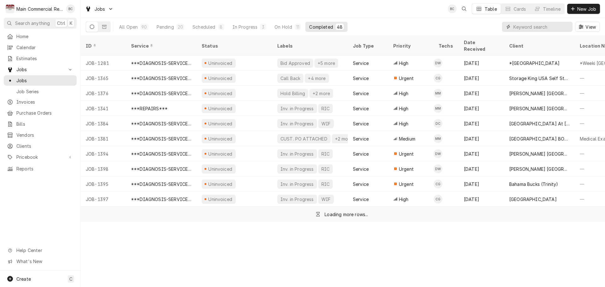
click at [534, 27] on input "Dynamic Content Wrapper" at bounding box center [541, 27] width 56 height 10
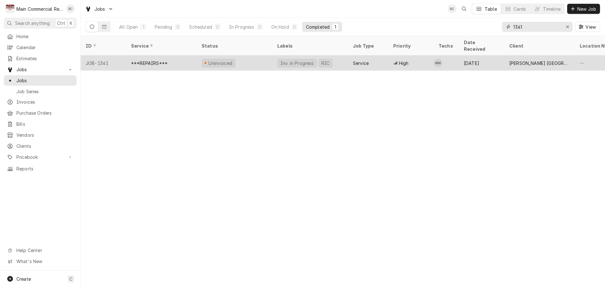
type input "1341"
click at [261, 55] on div "Uninvoiced" at bounding box center [235, 62] width 76 height 15
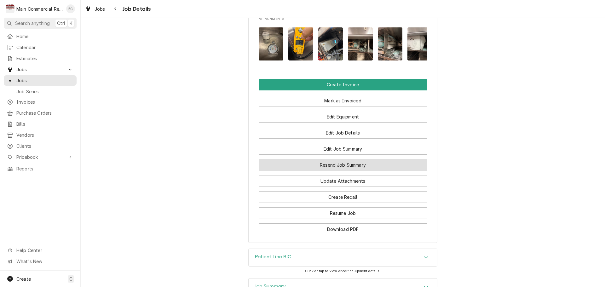
scroll to position [799, 0]
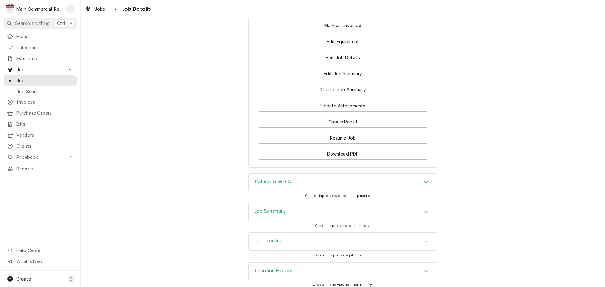
click at [286, 211] on div "Job Summary" at bounding box center [343, 212] width 188 height 18
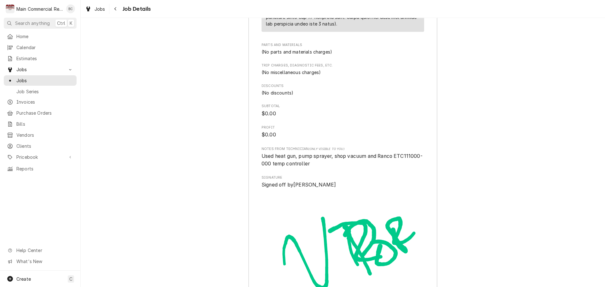
scroll to position [1540, 0]
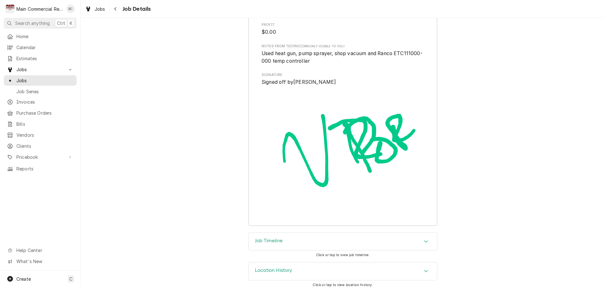
click at [342, 236] on div "Job Timeline" at bounding box center [343, 242] width 188 height 18
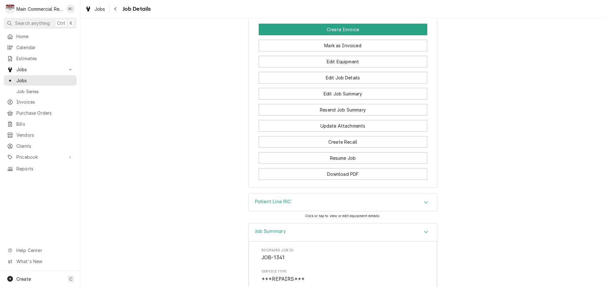
scroll to position [704, 0]
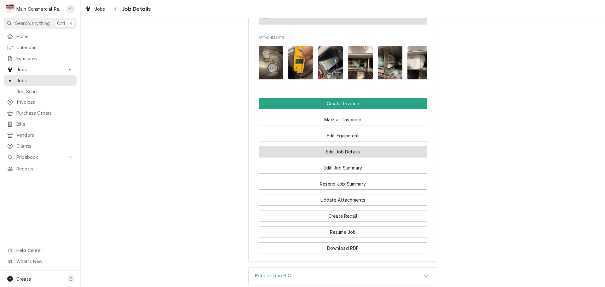
click at [341, 148] on button "Edit Job Details" at bounding box center [343, 152] width 169 height 12
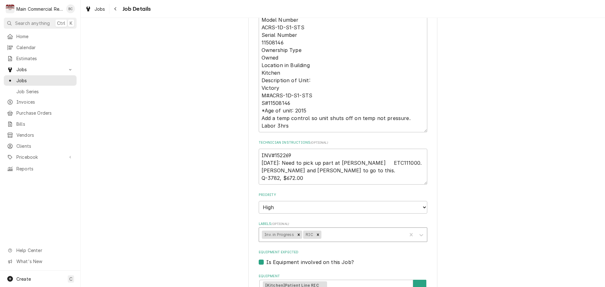
scroll to position [221, 0]
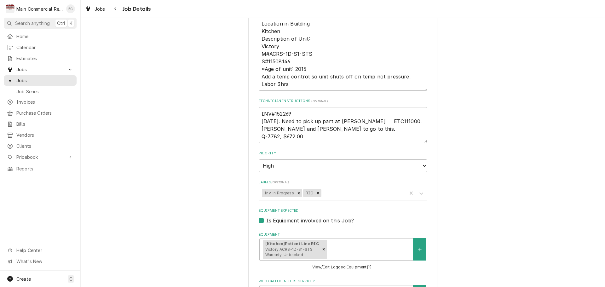
click at [296, 193] on icon "Remove Inv. in Progress" at bounding box center [298, 193] width 4 height 4
type textarea "x"
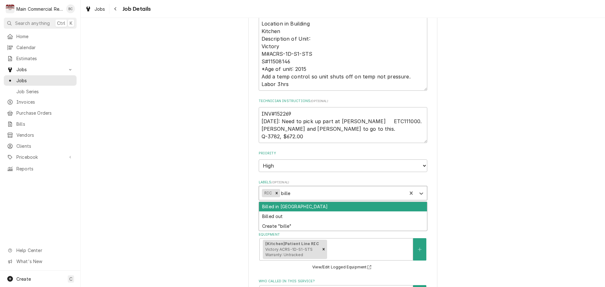
type input "billed"
click at [298, 207] on div "Billed in QBO" at bounding box center [343, 207] width 168 height 10
type textarea "x"
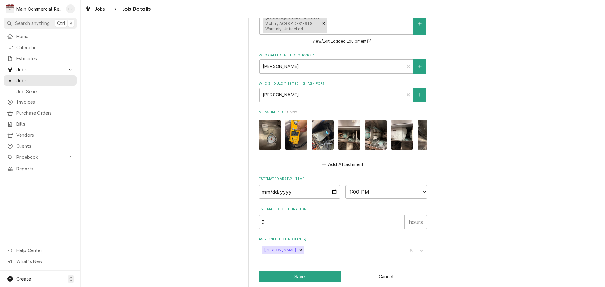
scroll to position [460, 0]
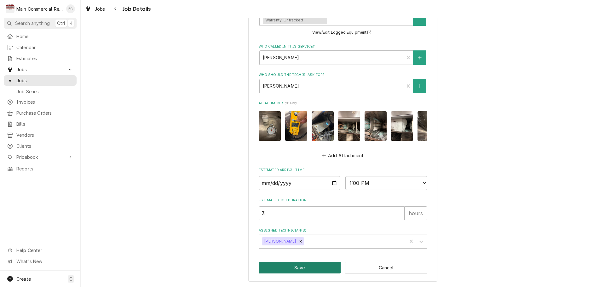
click at [311, 270] on button "Save" at bounding box center [300, 268] width 82 height 12
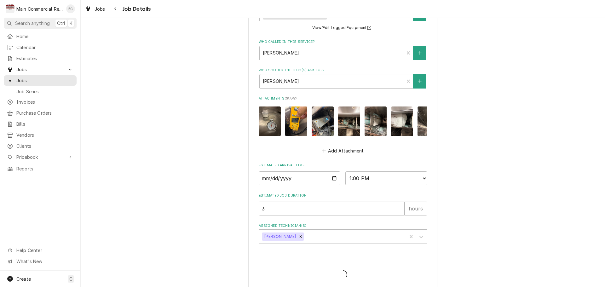
type textarea "x"
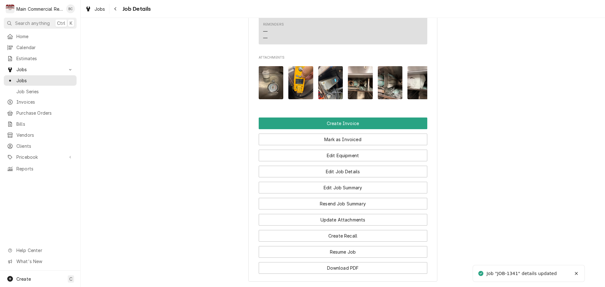
scroll to position [725, 0]
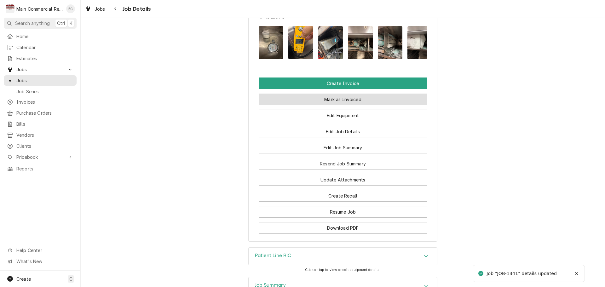
click at [340, 94] on button "Mark as Invoiced" at bounding box center [343, 100] width 169 height 12
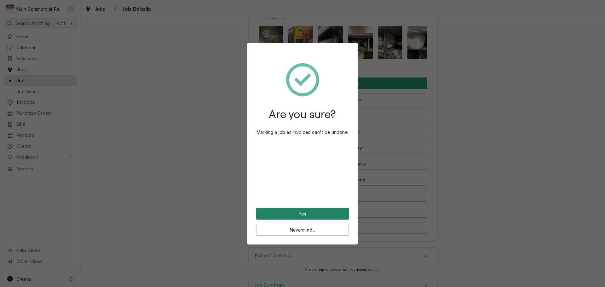
click at [294, 213] on button "Yes" at bounding box center [302, 214] width 93 height 12
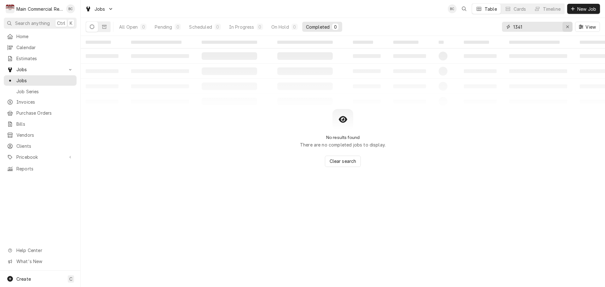
click at [567, 29] on div "Erase input" at bounding box center [567, 27] width 6 height 6
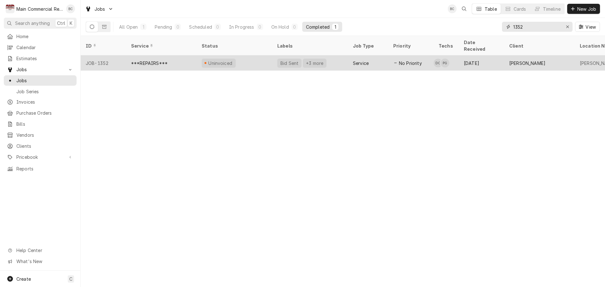
type input "1352"
click at [156, 60] on div "***REPAIRS***" at bounding box center [149, 63] width 37 height 7
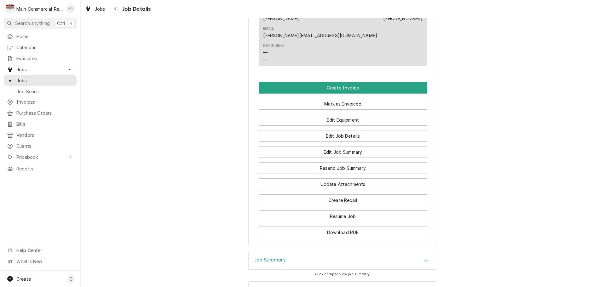
scroll to position [596, 0]
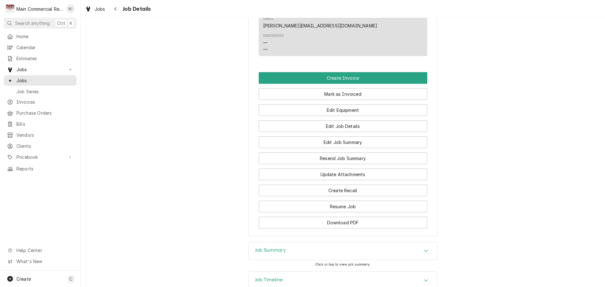
click at [404, 272] on div "Job Timeline" at bounding box center [343, 281] width 188 height 18
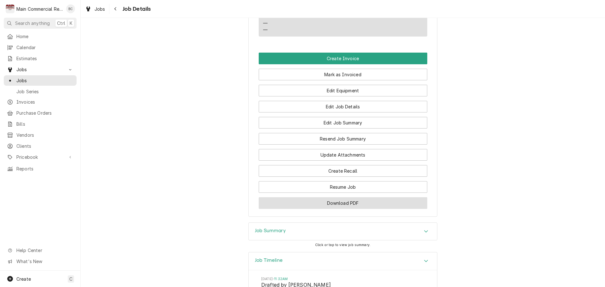
scroll to position [603, 0]
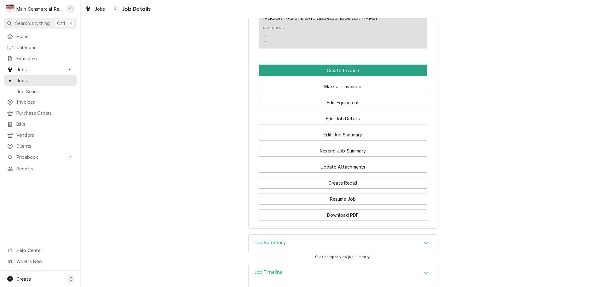
click at [404, 235] on div "Job Summary" at bounding box center [343, 244] width 188 height 18
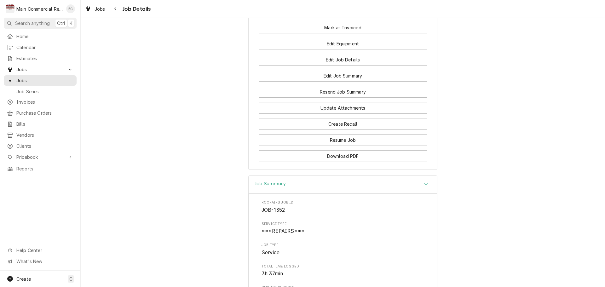
scroll to position [548, 0]
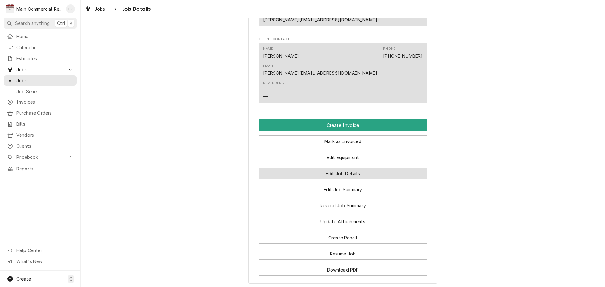
click at [332, 168] on button "Edit Job Details" at bounding box center [343, 174] width 169 height 12
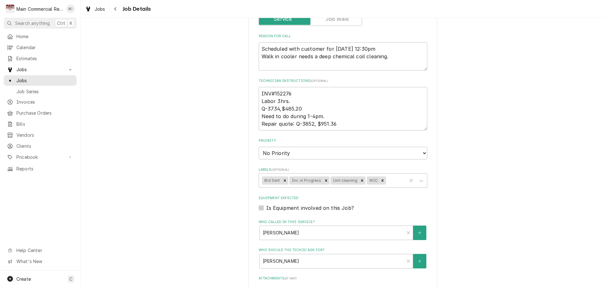
scroll to position [126, 0]
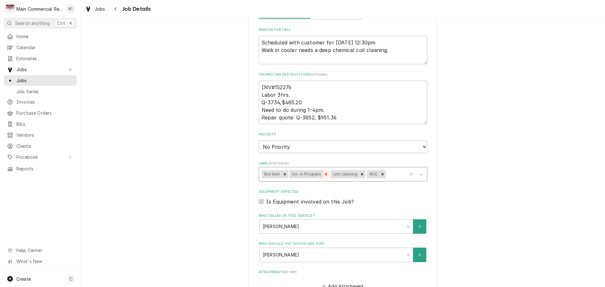
click at [325, 175] on icon "Remove Inv. in Progress" at bounding box center [326, 174] width 2 height 2
click at [319, 175] on icon "Remove Unit cleaning" at bounding box center [321, 174] width 4 height 4
click at [283, 176] on icon "Remove Bid Sent" at bounding box center [285, 174] width 4 height 4
type textarea "x"
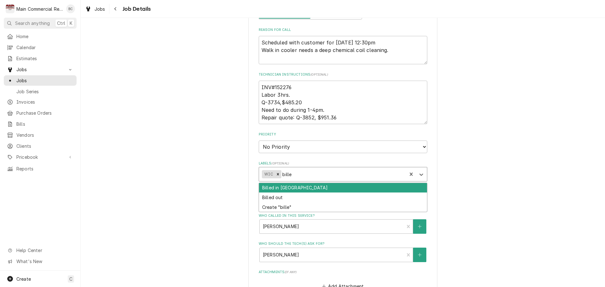
type input "billed"
click at [285, 190] on div "Billed in QBO" at bounding box center [343, 188] width 168 height 10
type textarea "x"
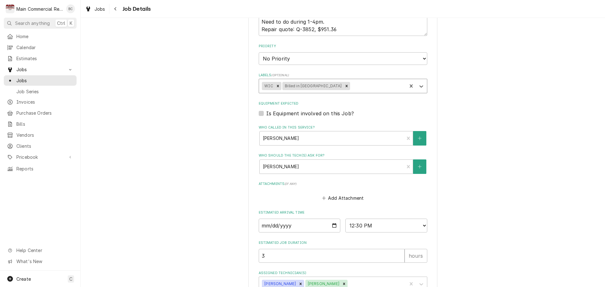
scroll to position [257, 0]
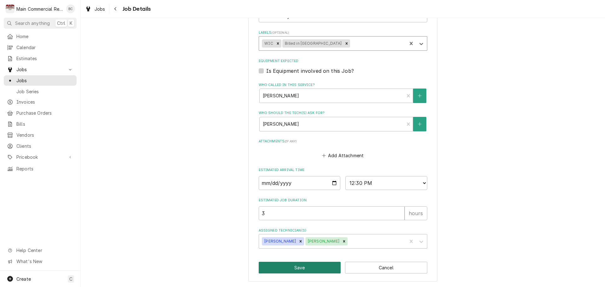
click at [287, 267] on button "Save" at bounding box center [300, 268] width 82 height 12
type textarea "x"
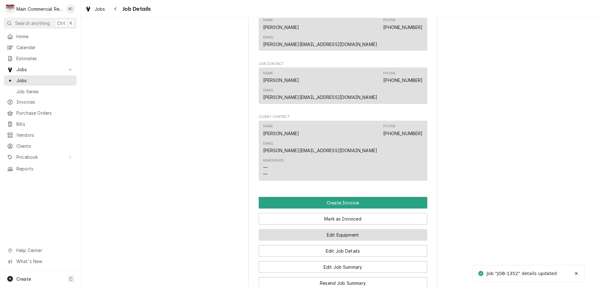
scroll to position [470, 0]
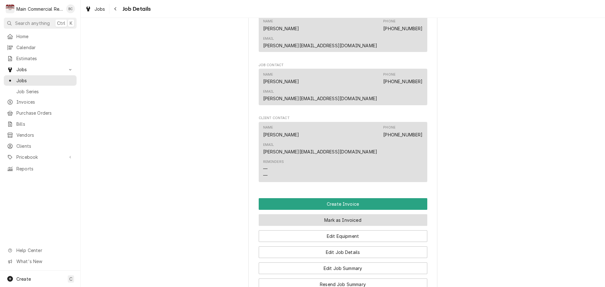
click at [337, 214] on button "Mark as Invoiced" at bounding box center [343, 220] width 169 height 12
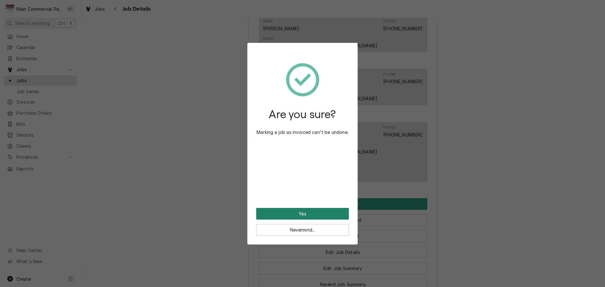
click at [302, 215] on button "Yes" at bounding box center [302, 214] width 93 height 12
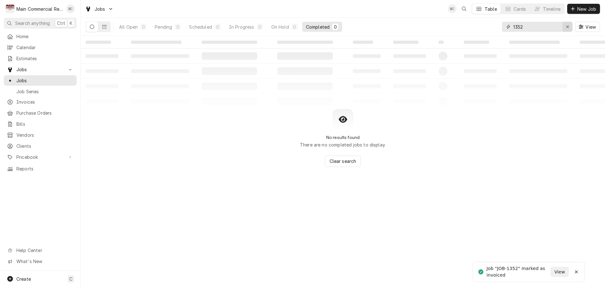
click at [568, 28] on icon "Erase input" at bounding box center [567, 27] width 3 height 4
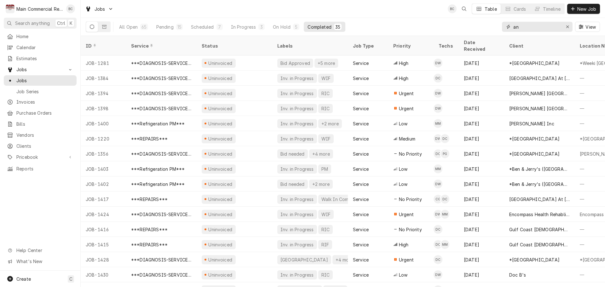
type input "a"
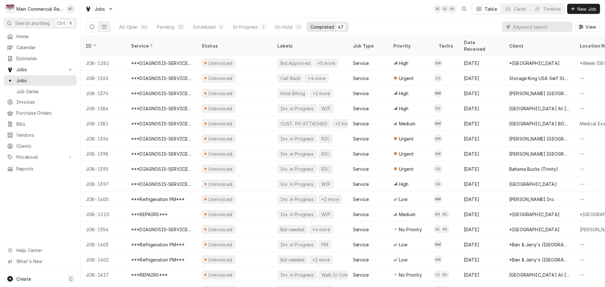
click at [526, 24] on input "Dynamic Content Wrapper" at bounding box center [541, 27] width 56 height 10
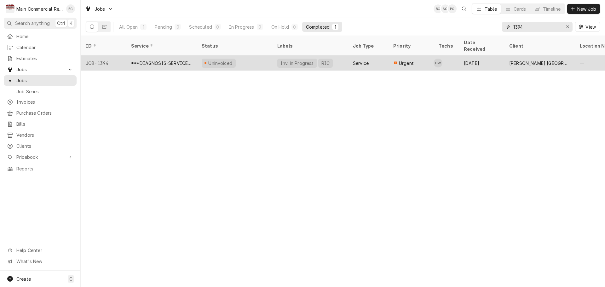
type input "1394"
click at [231, 59] on div "Uninvoiced" at bounding box center [219, 63] width 34 height 9
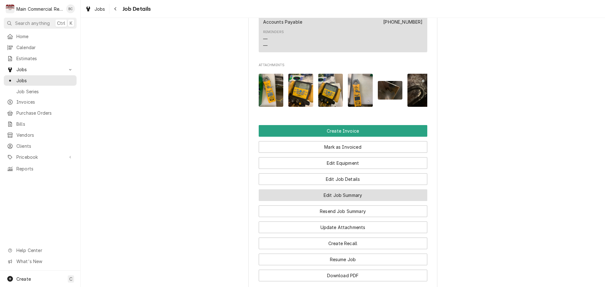
scroll to position [657, 0]
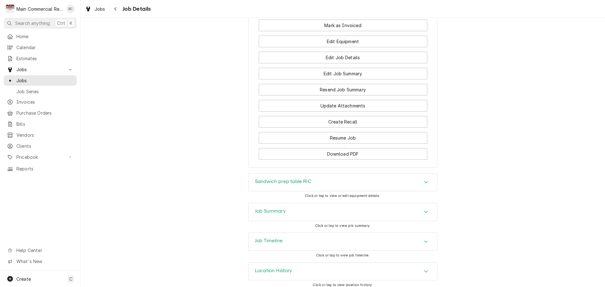
click at [340, 205] on div "Job Summary" at bounding box center [343, 212] width 188 height 18
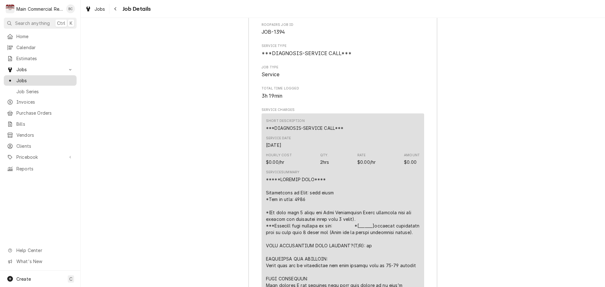
scroll to position [815, 0]
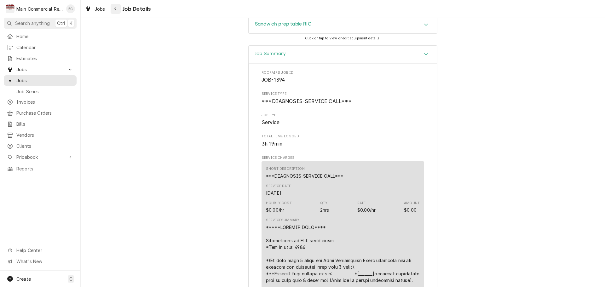
click at [116, 9] on icon "Navigate back" at bounding box center [115, 9] width 3 height 4
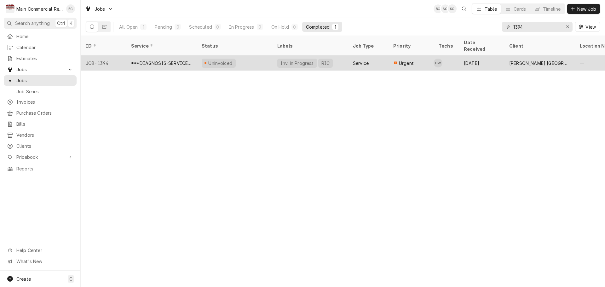
click at [269, 55] on div "Uninvoiced" at bounding box center [235, 62] width 76 height 15
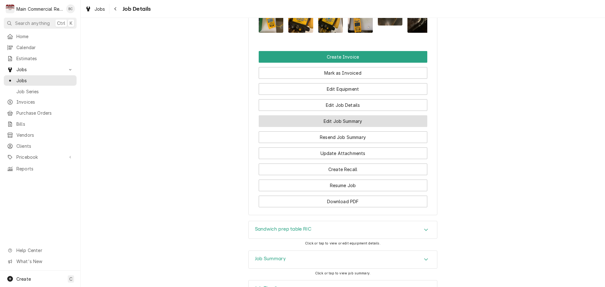
scroll to position [594, 0]
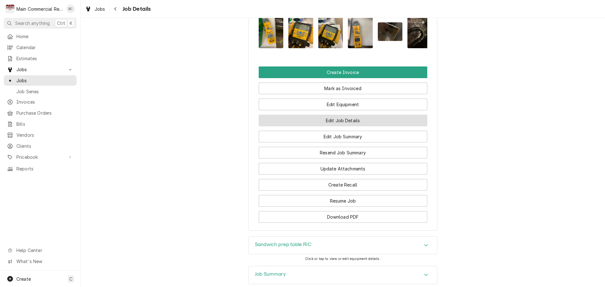
click at [323, 115] on button "Edit Job Details" at bounding box center [343, 121] width 169 height 12
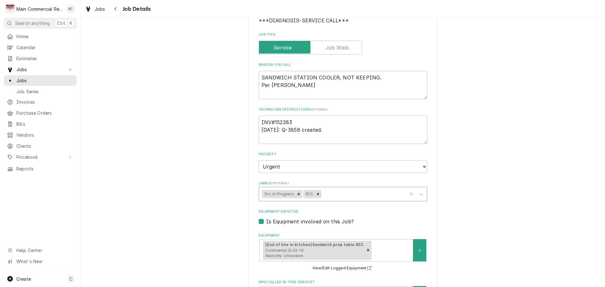
scroll to position [95, 0]
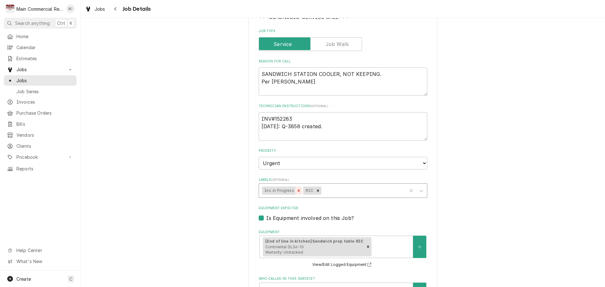
click at [296, 191] on icon "Remove Inv. in Progress" at bounding box center [298, 190] width 4 height 4
type textarea "x"
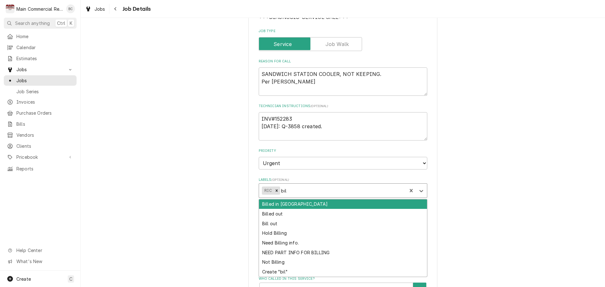
type input "bill"
click at [292, 204] on div "Billed in [GEOGRAPHIC_DATA]" at bounding box center [343, 204] width 168 height 10
type textarea "x"
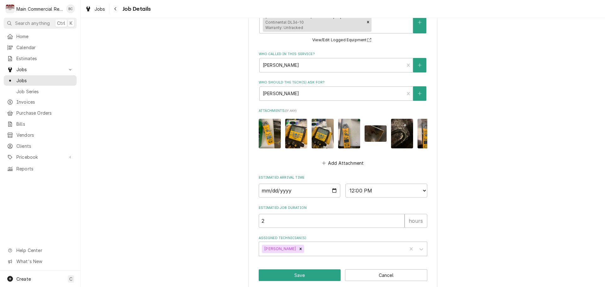
scroll to position [331, 0]
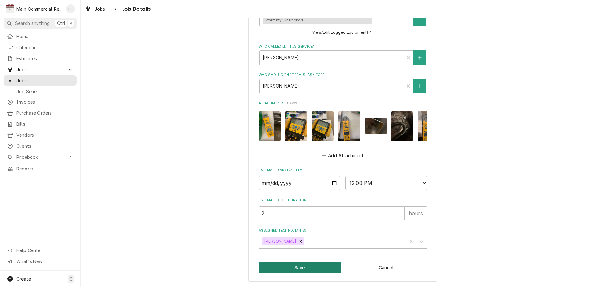
click at [318, 270] on button "Save" at bounding box center [300, 268] width 82 height 12
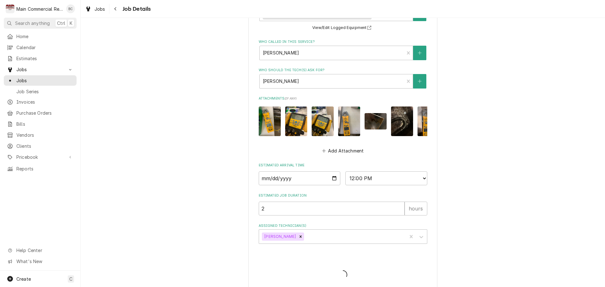
type textarea "x"
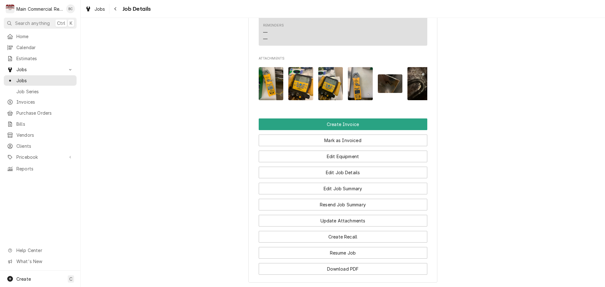
scroll to position [567, 0]
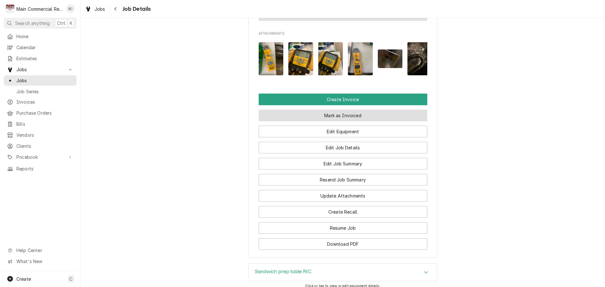
click at [366, 110] on button "Mark as Invoiced" at bounding box center [343, 116] width 169 height 12
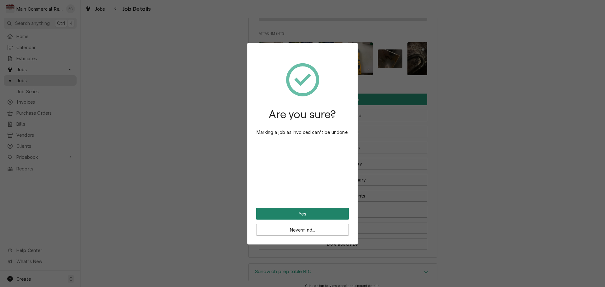
click at [313, 211] on button "Yes" at bounding box center [302, 214] width 93 height 12
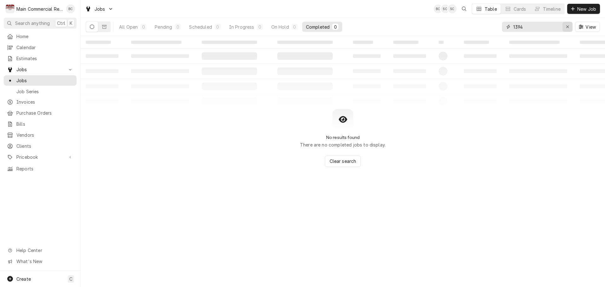
click at [566, 26] on icon "Erase input" at bounding box center [567, 27] width 3 height 4
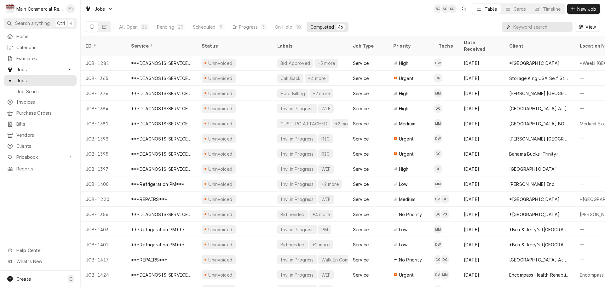
click at [538, 25] on input "Dynamic Content Wrapper" at bounding box center [541, 27] width 56 height 10
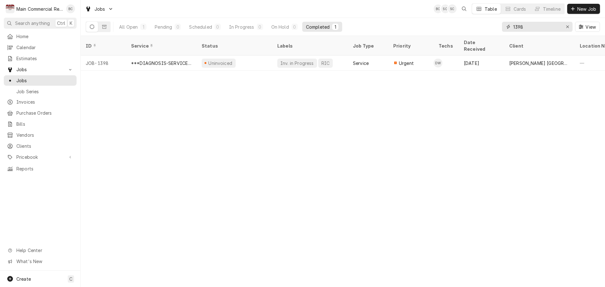
type input "1398"
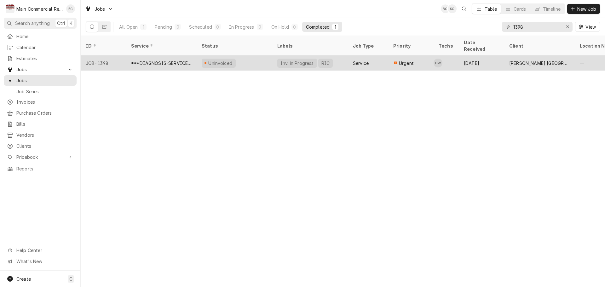
click at [240, 55] on div "Uninvoiced" at bounding box center [235, 62] width 76 height 15
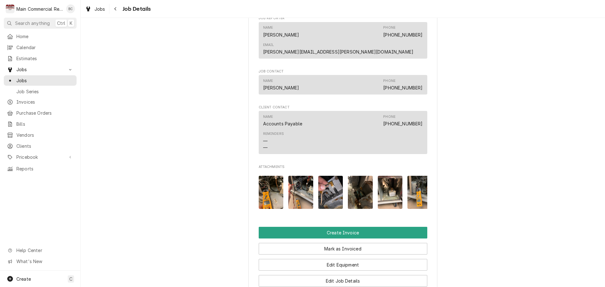
scroll to position [630, 0]
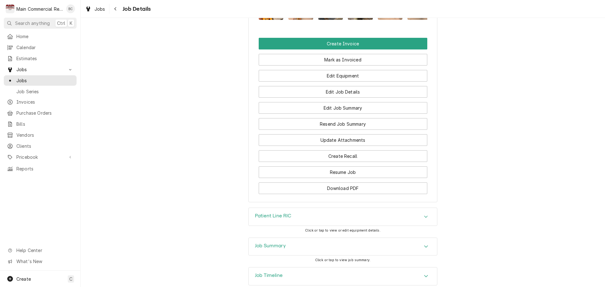
click at [320, 245] on div "Job Summary" at bounding box center [343, 247] width 188 height 18
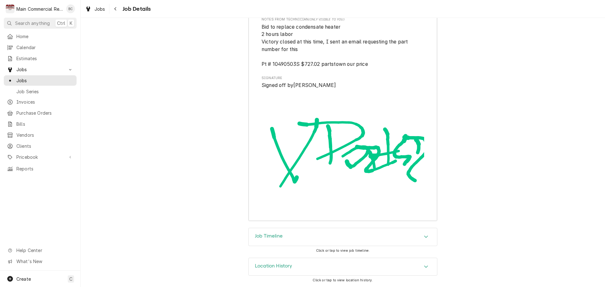
scroll to position [1514, 0]
click at [300, 241] on div "Job Timeline" at bounding box center [343, 237] width 188 height 18
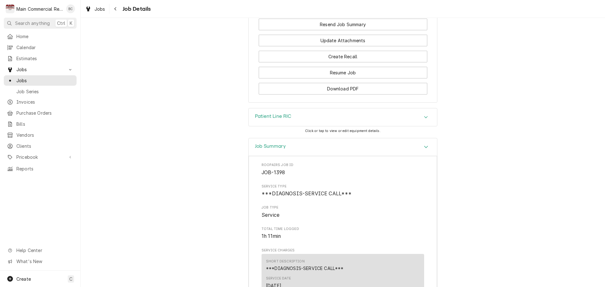
scroll to position [652, 0]
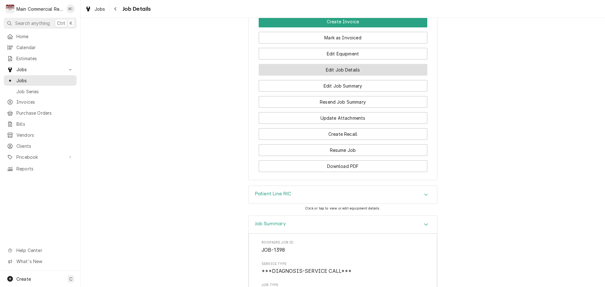
click at [343, 64] on button "Edit Job Details" at bounding box center [343, 70] width 169 height 12
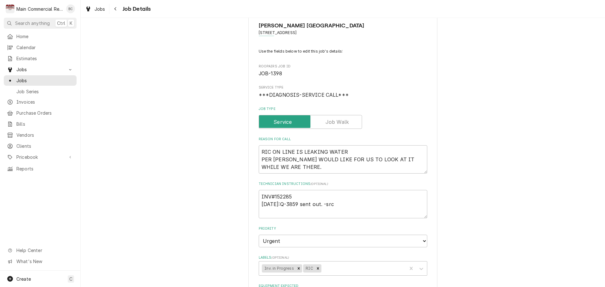
scroll to position [95, 0]
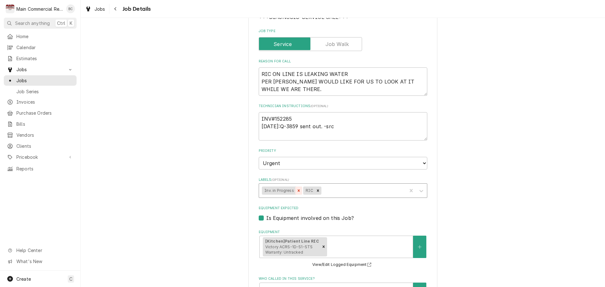
click at [296, 192] on icon "Remove Inv. in Progress" at bounding box center [298, 190] width 4 height 4
type textarea "x"
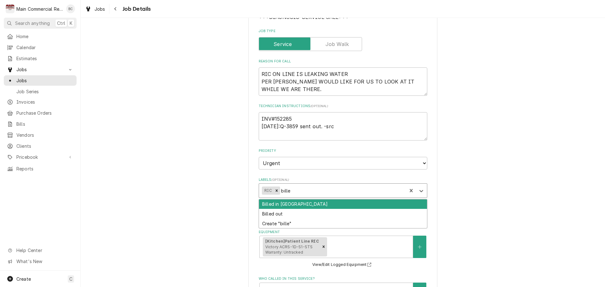
type input "billed"
click at [296, 206] on div "Billed in [GEOGRAPHIC_DATA]" at bounding box center [343, 204] width 168 height 10
type textarea "x"
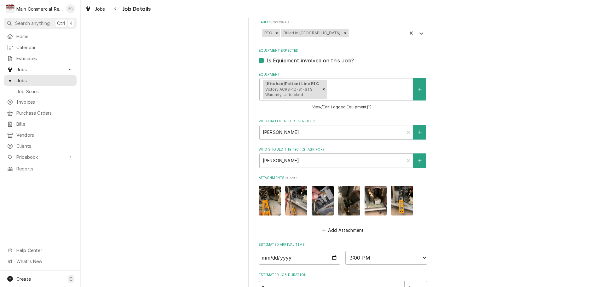
scroll to position [327, 0]
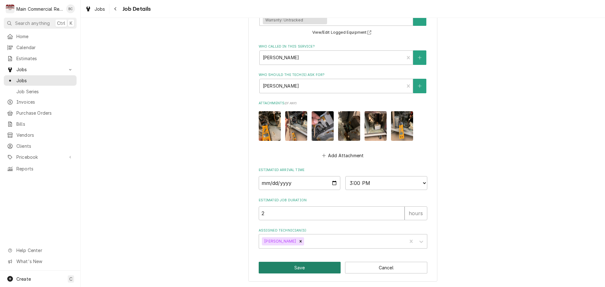
click at [280, 268] on button "Save" at bounding box center [300, 268] width 82 height 12
type textarea "x"
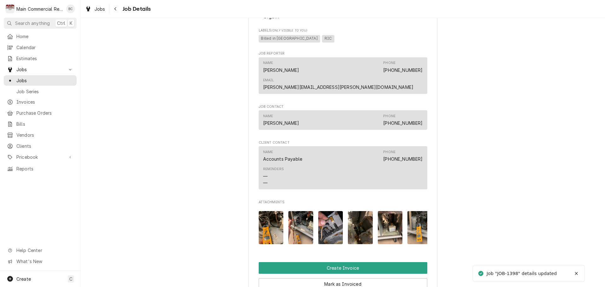
scroll to position [473, 0]
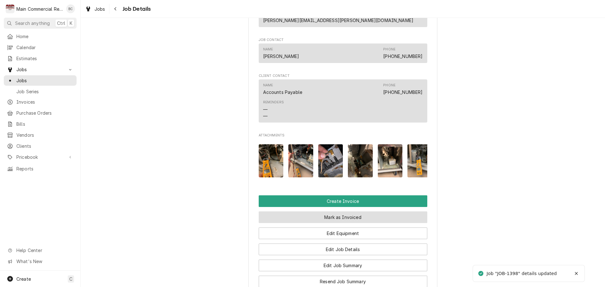
click at [327, 211] on button "Mark as Invoiced" at bounding box center [343, 217] width 169 height 12
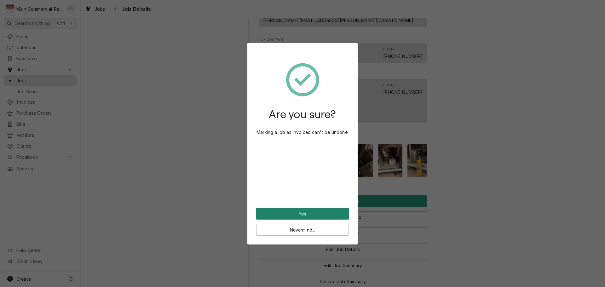
click at [306, 210] on button "Yes" at bounding box center [302, 214] width 93 height 12
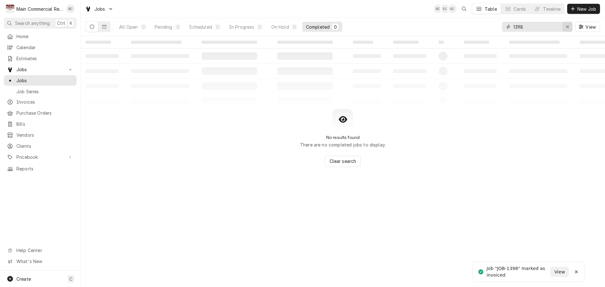
click at [566, 26] on icon "Erase input" at bounding box center [567, 27] width 3 height 3
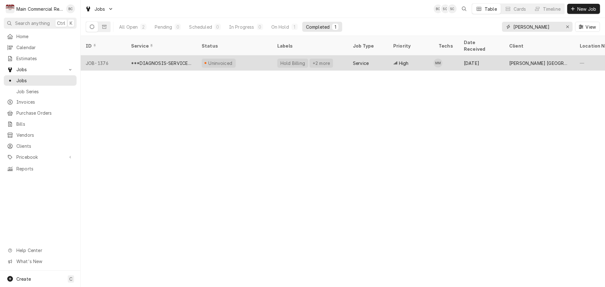
type input "[PERSON_NAME]"
click at [259, 55] on div "Uninvoiced" at bounding box center [235, 62] width 76 height 15
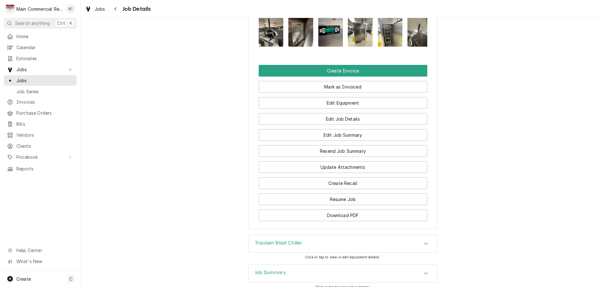
scroll to position [629, 0]
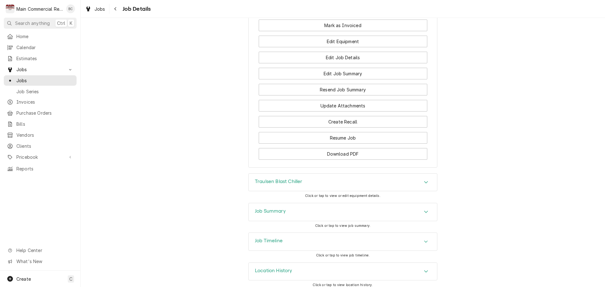
click at [393, 239] on div "Job Timeline" at bounding box center [343, 242] width 188 height 18
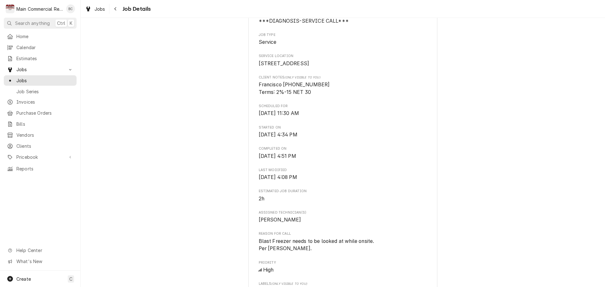
scroll to position [0, 0]
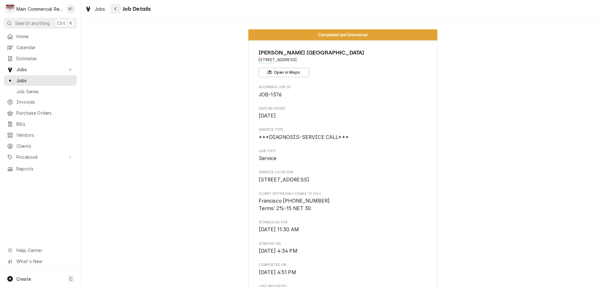
click at [118, 12] on button "Navigate back" at bounding box center [116, 9] width 10 height 10
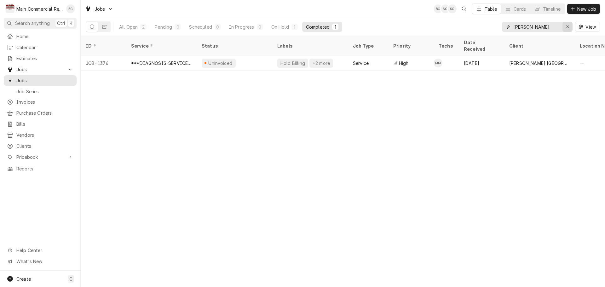
click at [566, 27] on icon "Erase input" at bounding box center [567, 27] width 3 height 4
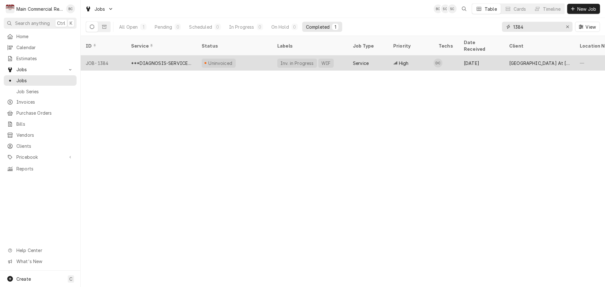
type input "1384"
click at [480, 55] on div "[DATE]" at bounding box center [481, 62] width 45 height 15
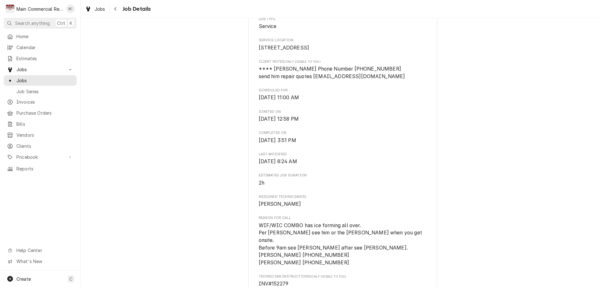
scroll to position [189, 0]
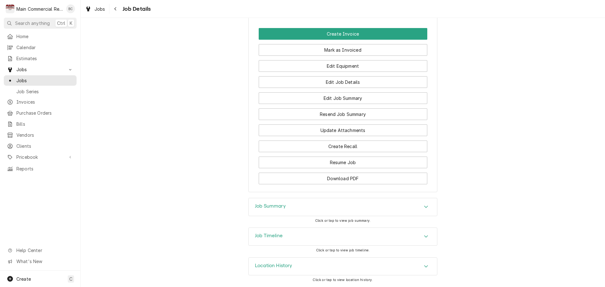
click at [314, 209] on div "Job Summary" at bounding box center [343, 207] width 188 height 18
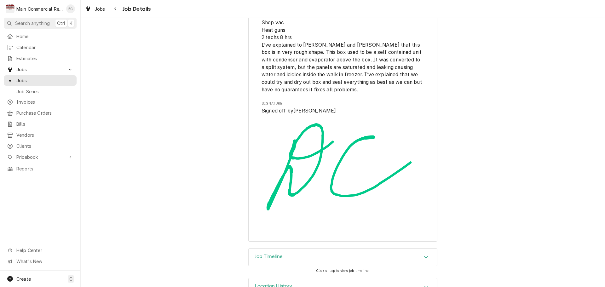
scroll to position [1529, 0]
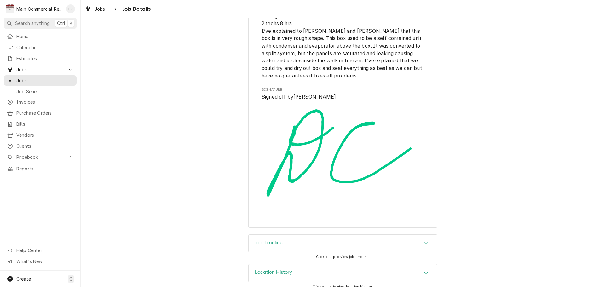
click at [408, 242] on div "Job Timeline" at bounding box center [343, 244] width 188 height 18
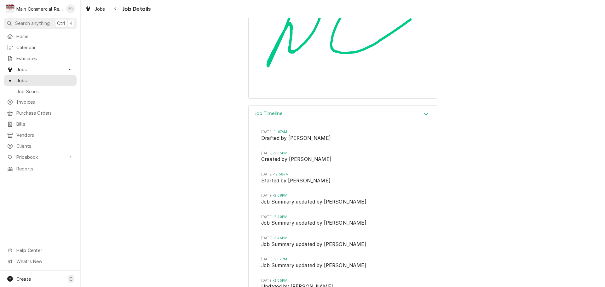
scroll to position [0, 0]
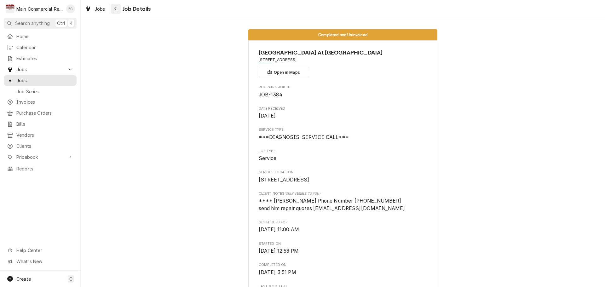
click at [116, 8] on icon "Navigate back" at bounding box center [115, 9] width 3 height 4
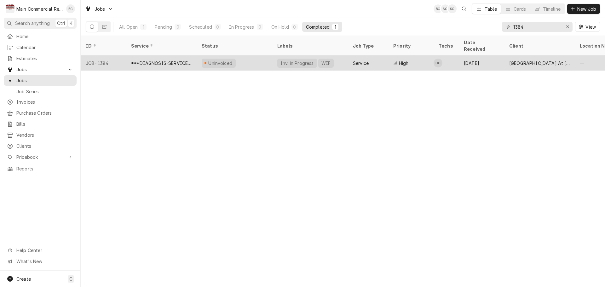
click at [254, 55] on div "Uninvoiced" at bounding box center [235, 62] width 76 height 15
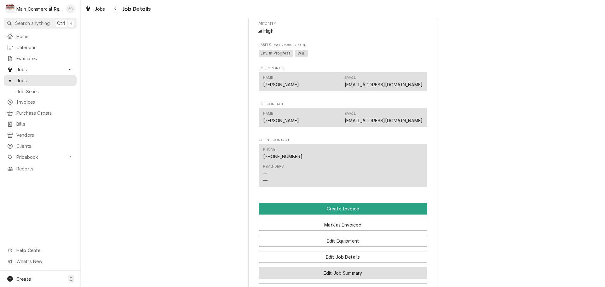
scroll to position [536, 0]
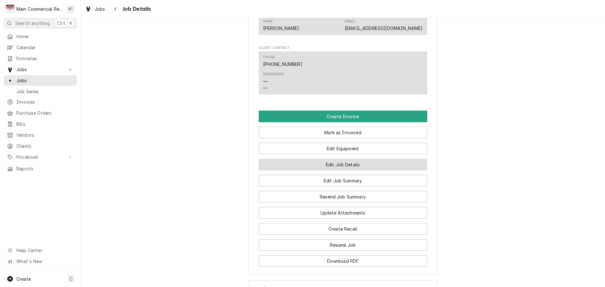
click at [331, 162] on button "Edit Job Details" at bounding box center [343, 165] width 169 height 12
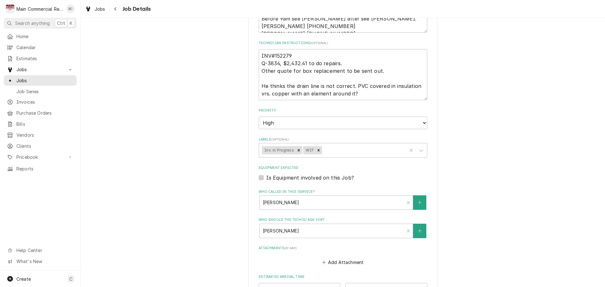
scroll to position [279, 0]
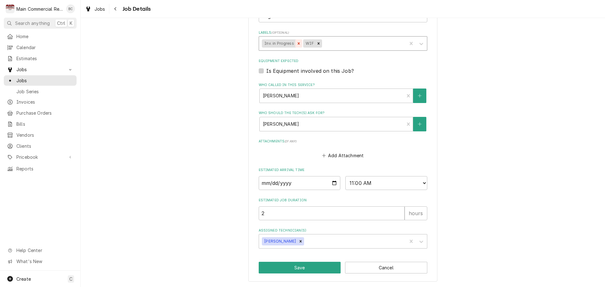
click at [296, 45] on icon "Remove Inv. in Progress" at bounding box center [298, 43] width 4 height 4
type textarea "x"
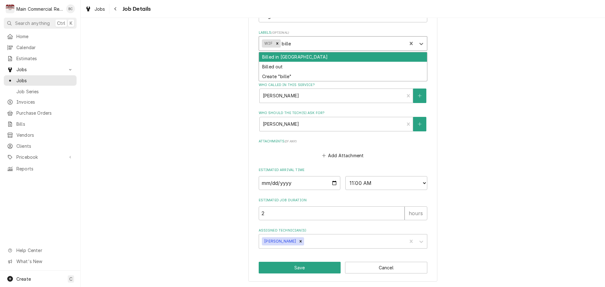
type input "billed"
click at [298, 59] on div "Billed in [GEOGRAPHIC_DATA]" at bounding box center [343, 57] width 168 height 10
type textarea "x"
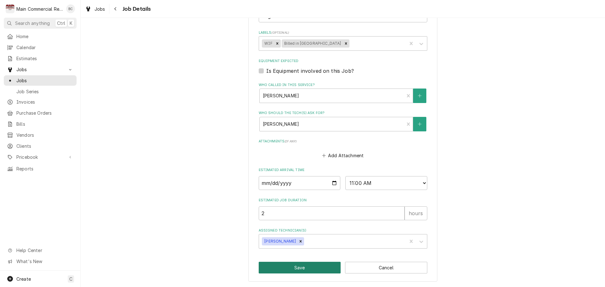
click at [319, 267] on button "Save" at bounding box center [300, 268] width 82 height 12
type textarea "x"
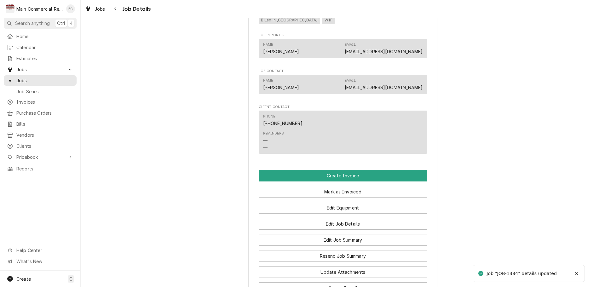
scroll to position [567, 0]
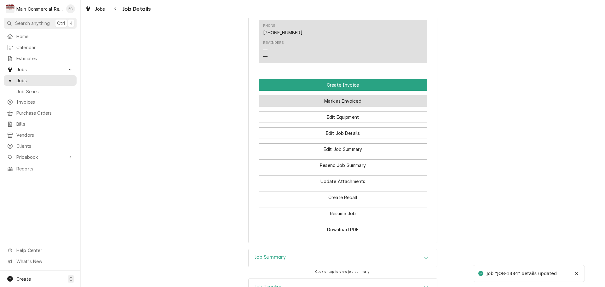
click at [366, 100] on button "Mark as Invoiced" at bounding box center [343, 101] width 169 height 12
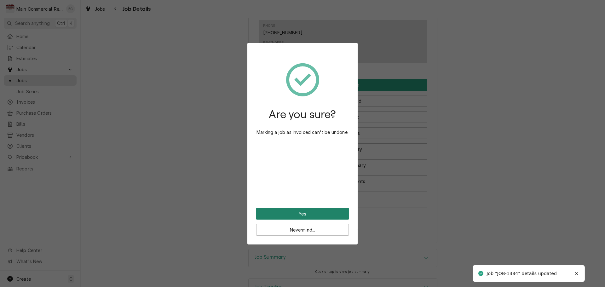
click at [304, 215] on button "Yes" at bounding box center [302, 214] width 93 height 12
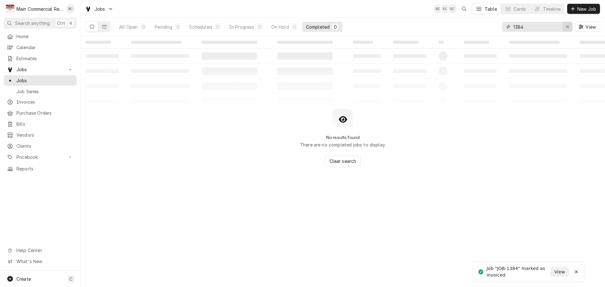
click at [566, 28] on icon "Erase input" at bounding box center [567, 27] width 3 height 4
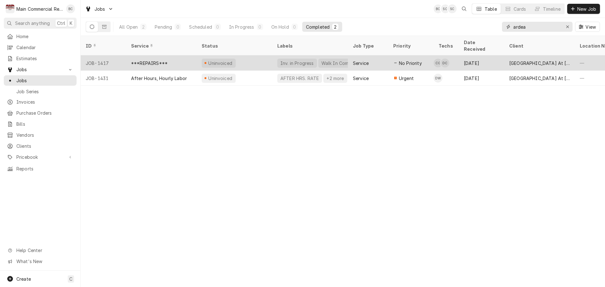
type input "ardea"
click at [149, 60] on div "***REPAIRS***" at bounding box center [149, 63] width 37 height 7
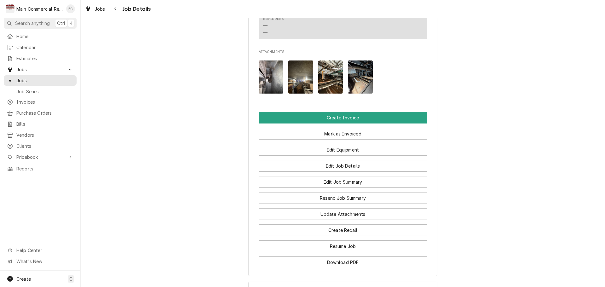
scroll to position [675, 0]
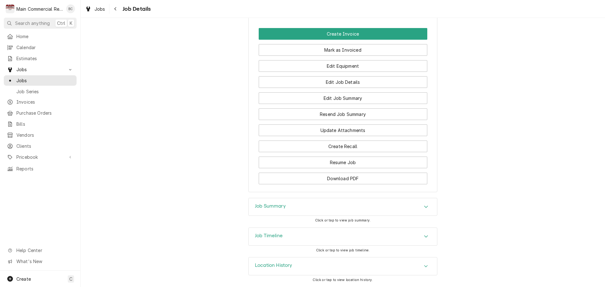
click at [369, 209] on div "Job Summary" at bounding box center [343, 207] width 188 height 18
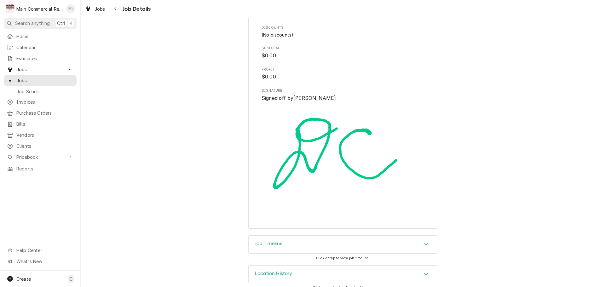
scroll to position [1487, 0]
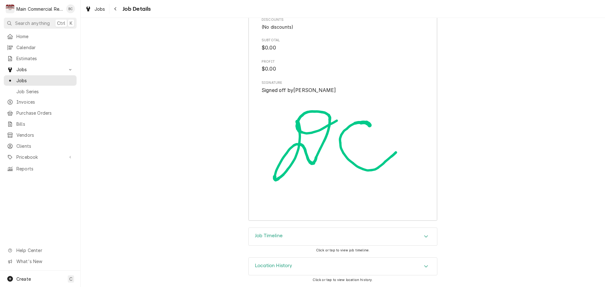
click at [377, 235] on div "Job Timeline" at bounding box center [343, 237] width 188 height 18
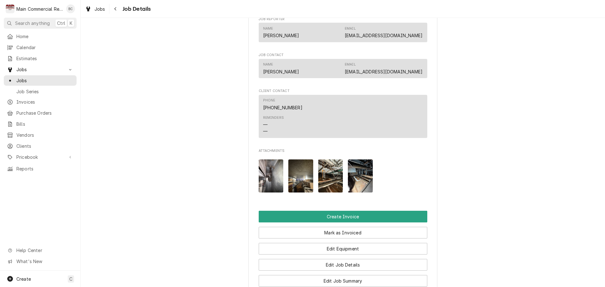
scroll to position [535, 0]
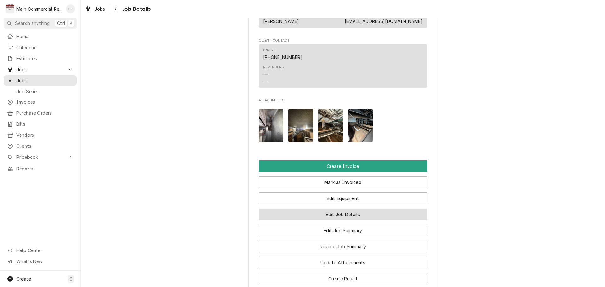
click at [339, 220] on button "Edit Job Details" at bounding box center [343, 215] width 169 height 12
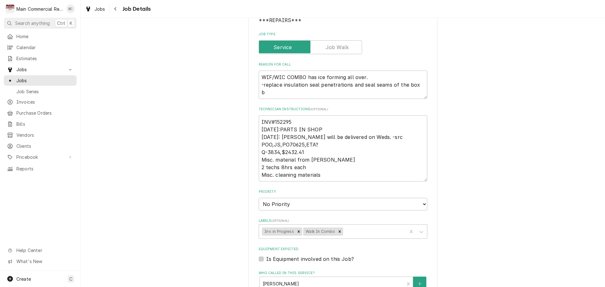
scroll to position [95, 0]
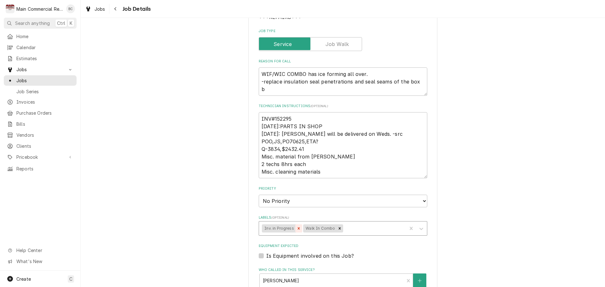
click at [298, 228] on icon "Remove Inv. in Progress" at bounding box center [299, 228] width 2 height 2
type textarea "x"
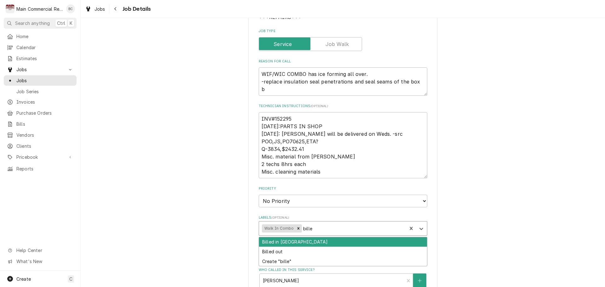
type input "billed"
click at [316, 242] on div "Billed in [GEOGRAPHIC_DATA]" at bounding box center [343, 242] width 168 height 10
type textarea "x"
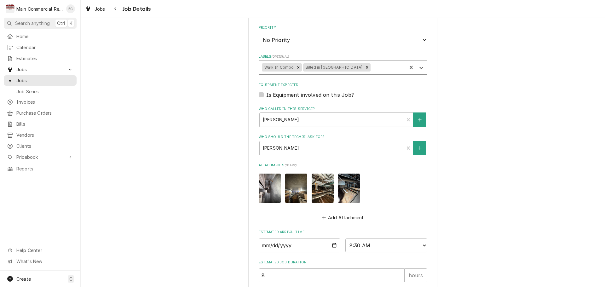
scroll to position [318, 0]
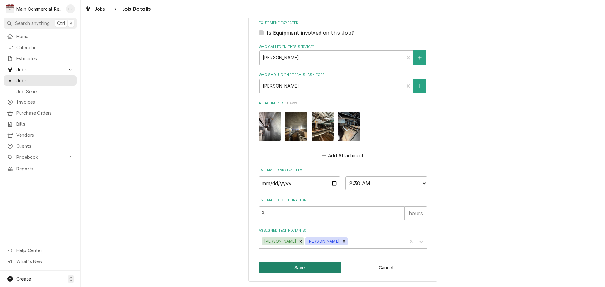
click at [298, 268] on button "Save" at bounding box center [300, 268] width 82 height 12
type textarea "x"
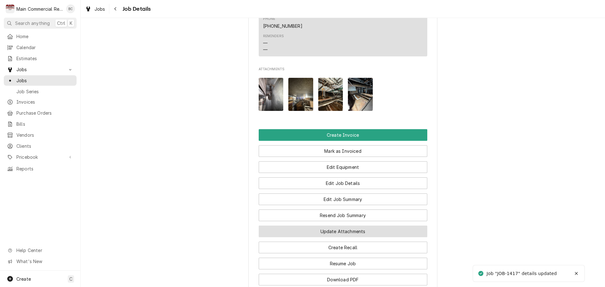
scroll to position [567, 0]
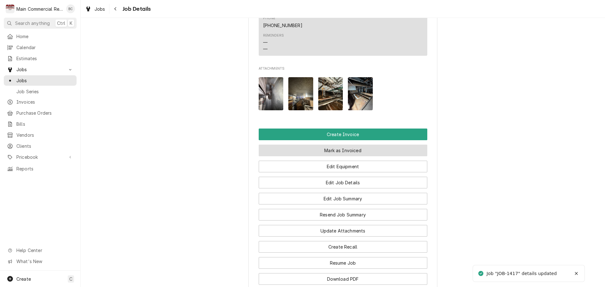
click at [357, 156] on button "Mark as Invoiced" at bounding box center [343, 151] width 169 height 12
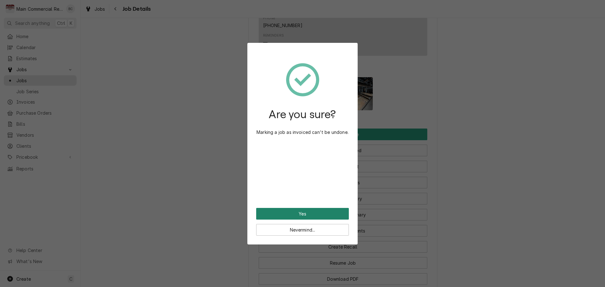
click at [311, 214] on button "Yes" at bounding box center [302, 214] width 93 height 12
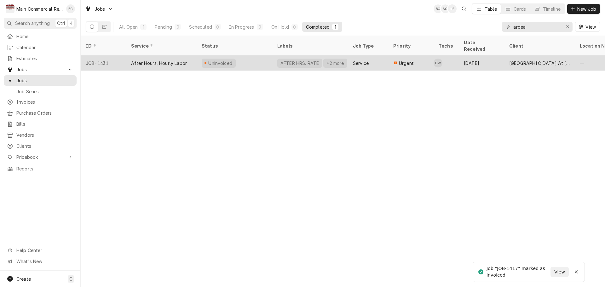
click at [260, 55] on div "Uninvoiced" at bounding box center [235, 62] width 76 height 15
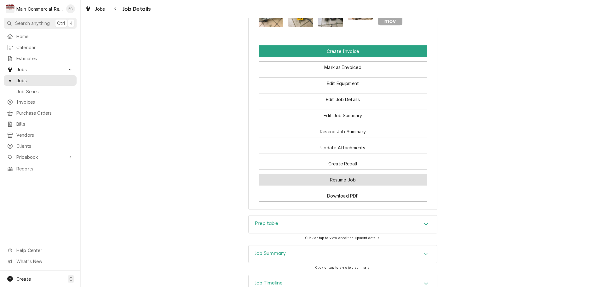
scroll to position [581, 0]
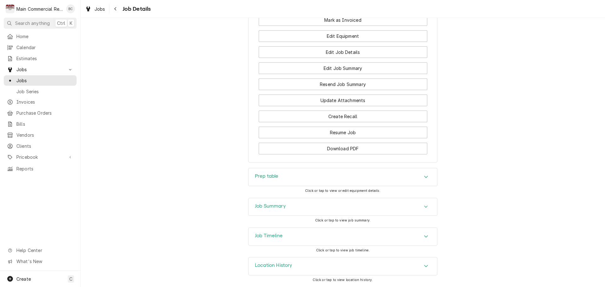
click at [389, 212] on div "Job Summary" at bounding box center [343, 207] width 188 height 18
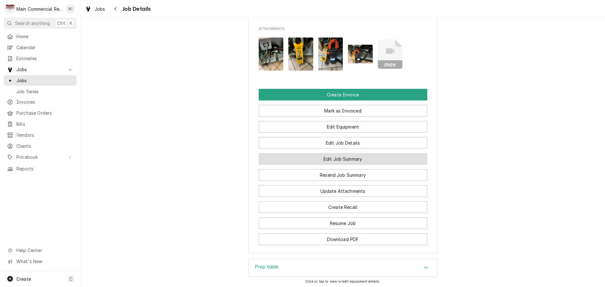
scroll to position [486, 0]
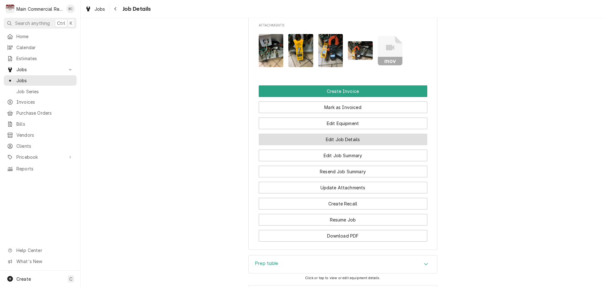
click at [324, 144] on button "Edit Job Details" at bounding box center [343, 140] width 169 height 12
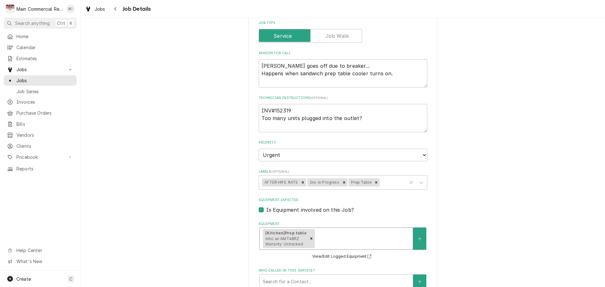
scroll to position [158, 0]
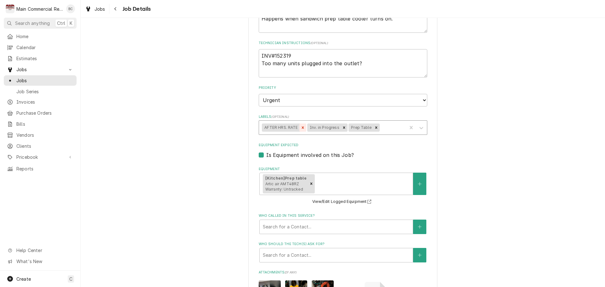
click at [301, 127] on icon "Remove AFTER HRS. RATE" at bounding box center [302, 127] width 2 height 2
click at [298, 128] on div "Remove Inv. in Progress" at bounding box center [298, 127] width 7 height 8
type textarea "x"
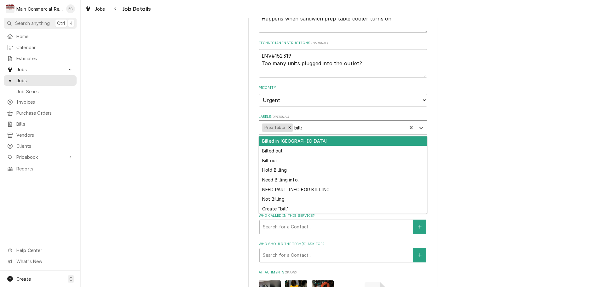
type input "billed"
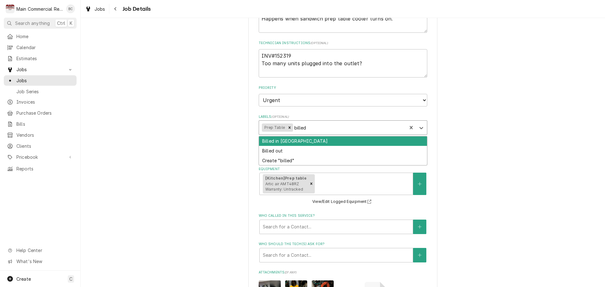
click at [335, 143] on div "Billed in [GEOGRAPHIC_DATA]" at bounding box center [343, 141] width 168 height 10
type textarea "x"
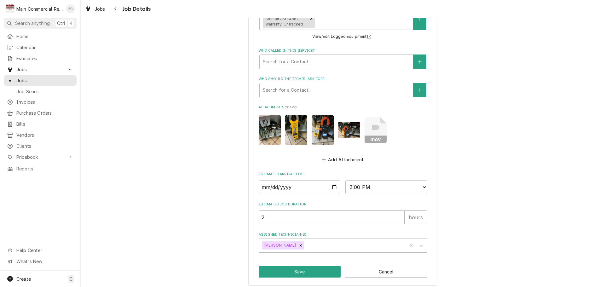
scroll to position [327, 0]
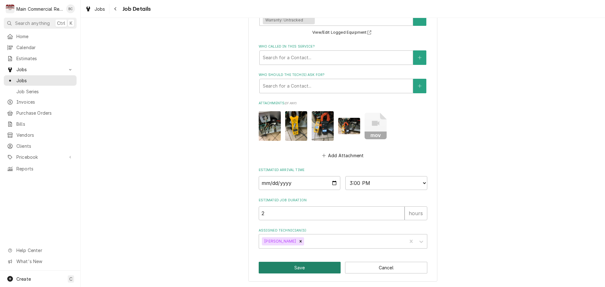
click at [275, 269] on button "Save" at bounding box center [300, 268] width 82 height 12
type textarea "x"
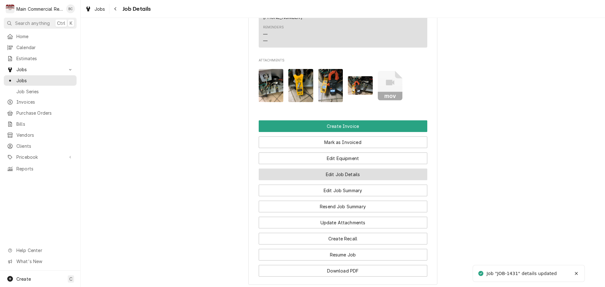
scroll to position [536, 0]
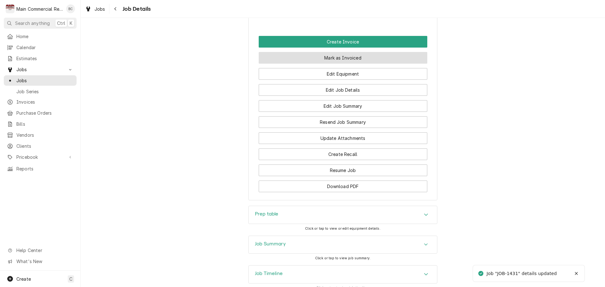
click at [329, 64] on button "Mark as Invoiced" at bounding box center [343, 58] width 169 height 12
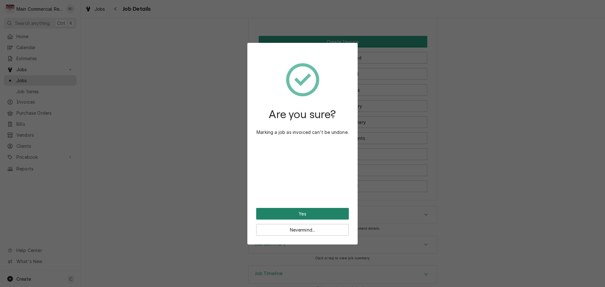
click at [306, 211] on button "Yes" at bounding box center [302, 214] width 93 height 12
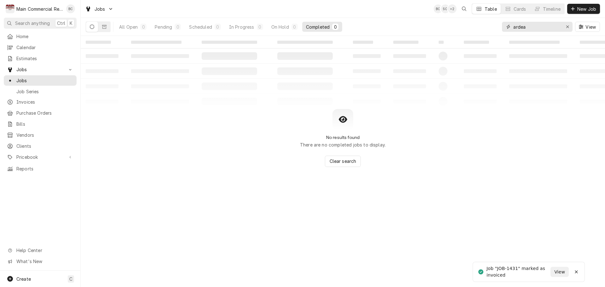
click at [567, 29] on div "Erase input" at bounding box center [567, 27] width 6 height 6
type input "1"
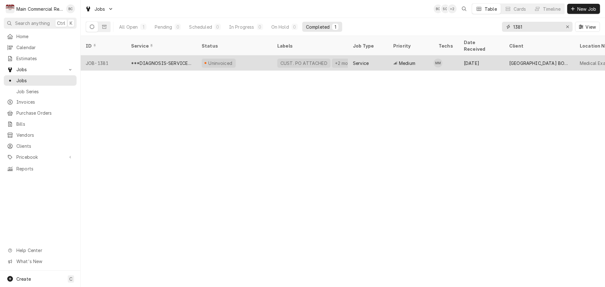
type input "1381"
click at [254, 55] on div "Uninvoiced" at bounding box center [235, 62] width 76 height 15
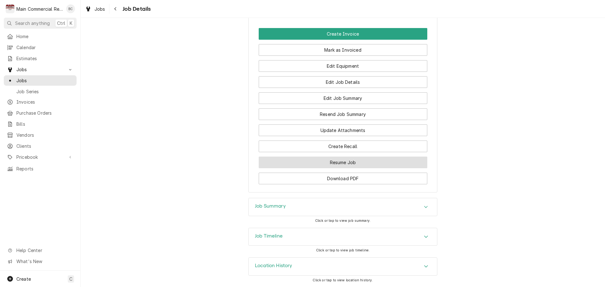
scroll to position [680, 0]
click at [334, 239] on div "Job Timeline" at bounding box center [343, 237] width 188 height 18
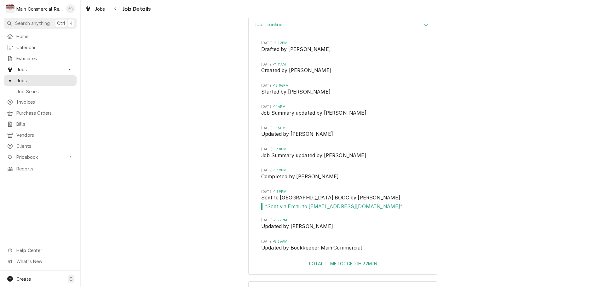
scroll to position [915, 0]
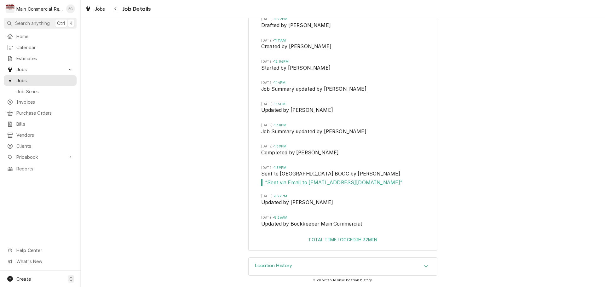
click at [222, 200] on div "Job Timeline Tue, Sep 9, 2025 - 2:22PM Drafted by Sharon Campbell Thu, Sep 11, …" at bounding box center [343, 124] width 524 height 265
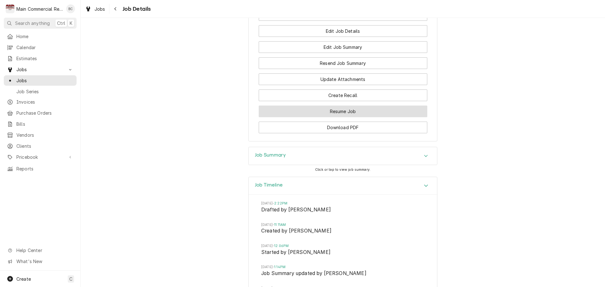
scroll to position [600, 0]
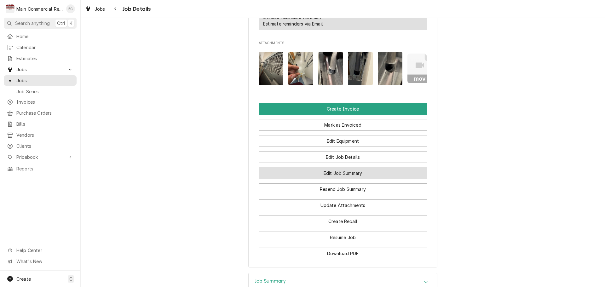
click at [347, 177] on button "Edit Job Summary" at bounding box center [343, 173] width 169 height 12
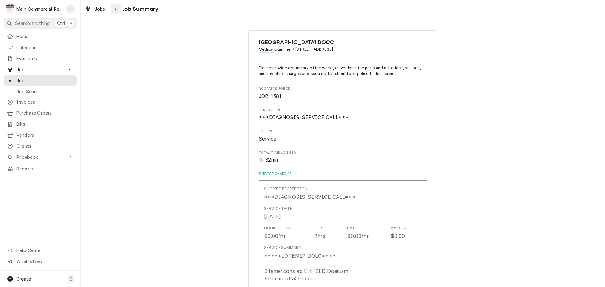
click at [115, 9] on icon "Navigate back" at bounding box center [115, 8] width 2 height 3
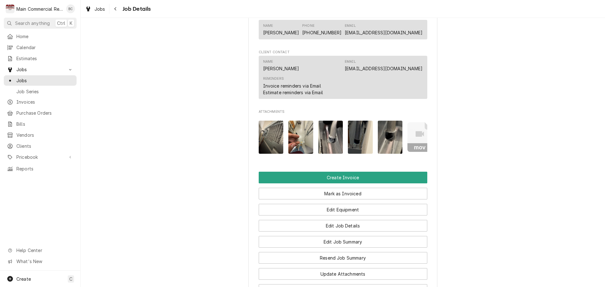
scroll to position [536, 0]
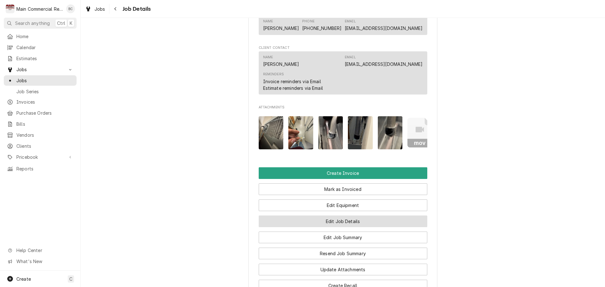
click at [324, 222] on button "Edit Job Details" at bounding box center [343, 221] width 169 height 12
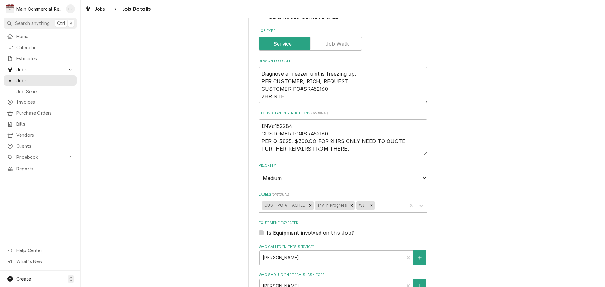
scroll to position [48, 0]
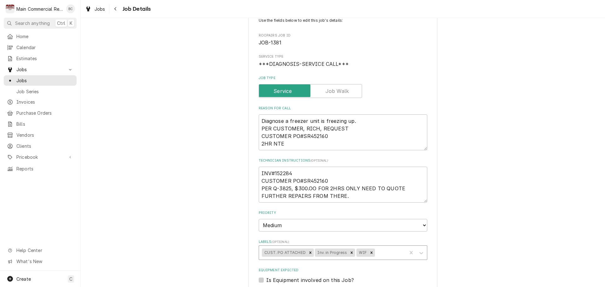
click at [349, 253] on icon "Remove Inv. in Progress" at bounding box center [351, 252] width 4 height 4
type textarea "x"
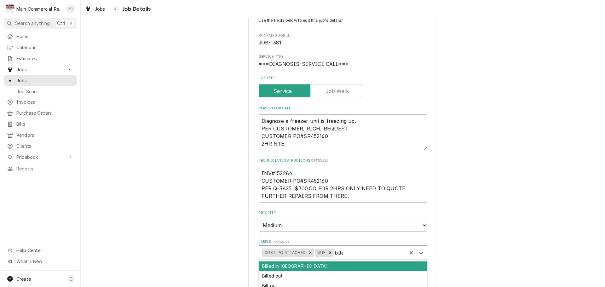
type input "billed"
click at [306, 267] on div "Billed in [GEOGRAPHIC_DATA]" at bounding box center [343, 266] width 168 height 10
type textarea "x"
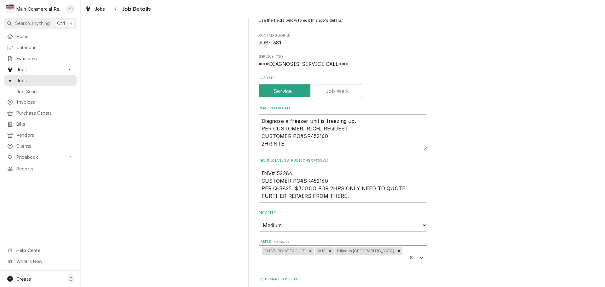
click at [465, 165] on div "[GEOGRAPHIC_DATA] BOCC Medical Examiner / [STREET_ADDRESS] Use the fields below…" at bounding box center [343, 260] width 524 height 567
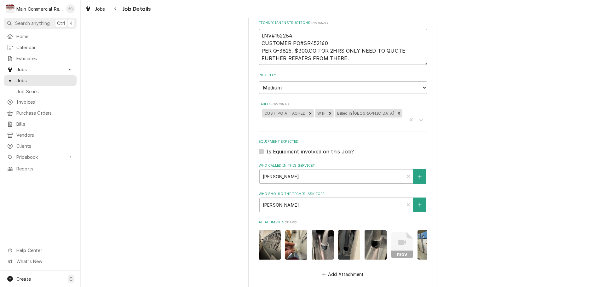
scroll to position [179, 0]
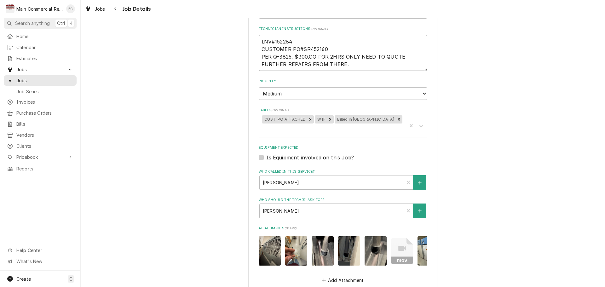
drag, startPoint x: 333, startPoint y: 24, endPoint x: 257, endPoint y: 47, distance: 79.2
click at [259, 47] on textarea "INV#152284 CUSTOMER PO#SR452160 PER Q-3825, $300.OO FOR 2HRS ONLY NEED TO QUOTE…" at bounding box center [343, 53] width 169 height 36
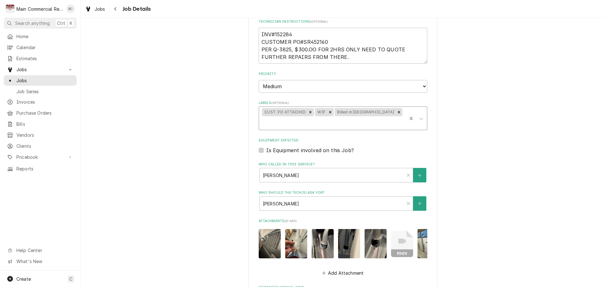
scroll to position [300, 0]
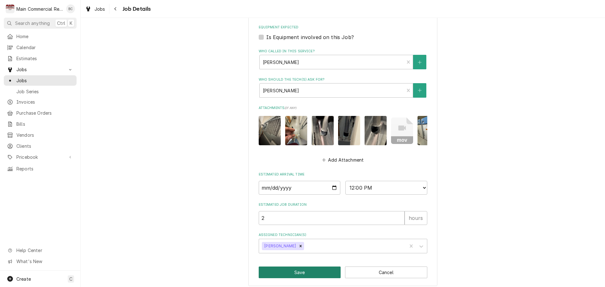
click at [303, 267] on button "Save" at bounding box center [300, 273] width 82 height 12
type textarea "x"
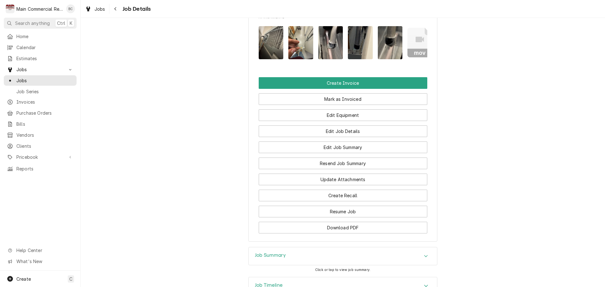
scroll to position [630, 0]
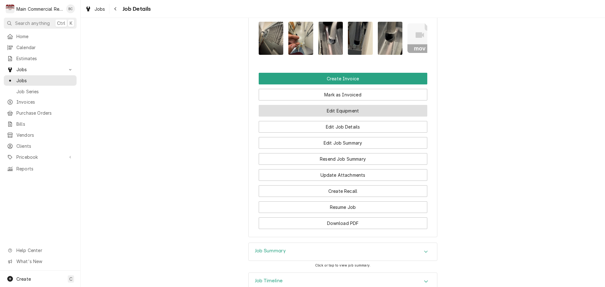
click at [348, 117] on button "Edit Equipment" at bounding box center [343, 111] width 169 height 12
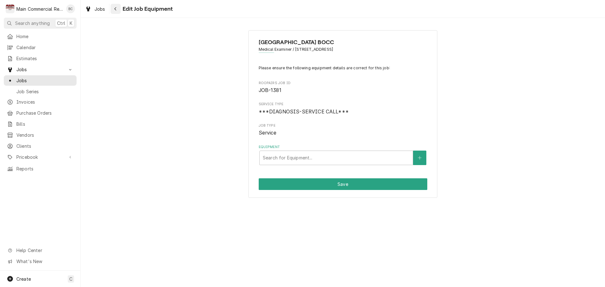
click at [117, 9] on icon "Navigate back" at bounding box center [115, 9] width 3 height 4
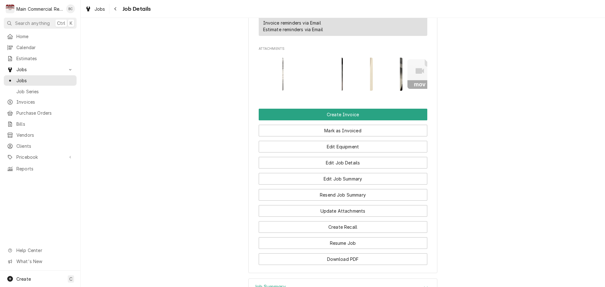
scroll to position [599, 0]
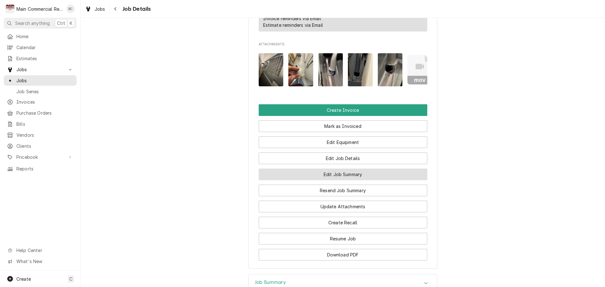
click at [369, 180] on button "Edit Job Summary" at bounding box center [343, 175] width 169 height 12
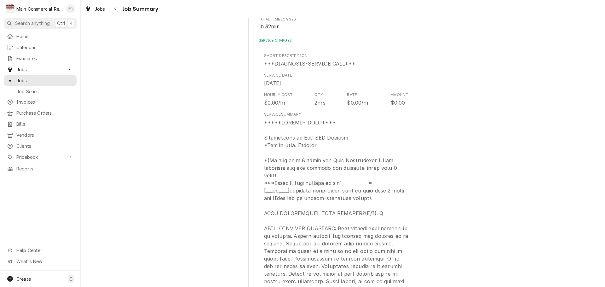
scroll to position [158, 0]
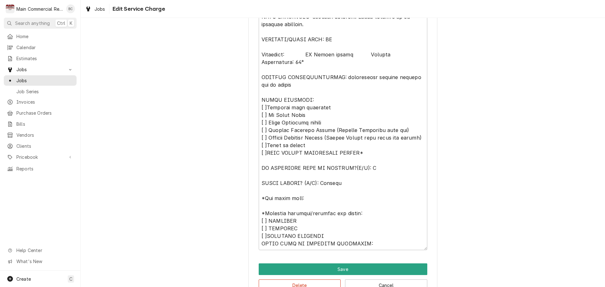
scroll to position [468, 0]
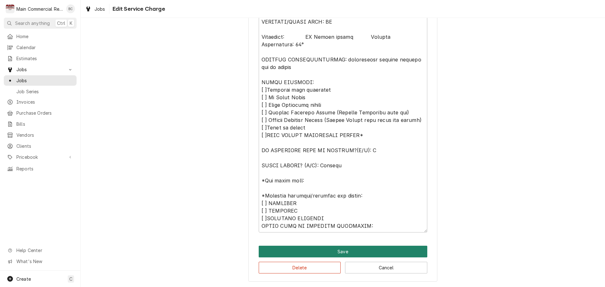
click at [346, 251] on button "Save" at bounding box center [343, 252] width 169 height 12
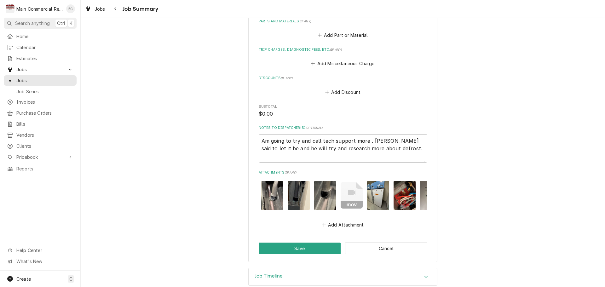
scroll to position [0, 70]
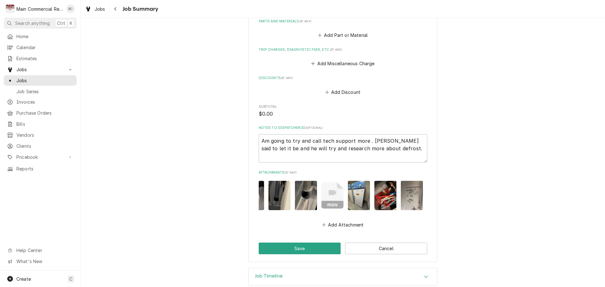
click at [404, 181] on img "Attachments" at bounding box center [412, 195] width 22 height 29
type textarea "x"
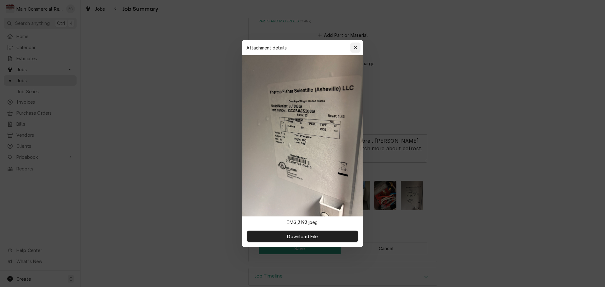
click at [357, 45] on icon "button" at bounding box center [355, 47] width 3 height 4
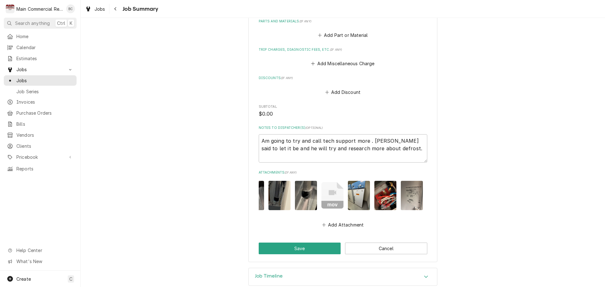
click at [357, 185] on img "Attachments" at bounding box center [359, 195] width 22 height 29
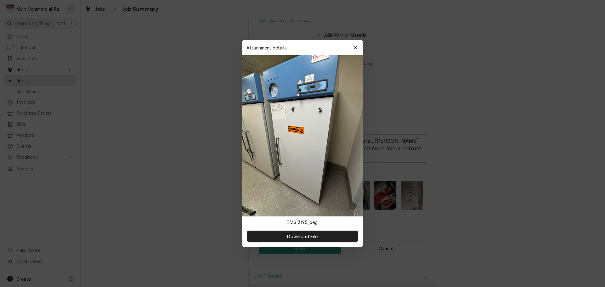
click at [355, 48] on icon "button" at bounding box center [355, 47] width 3 height 4
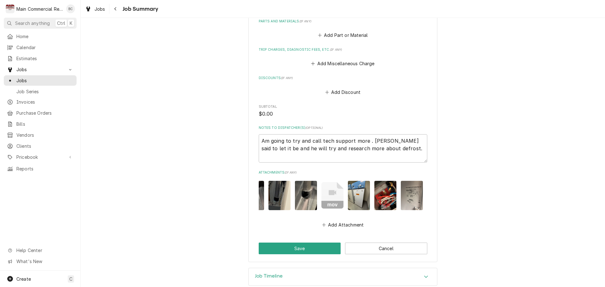
click at [410, 181] on img "Attachments" at bounding box center [412, 195] width 22 height 29
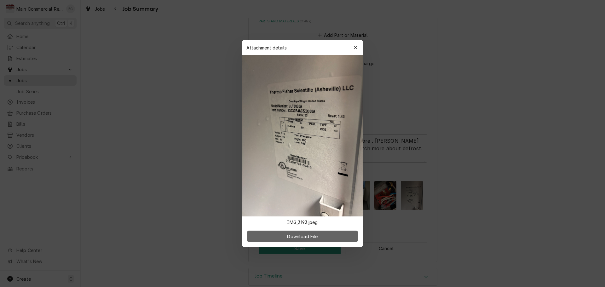
click at [291, 235] on span "Download File" at bounding box center [302, 236] width 33 height 7
click at [345, 45] on div "Attachment details Close" at bounding box center [302, 47] width 121 height 15
click at [357, 47] on icon "button" at bounding box center [355, 47] width 3 height 4
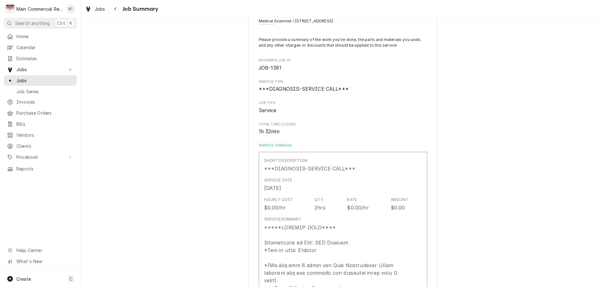
scroll to position [0, 0]
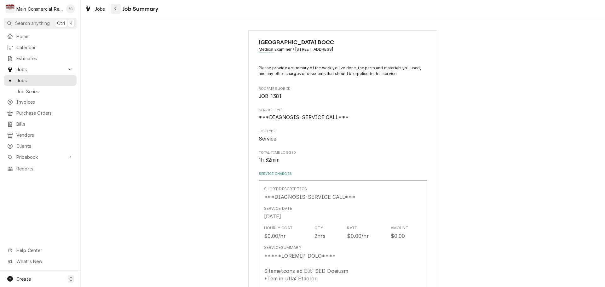
click at [116, 11] on div "Navigate back" at bounding box center [115, 9] width 6 height 6
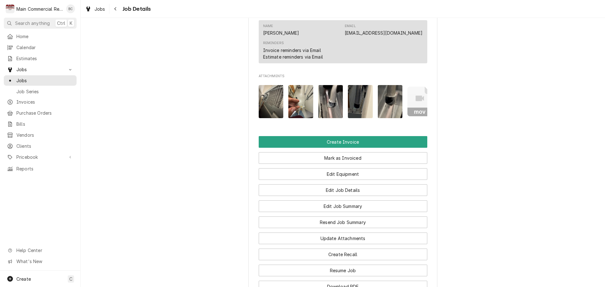
scroll to position [567, 0]
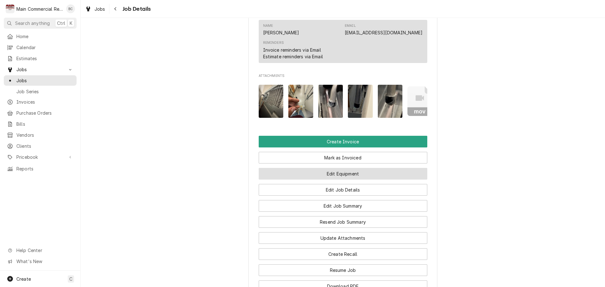
click at [354, 180] on button "Edit Equipment" at bounding box center [343, 174] width 169 height 12
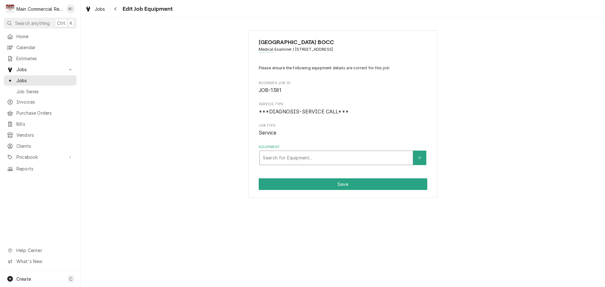
click at [342, 162] on div "Equipment" at bounding box center [336, 157] width 147 height 11
click at [460, 112] on div "Pinellas County BOCC Medical Examiner / 10900 Ulmerton Rd., Largo, FL 33778 Ple…" at bounding box center [343, 114] width 524 height 179
click at [420, 157] on icon "Create New Equipment" at bounding box center [420, 158] width 4 height 4
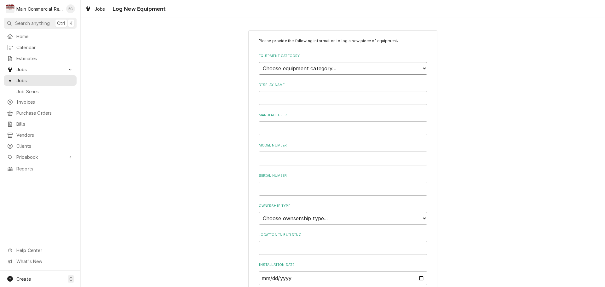
click at [308, 70] on select "Choose equipment category... Cooking Equipment Ice Machines Ovens and Ranges Co…" at bounding box center [343, 68] width 169 height 13
select select "8"
click at [259, 62] on select "Choose equipment category... Cooking Equipment Ice Machines Ovens and Ranges Co…" at bounding box center [343, 68] width 169 height 13
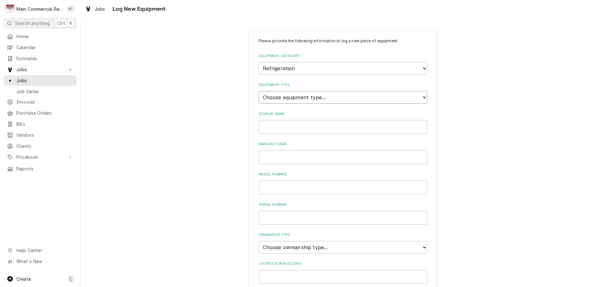
click at [287, 97] on select "Choose equipment type... Bar Refrigeration Blast Chiller Chef Base Freezer Chef…" at bounding box center [343, 97] width 169 height 13
select select "70"
click at [259, 91] on select "Choose equipment type... Bar Refrigeration Blast Chiller Chef Base Freezer Chef…" at bounding box center [343, 97] width 169 height 13
click at [276, 127] on input "Display Name" at bounding box center [343, 127] width 169 height 14
click at [263, 129] on input "Display Name" at bounding box center [343, 127] width 169 height 14
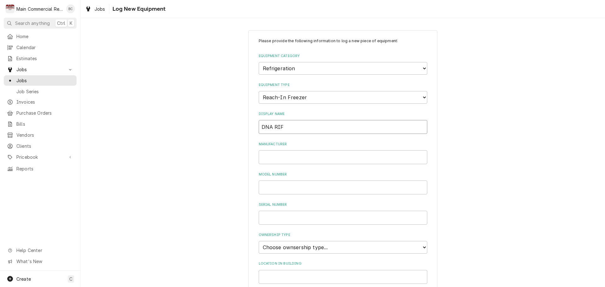
type input "DNA RIF"
click at [281, 159] on input "Manufacturer" at bounding box center [343, 157] width 169 height 14
paste input "Thermo [PERSON_NAME] Scientific"
type input "Thermo [PERSON_NAME] Scientific"
click at [285, 189] on input "Model Number" at bounding box center [343, 188] width 169 height 14
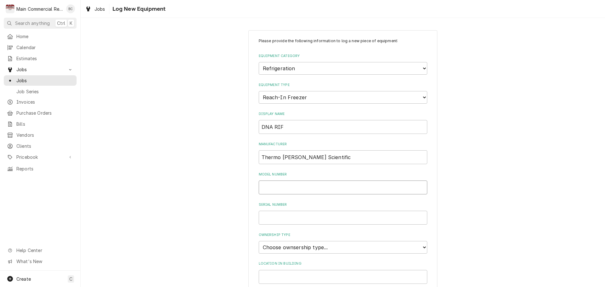
paste input "ULT3030A"
type input "ULT3030A"
click at [343, 219] on input "Serial Number" at bounding box center [343, 218] width 169 height 14
paste input "33030R4A0ZZDJ00A"
type input "33030R4A0ZZDJ00A"
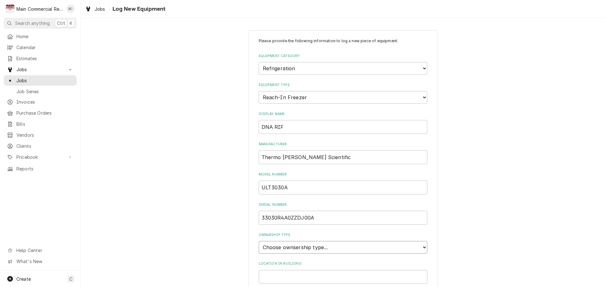
click at [356, 245] on select "Choose ownsership type... Unknown Owned Leased Rented" at bounding box center [343, 247] width 169 height 13
select select "1"
click at [259, 241] on select "Choose ownsership type... Unknown Owned Leased Rented" at bounding box center [343, 247] width 169 height 13
click at [466, 215] on div "Please provide the following information to log a new piece of equipment: Equip…" at bounding box center [343, 225] width 524 height 401
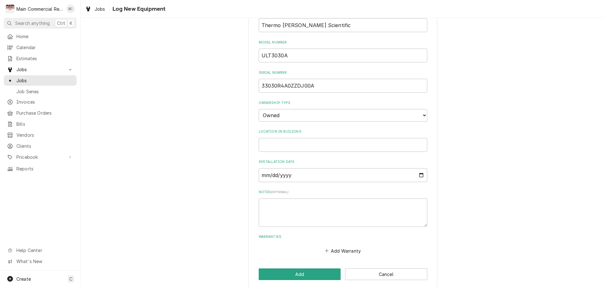
scroll to position [139, 0]
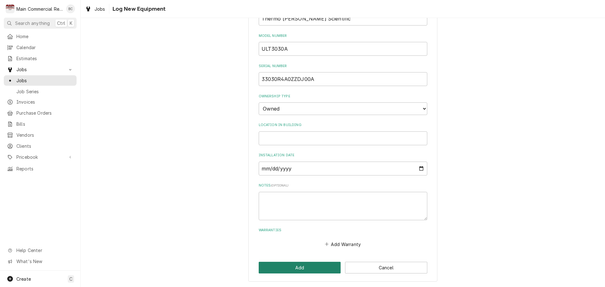
click at [305, 268] on button "Add" at bounding box center [300, 268] width 82 height 12
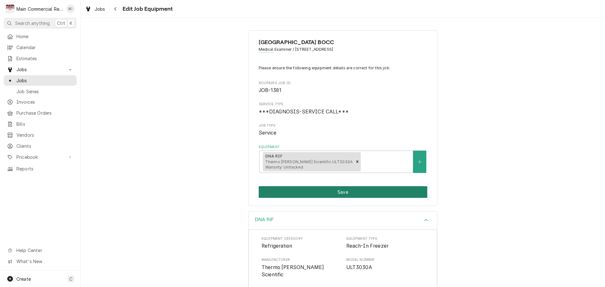
click at [335, 193] on button "Save" at bounding box center [343, 192] width 169 height 12
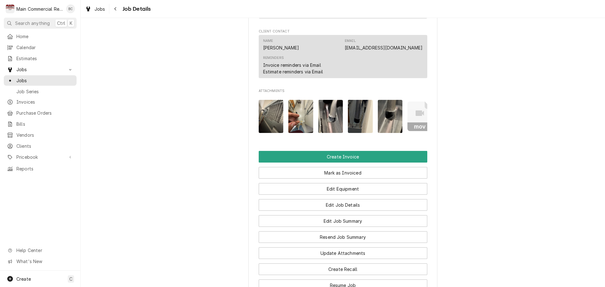
scroll to position [678, 0]
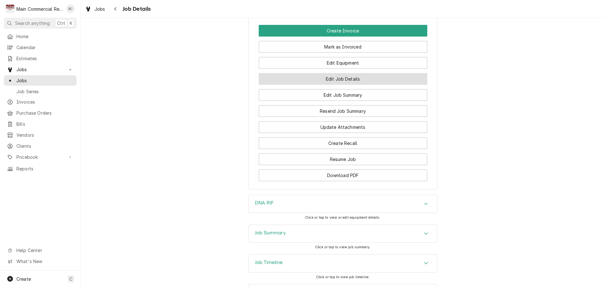
click at [337, 84] on button "Edit Job Details" at bounding box center [343, 79] width 169 height 12
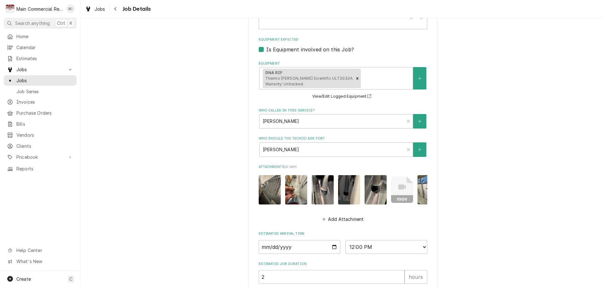
scroll to position [158, 0]
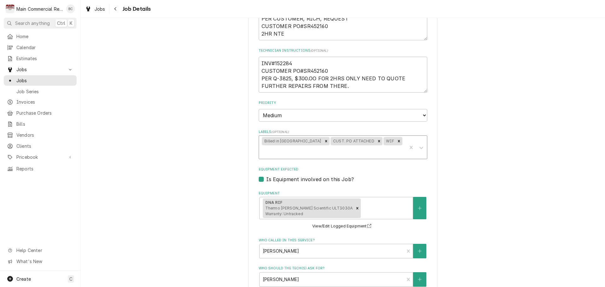
click at [398, 142] on icon "Remove WIF" at bounding box center [399, 141] width 2 height 2
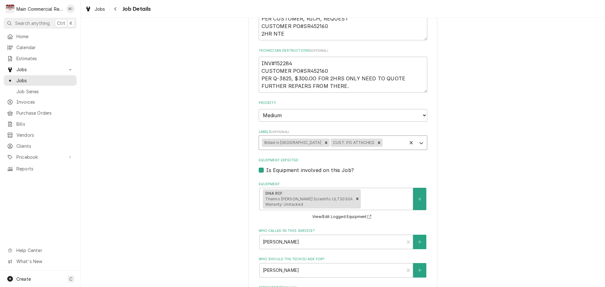
type textarea "x"
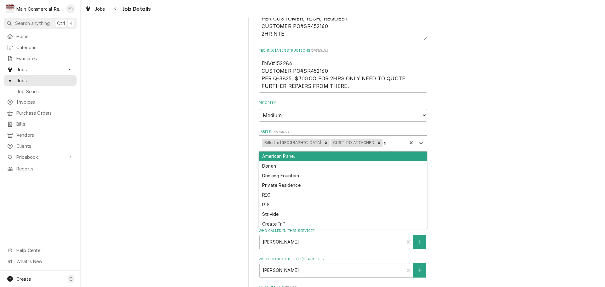
type input "rif"
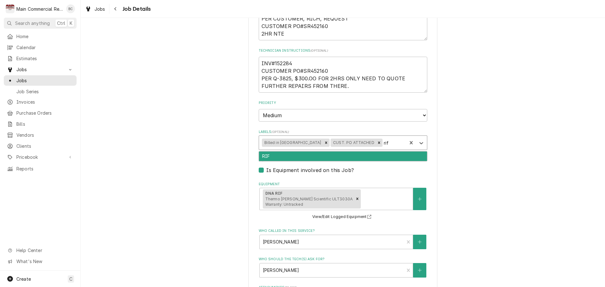
click at [281, 154] on div "RIF" at bounding box center [343, 157] width 168 height 10
type textarea "x"
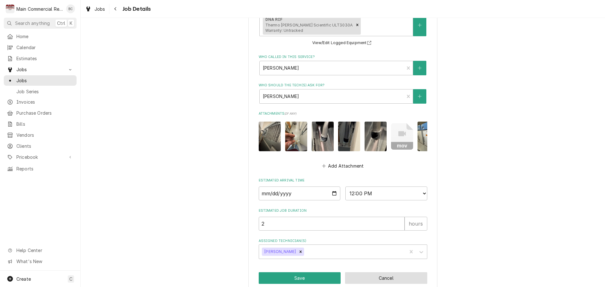
scroll to position [347, 0]
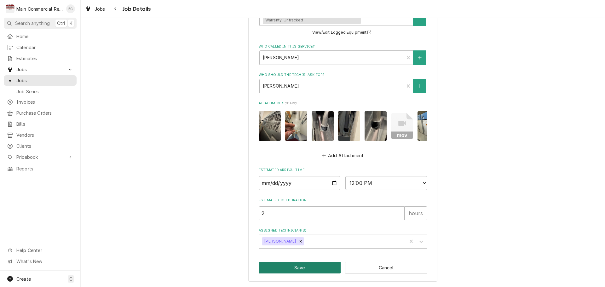
click at [313, 267] on button "Save" at bounding box center [300, 268] width 82 height 12
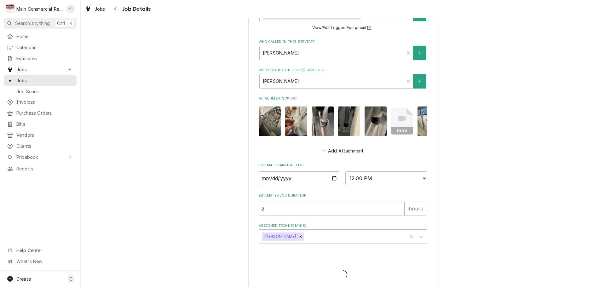
type textarea "x"
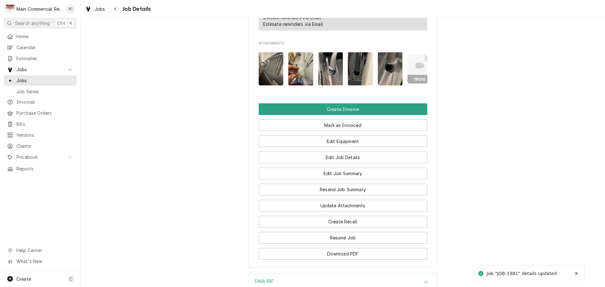
scroll to position [630, 0]
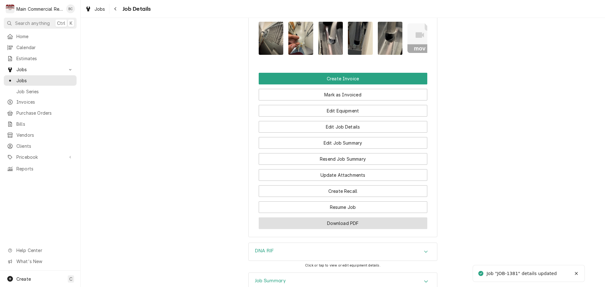
click at [360, 229] on button "Download PDF" at bounding box center [343, 223] width 169 height 12
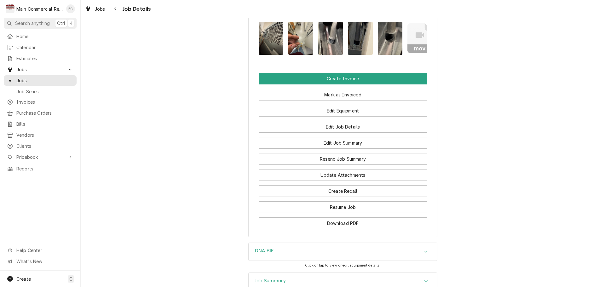
click at [349, 99] on button "Mark as Invoiced" at bounding box center [343, 95] width 169 height 12
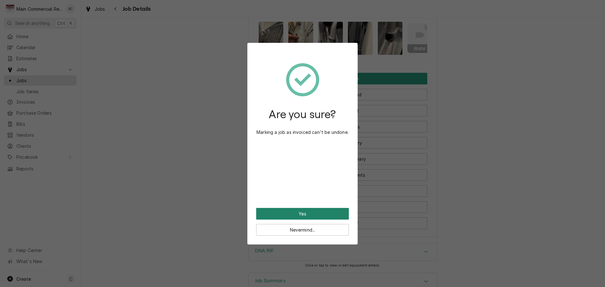
click at [303, 214] on button "Yes" at bounding box center [302, 214] width 93 height 12
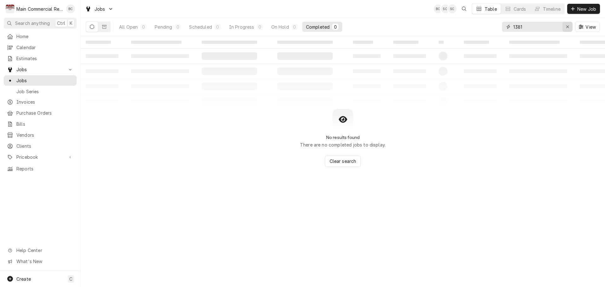
click at [565, 27] on div "Erase input" at bounding box center [567, 27] width 6 height 6
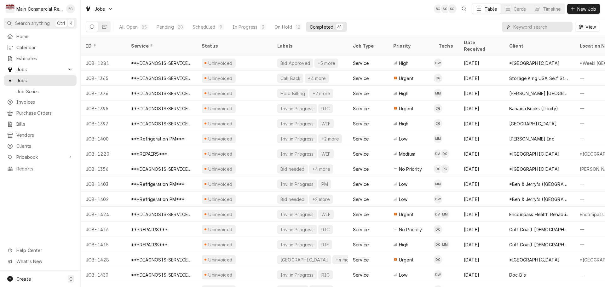
click at [531, 26] on input "Dynamic Content Wrapper" at bounding box center [541, 27] width 56 height 10
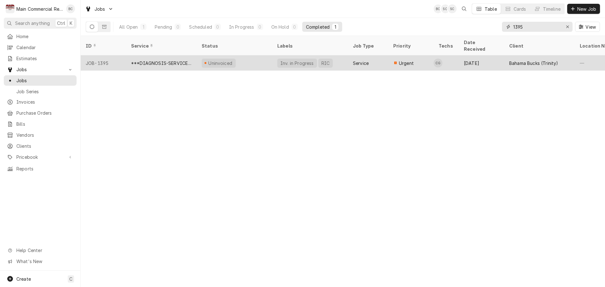
type input "1395"
click at [259, 55] on div "Uninvoiced" at bounding box center [235, 62] width 76 height 15
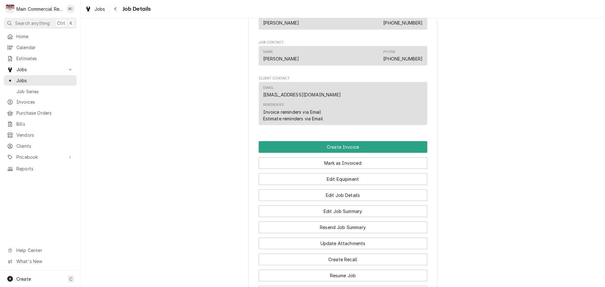
scroll to position [536, 0]
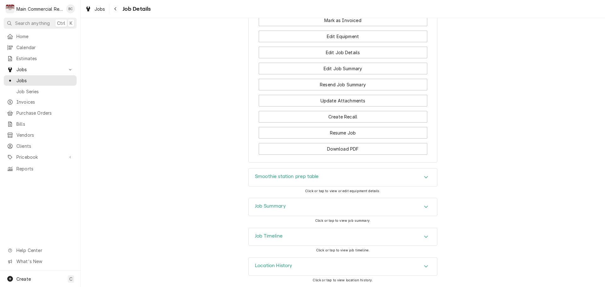
click at [350, 207] on div "Job Summary" at bounding box center [343, 207] width 188 height 18
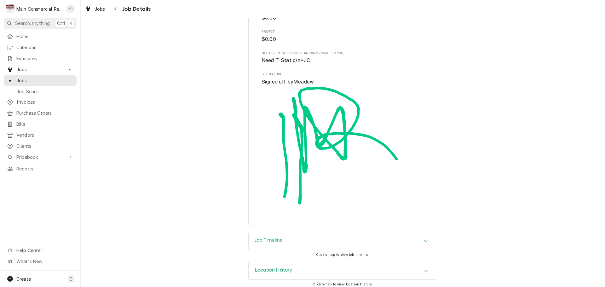
scroll to position [1383, 0]
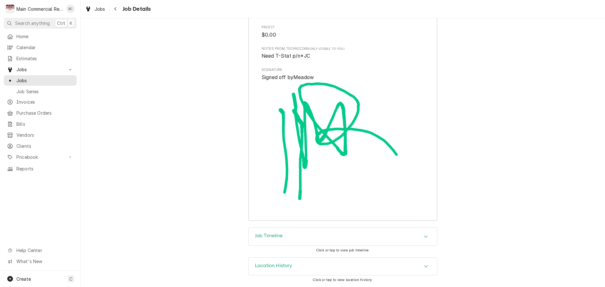
click at [399, 239] on div "Job Timeline" at bounding box center [343, 237] width 188 height 18
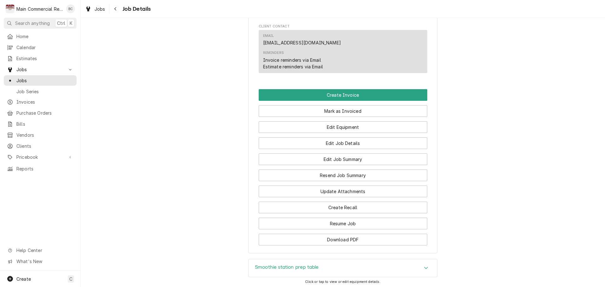
scroll to position [599, 0]
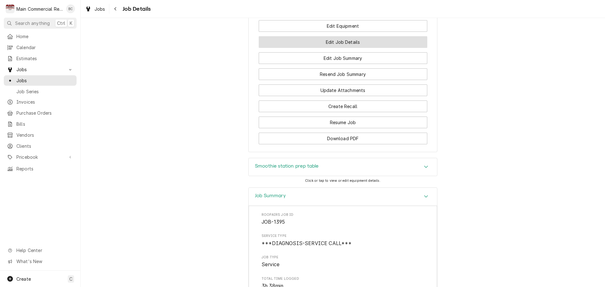
click at [347, 48] on button "Edit Job Details" at bounding box center [343, 42] width 169 height 12
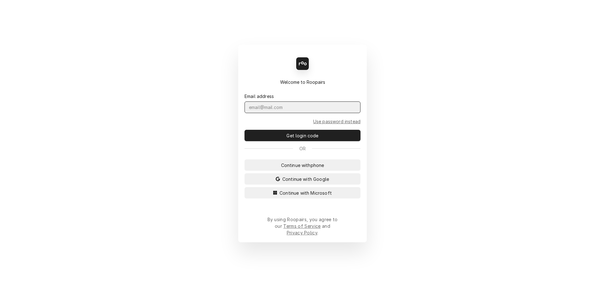
drag, startPoint x: 288, startPoint y: 113, endPoint x: 294, endPoint y: 107, distance: 8.5
click at [289, 113] on input "Dynamic Content Wrapper" at bounding box center [302, 107] width 116 height 12
type input "admin"
drag, startPoint x: 315, startPoint y: 169, endPoint x: 322, endPoint y: 167, distance: 7.3
click at [316, 169] on span "Continue with phone" at bounding box center [303, 165] width 46 height 7
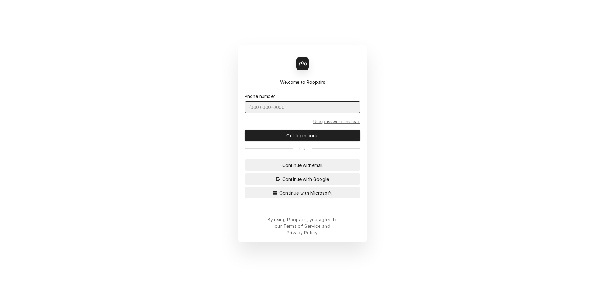
drag, startPoint x: 294, startPoint y: 114, endPoint x: 298, endPoint y: 113, distance: 3.8
click at [295, 113] on input "Dynamic Content Wrapper" at bounding box center [302, 107] width 116 height 12
type input "(727) 215-5775"
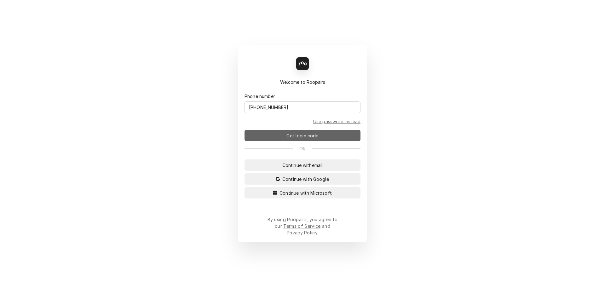
click at [314, 139] on span "Get login code" at bounding box center [302, 135] width 34 height 7
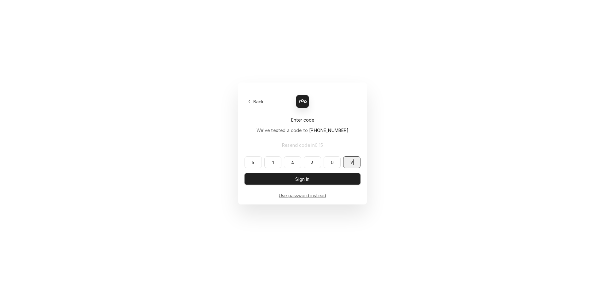
type input "514309"
